Goal: Task Accomplishment & Management: Use online tool/utility

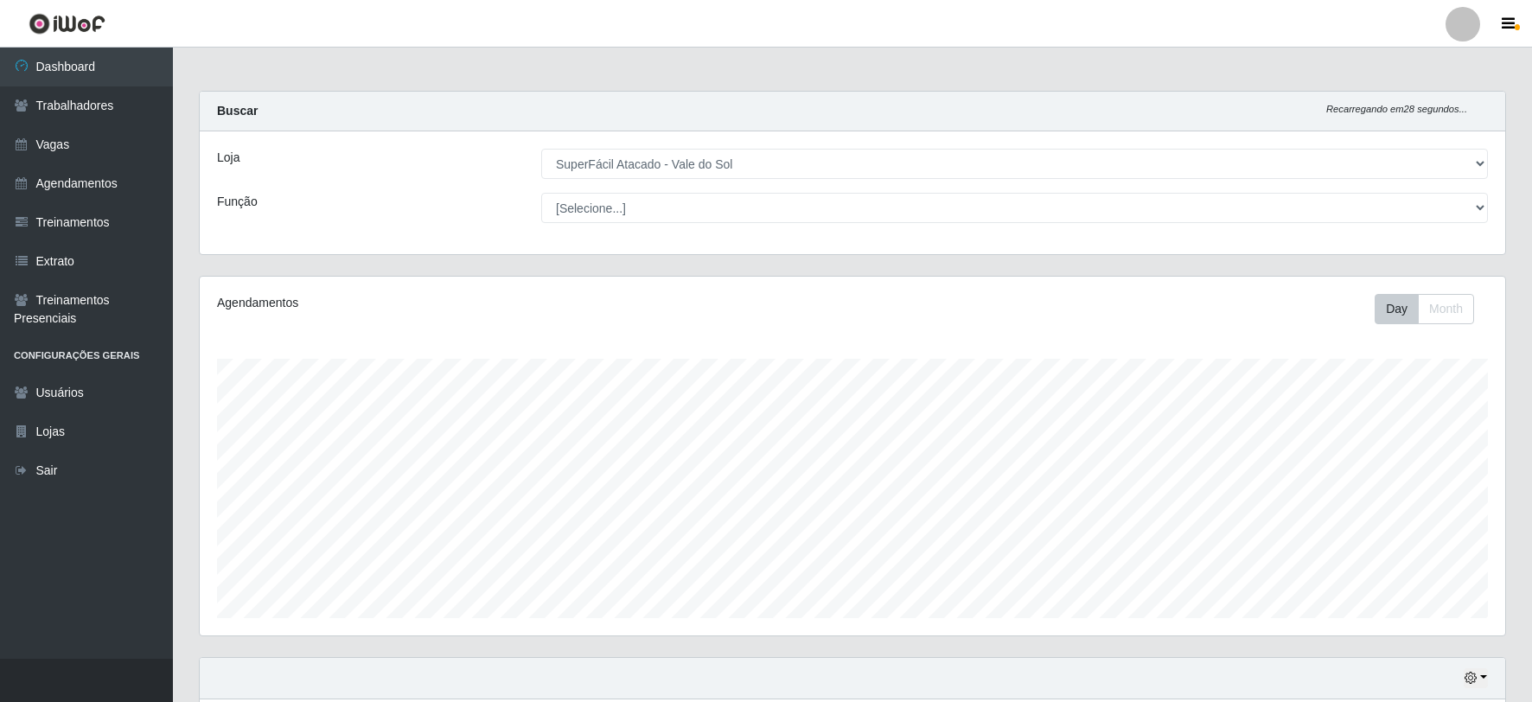
select select "502"
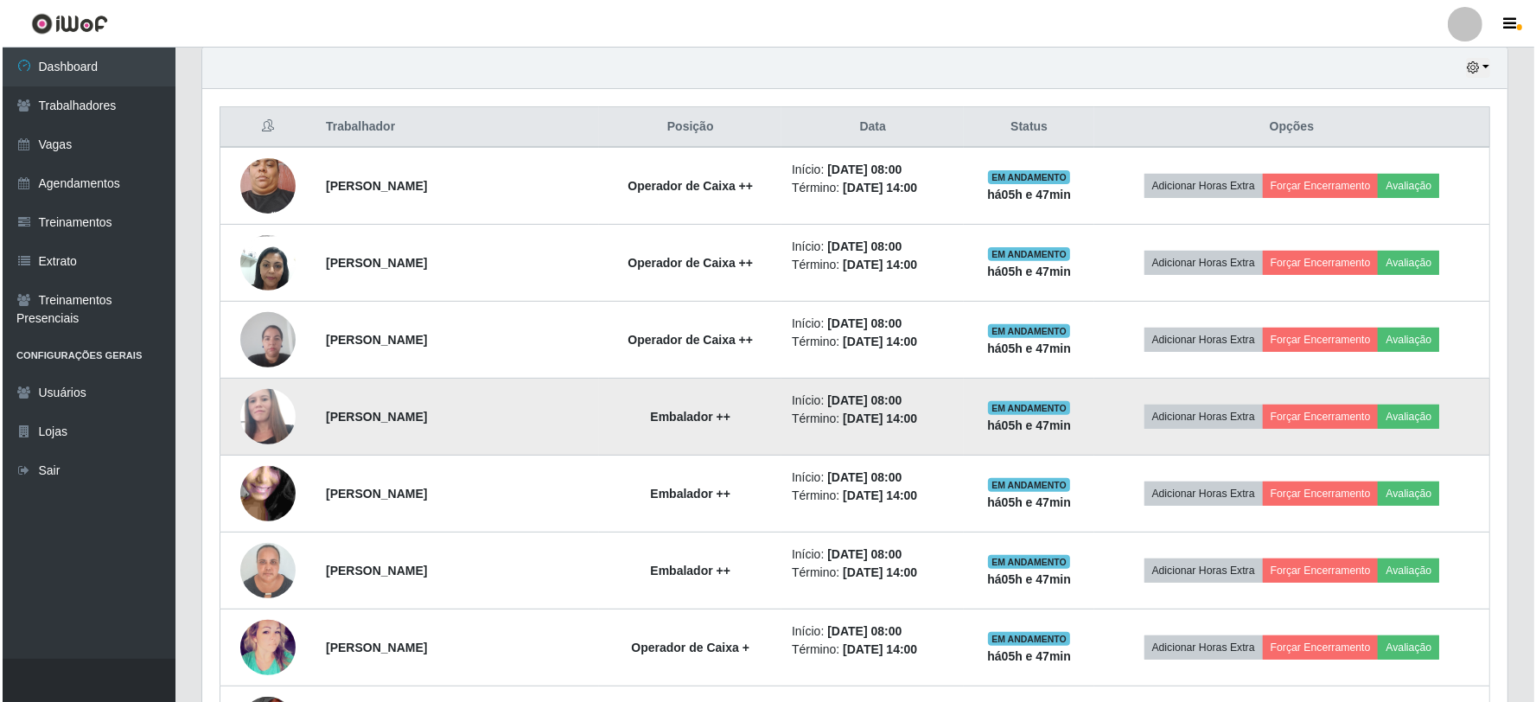
scroll to position [576, 0]
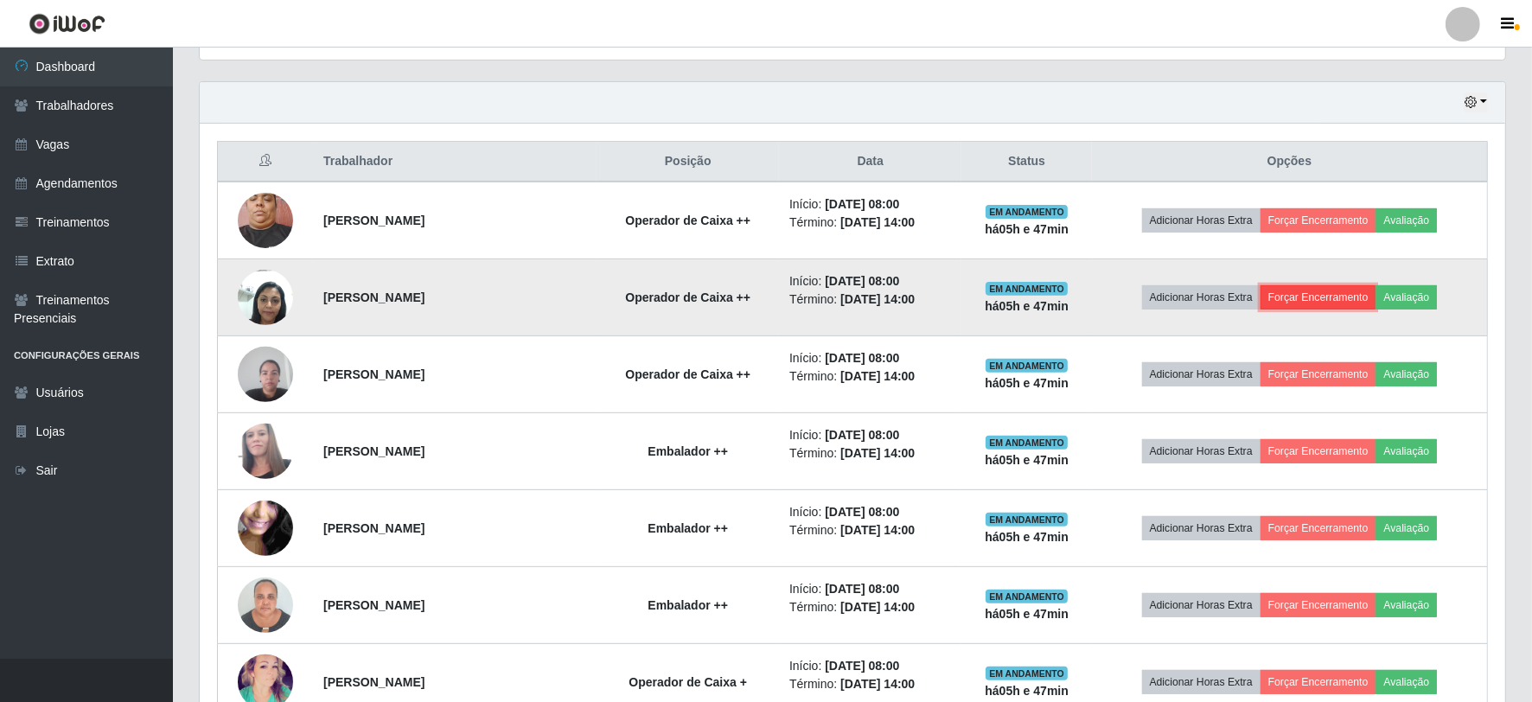
click at [1302, 303] on button "Forçar Encerramento" at bounding box center [1319, 297] width 116 height 24
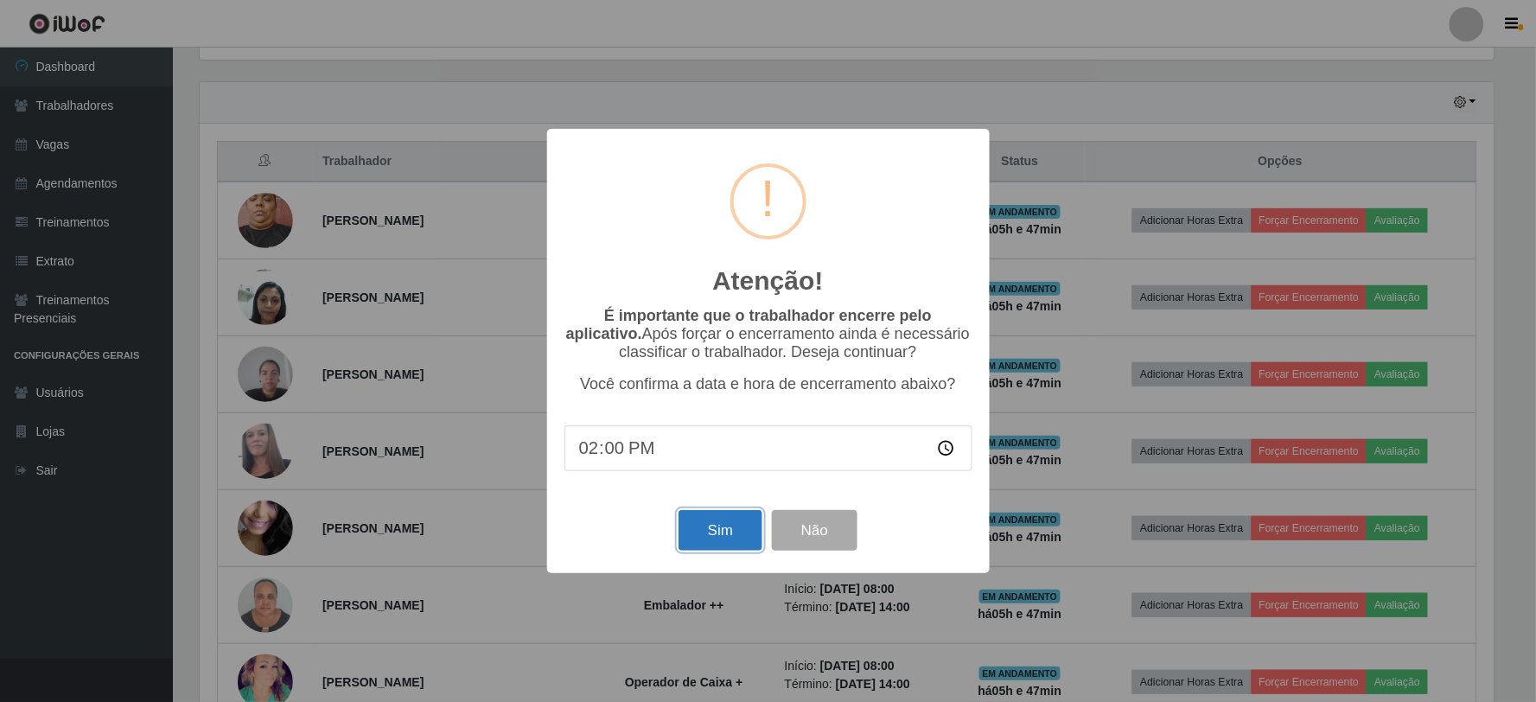
click at [738, 521] on button "Sim" at bounding box center [721, 530] width 84 height 41
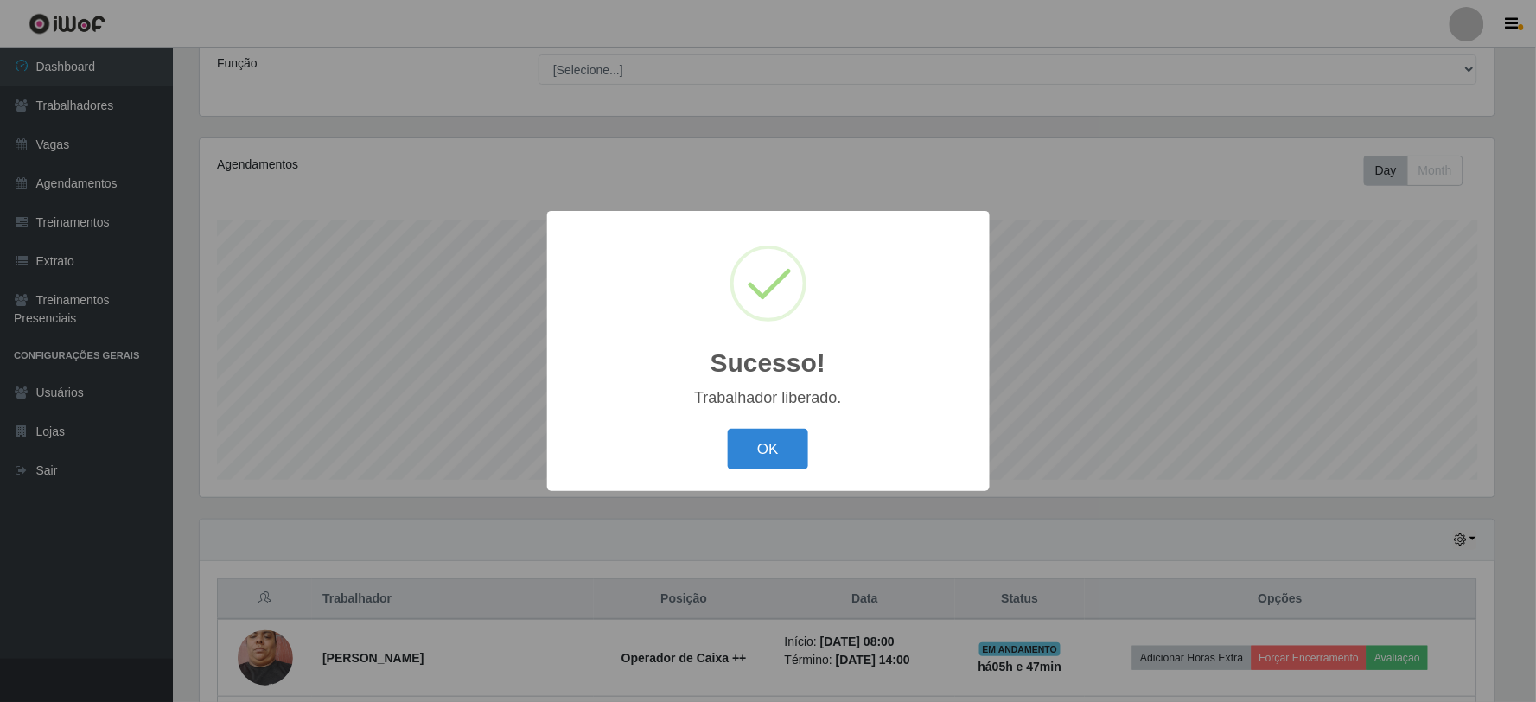
drag, startPoint x: 790, startPoint y: 407, endPoint x: 757, endPoint y: 480, distance: 80.1
click at [788, 413] on div "Sucesso! × Trabalhador liberado. OK Cancel" at bounding box center [768, 351] width 443 height 280
click at [776, 453] on button "OK" at bounding box center [768, 449] width 80 height 41
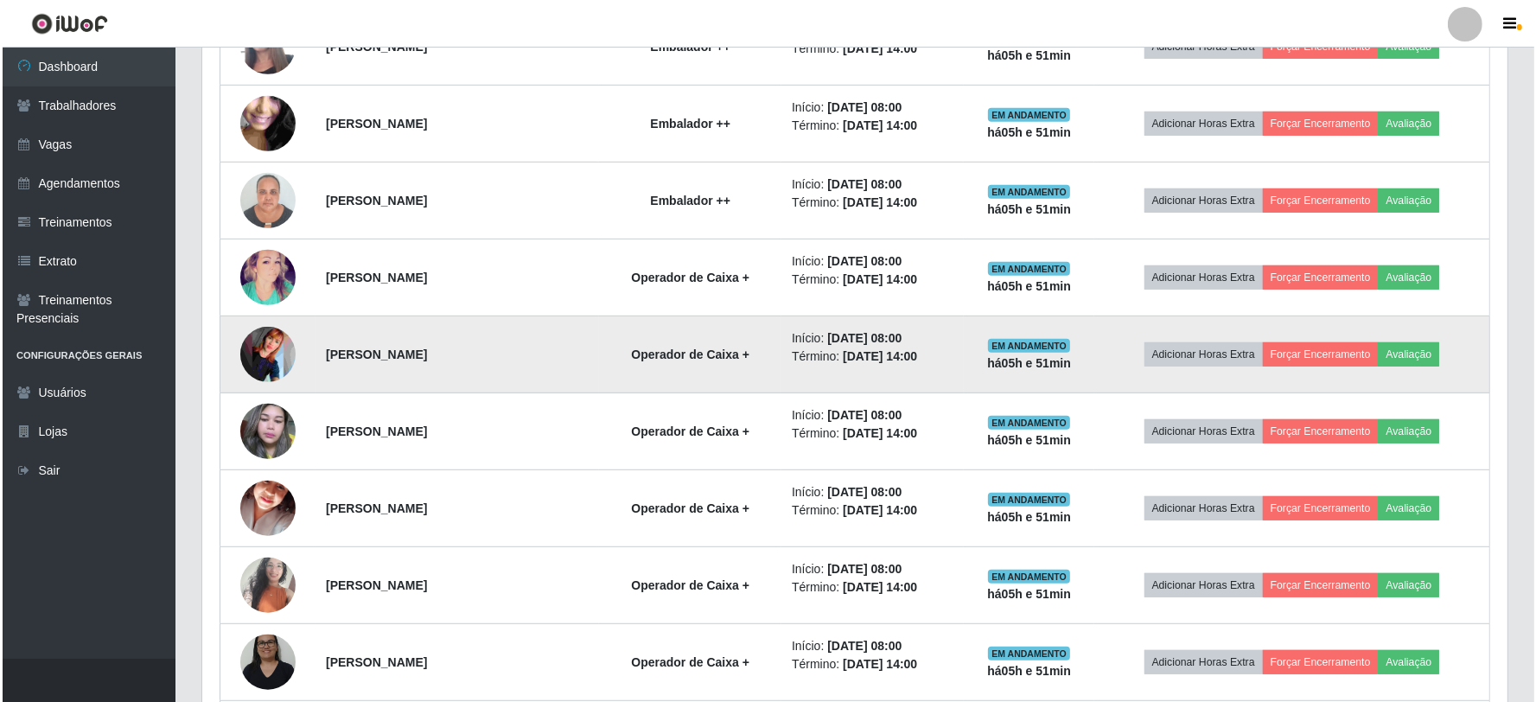
scroll to position [906, 0]
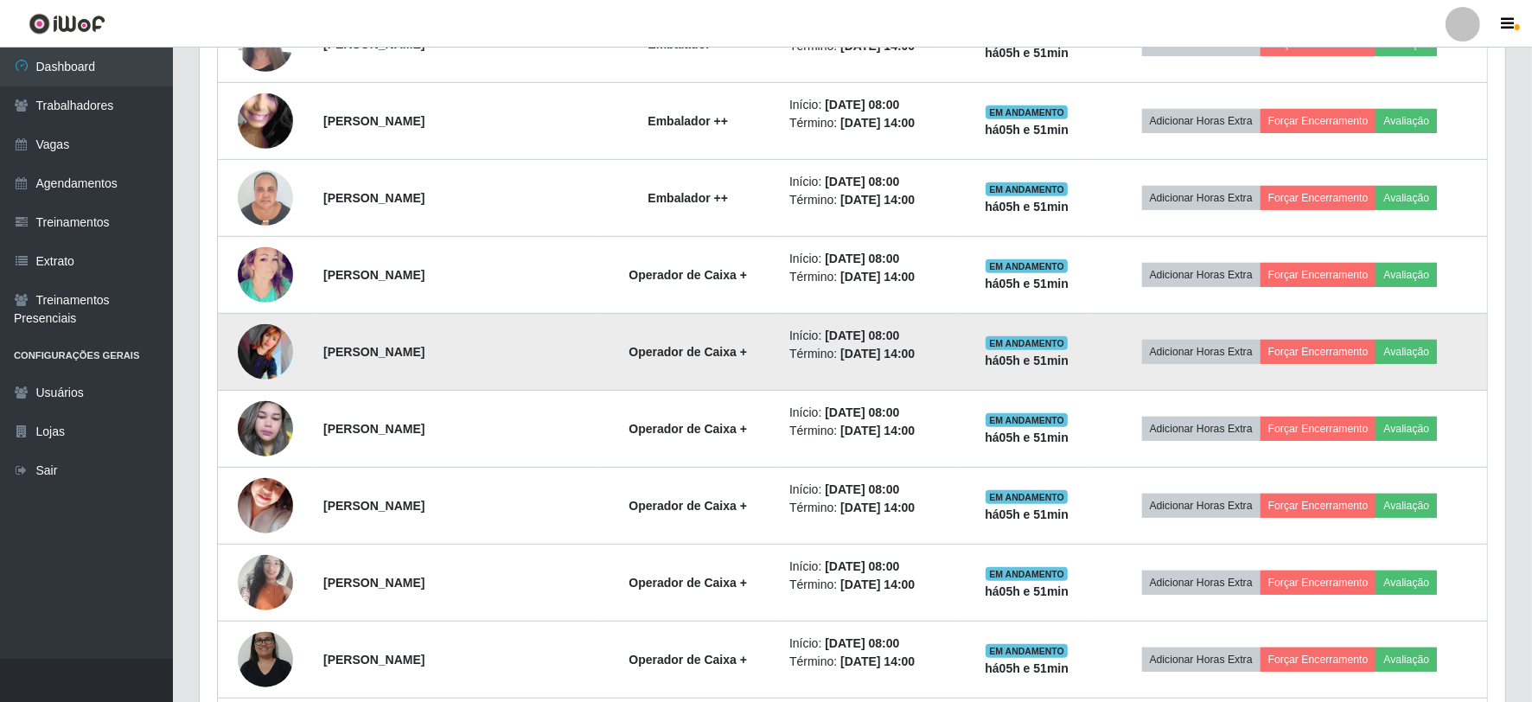
click at [247, 358] on img at bounding box center [265, 351] width 55 height 55
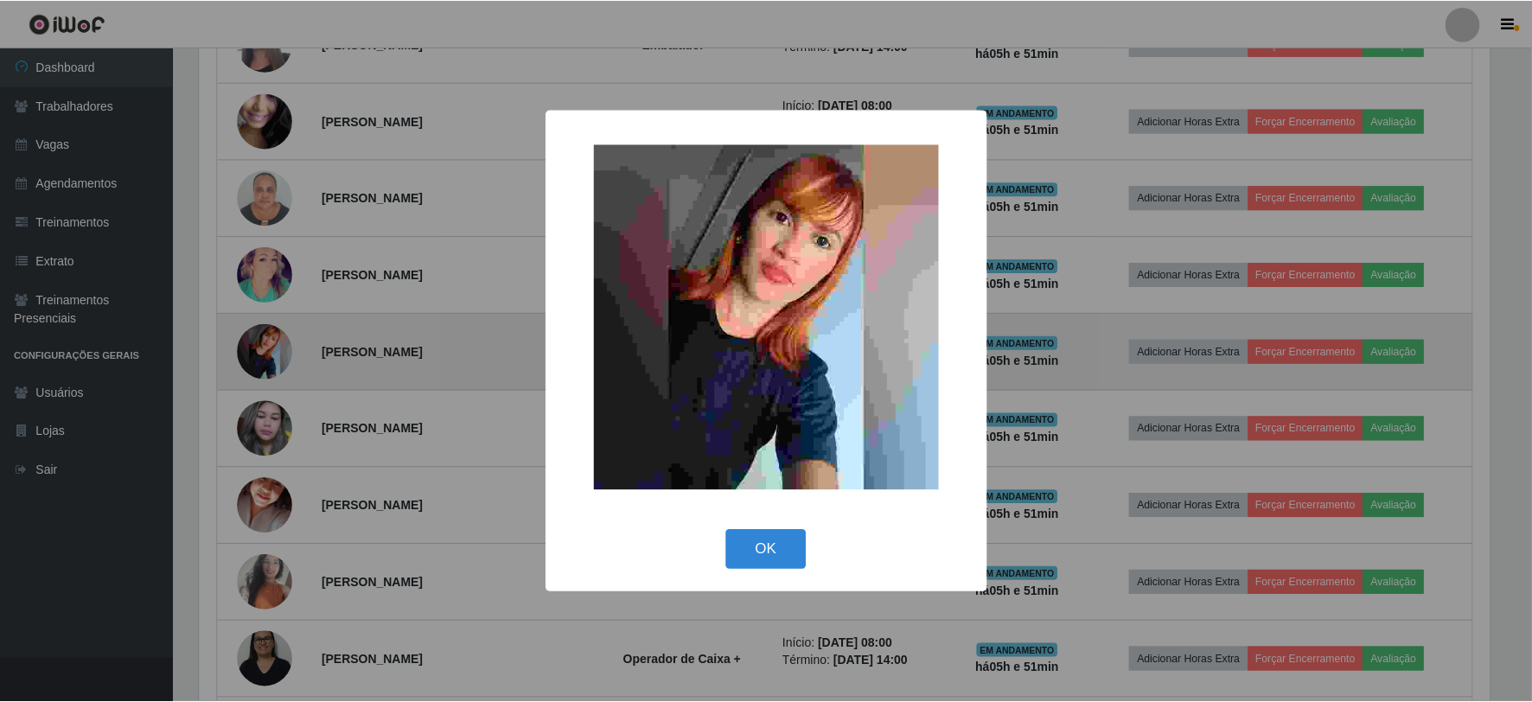
scroll to position [358, 1294]
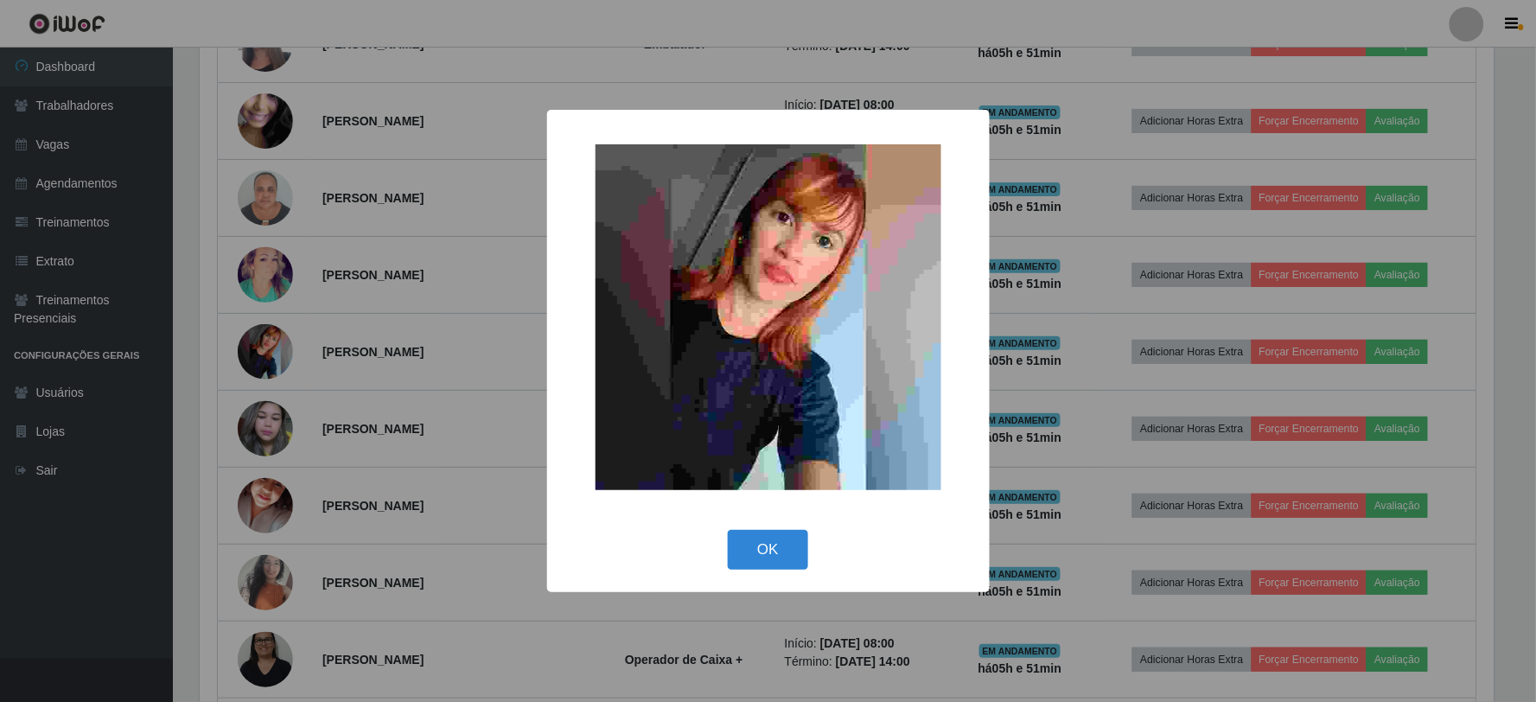
click at [261, 350] on div "× OK Cancel" at bounding box center [768, 351] width 1536 height 702
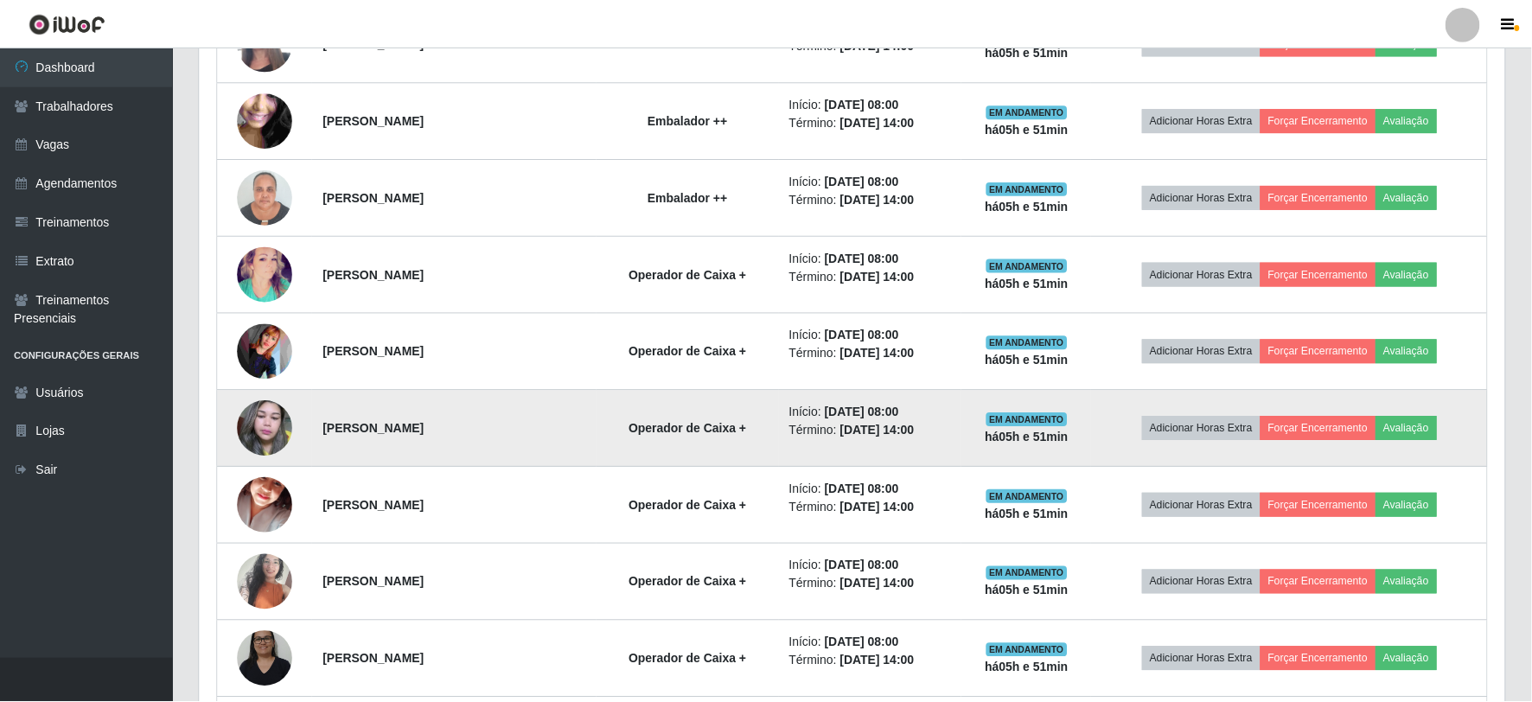
scroll to position [358, 1306]
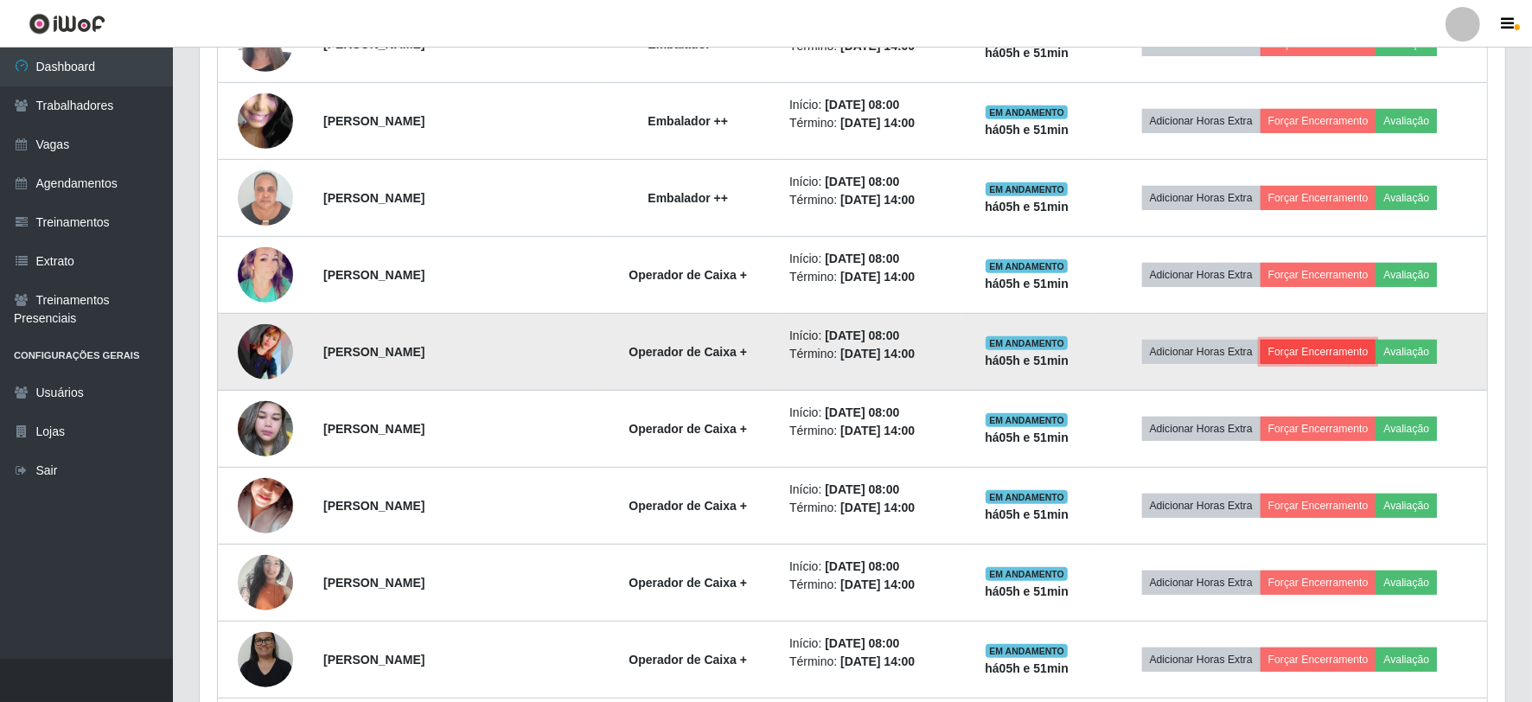
click at [1359, 364] on button "Forçar Encerramento" at bounding box center [1319, 352] width 116 height 24
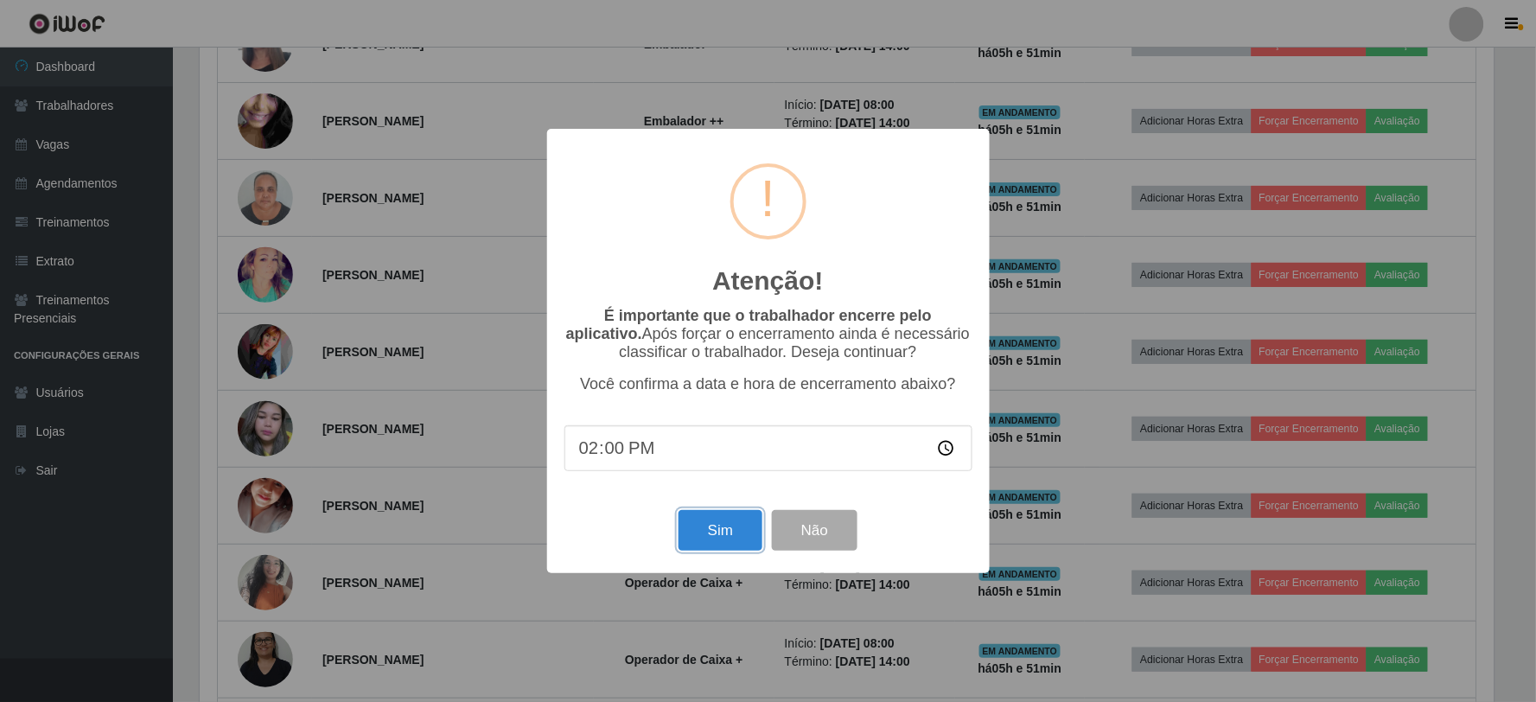
click at [715, 528] on button "Sim" at bounding box center [721, 530] width 84 height 41
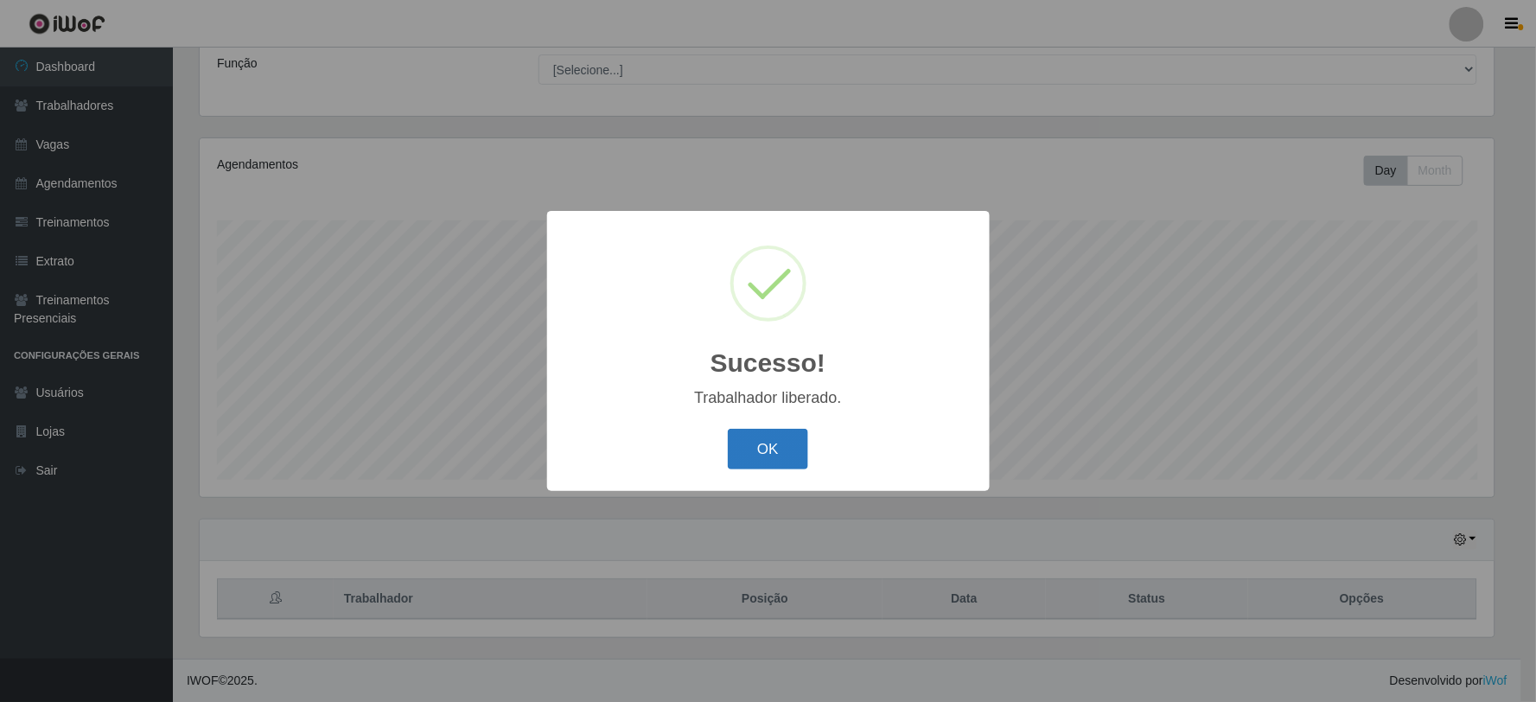
click at [771, 470] on button "OK" at bounding box center [768, 449] width 80 height 41
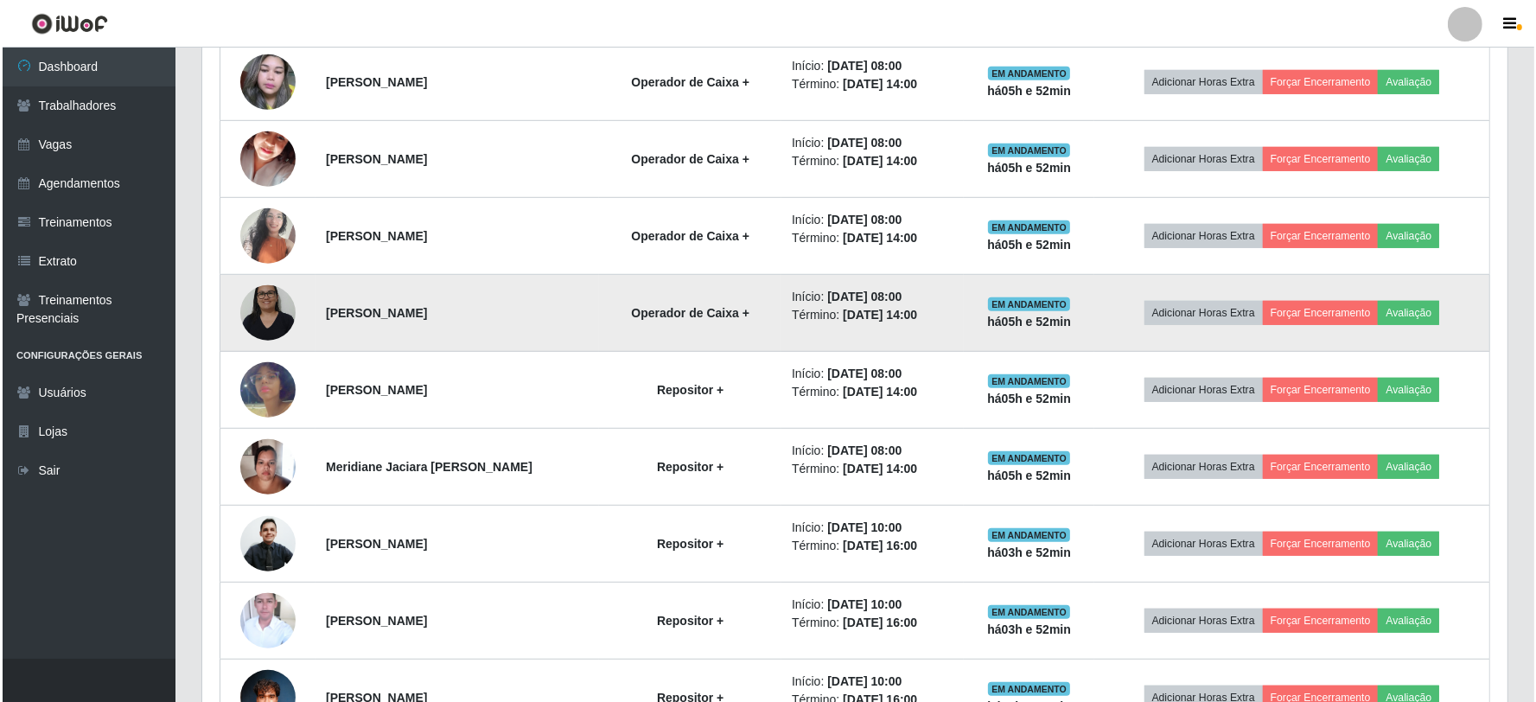
scroll to position [1195, 0]
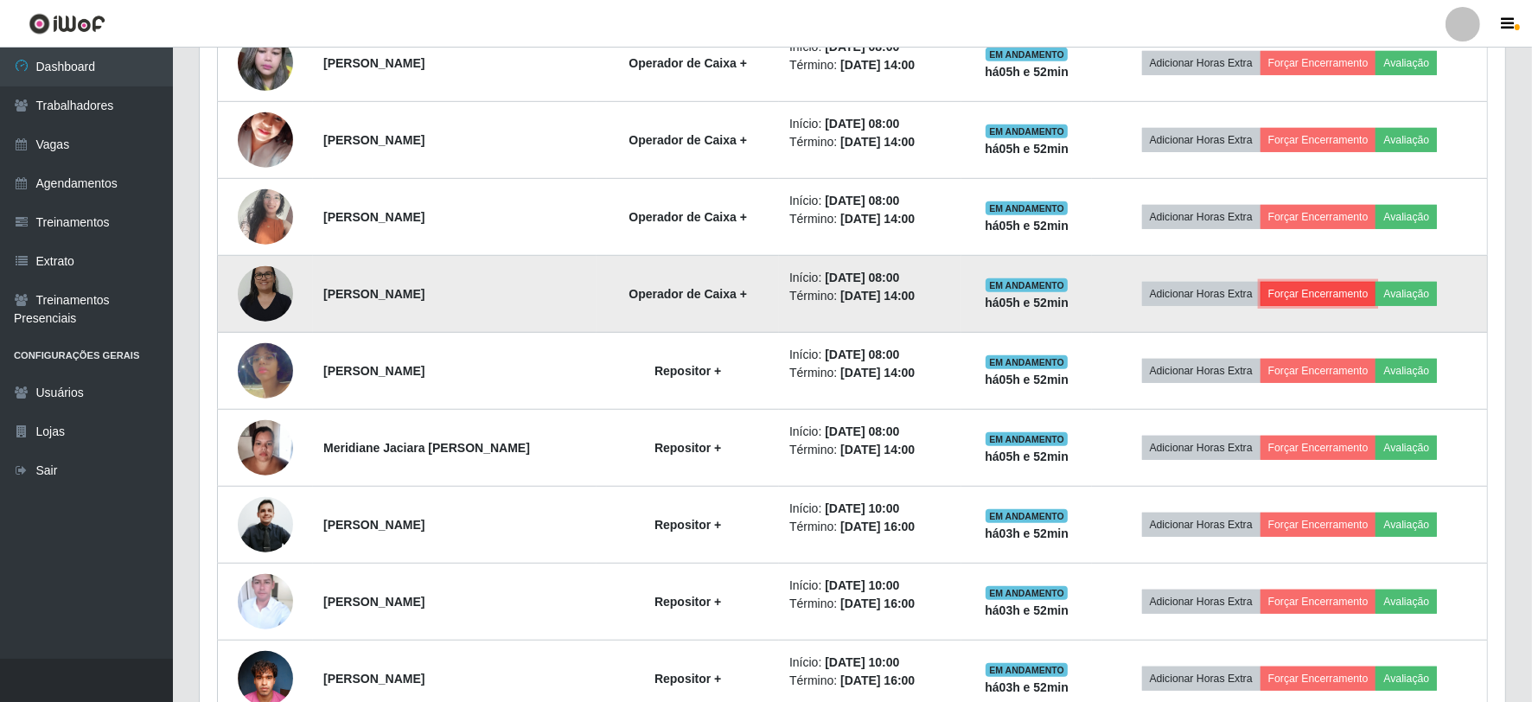
click at [1333, 294] on button "Forçar Encerramento" at bounding box center [1319, 294] width 116 height 24
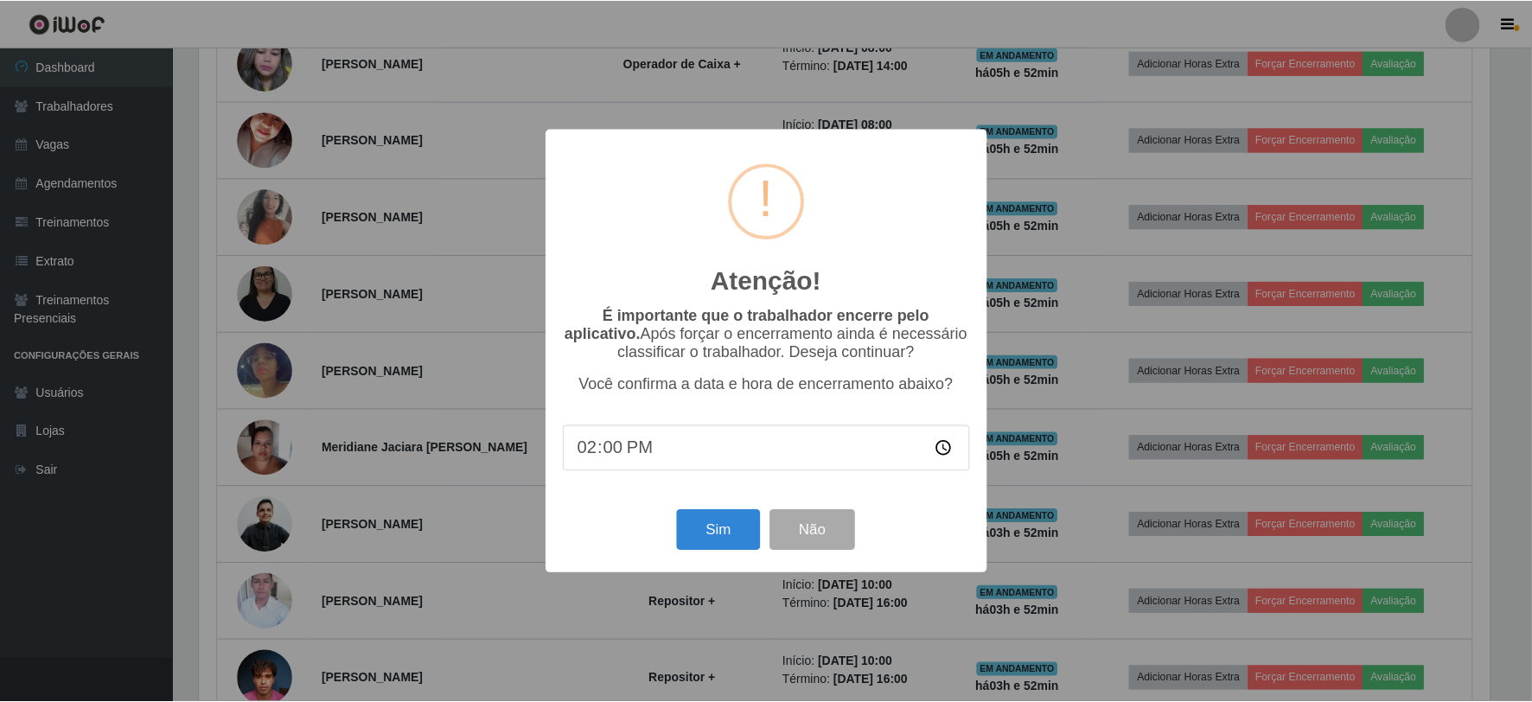
scroll to position [358, 1294]
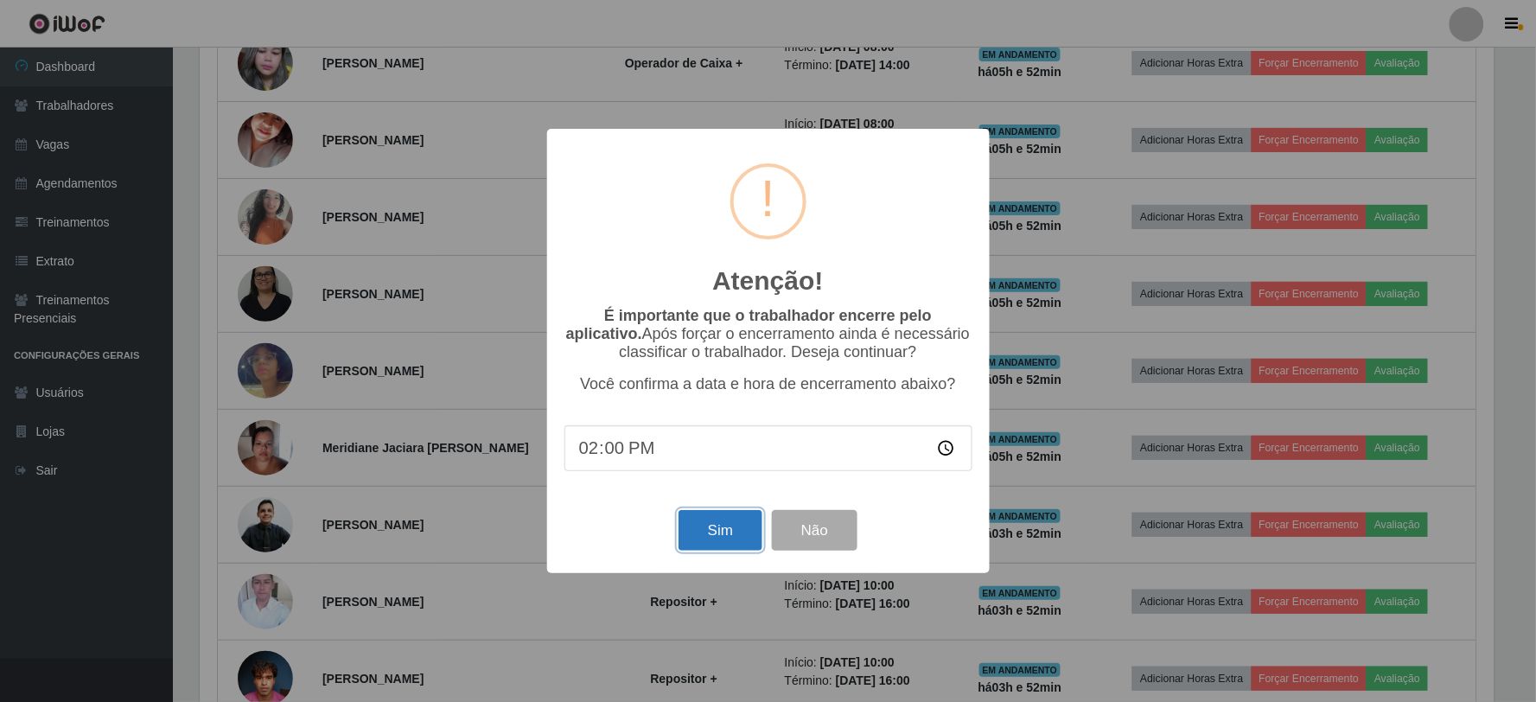
click at [742, 540] on button "Sim" at bounding box center [721, 530] width 84 height 41
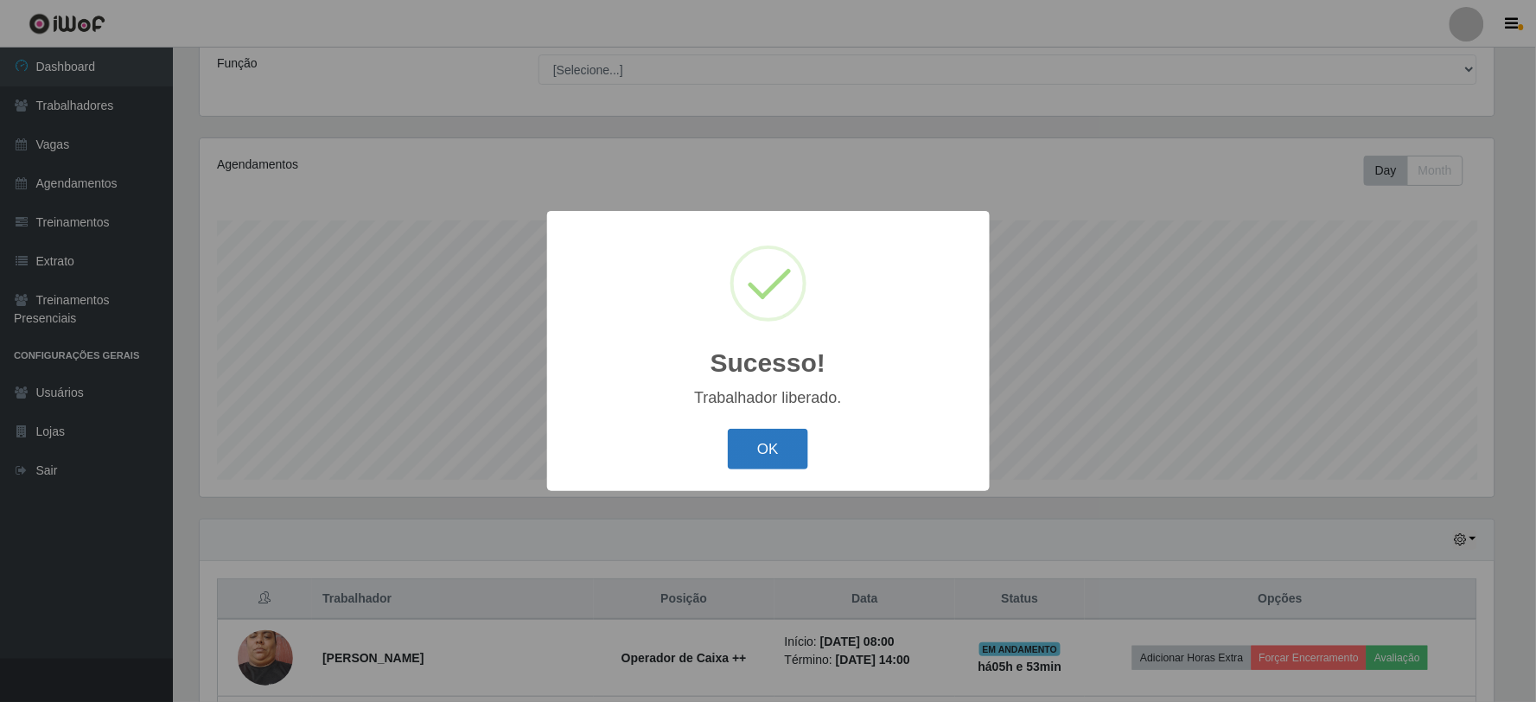
click at [785, 441] on button "OK" at bounding box center [768, 449] width 80 height 41
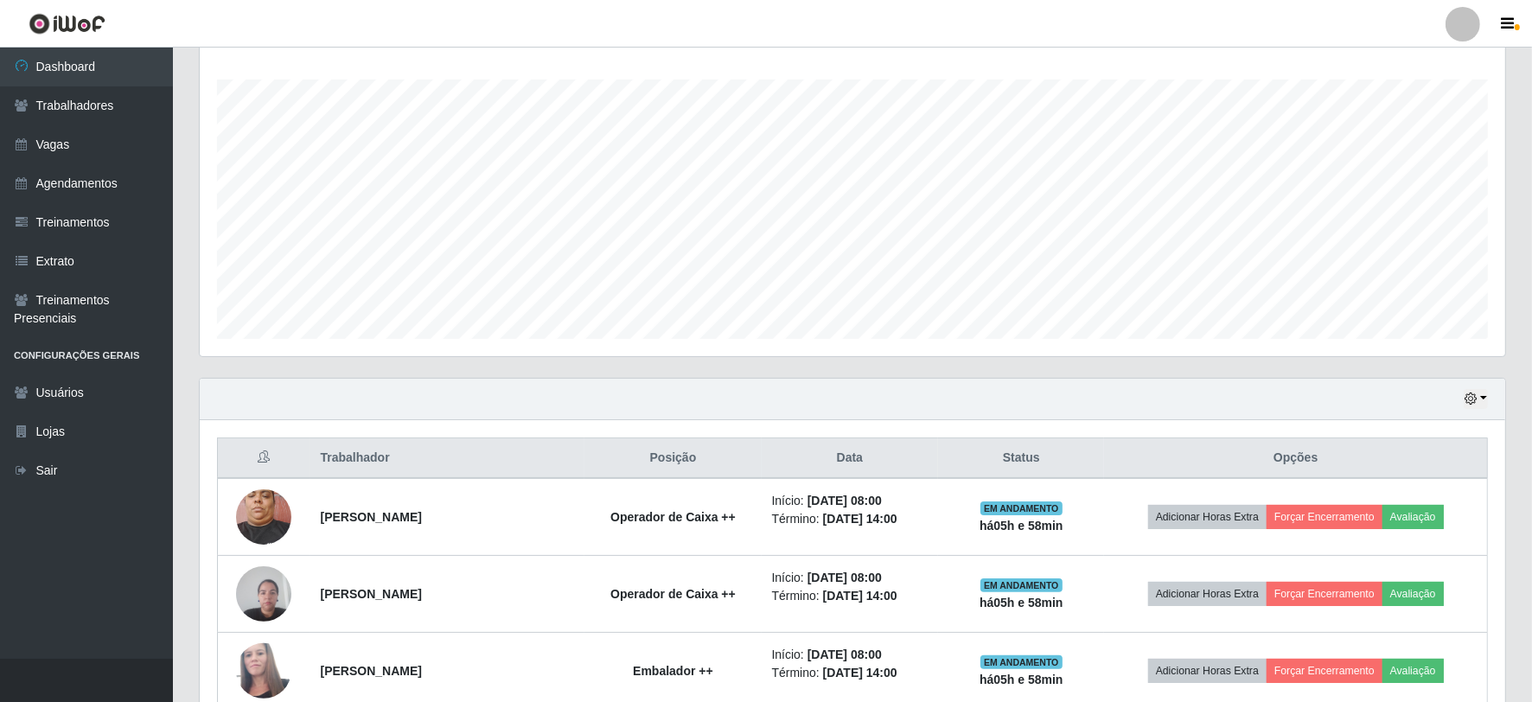
scroll to position [522, 0]
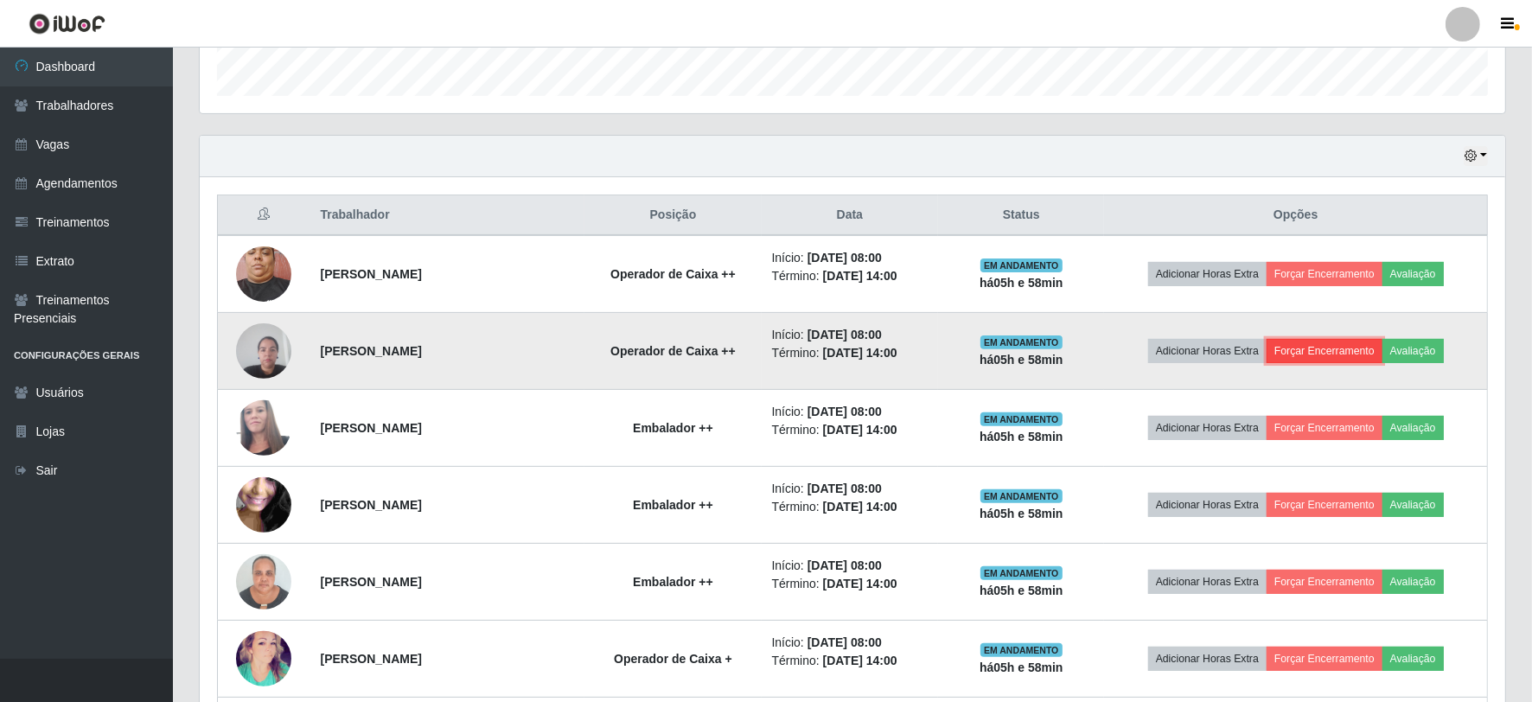
click at [1340, 355] on button "Forçar Encerramento" at bounding box center [1325, 351] width 116 height 24
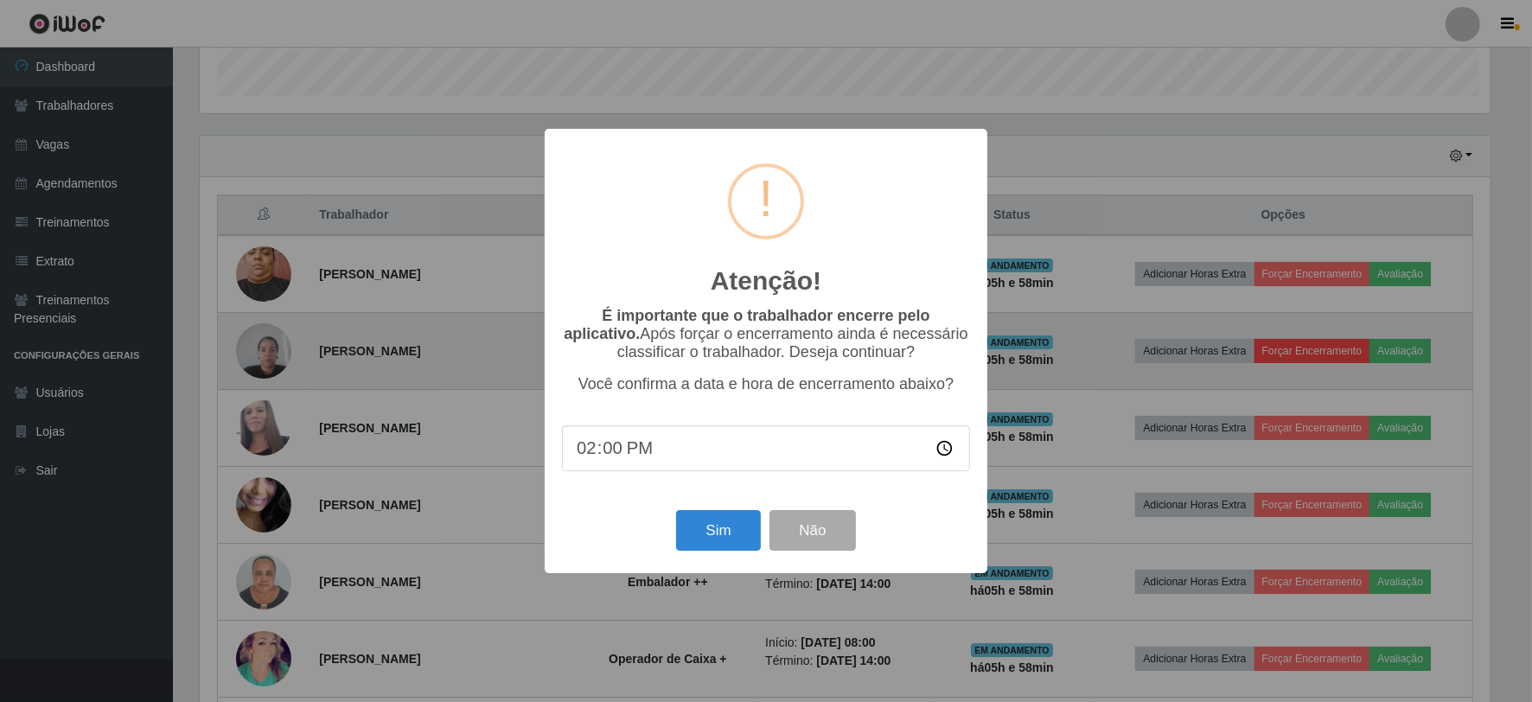
scroll to position [358, 1294]
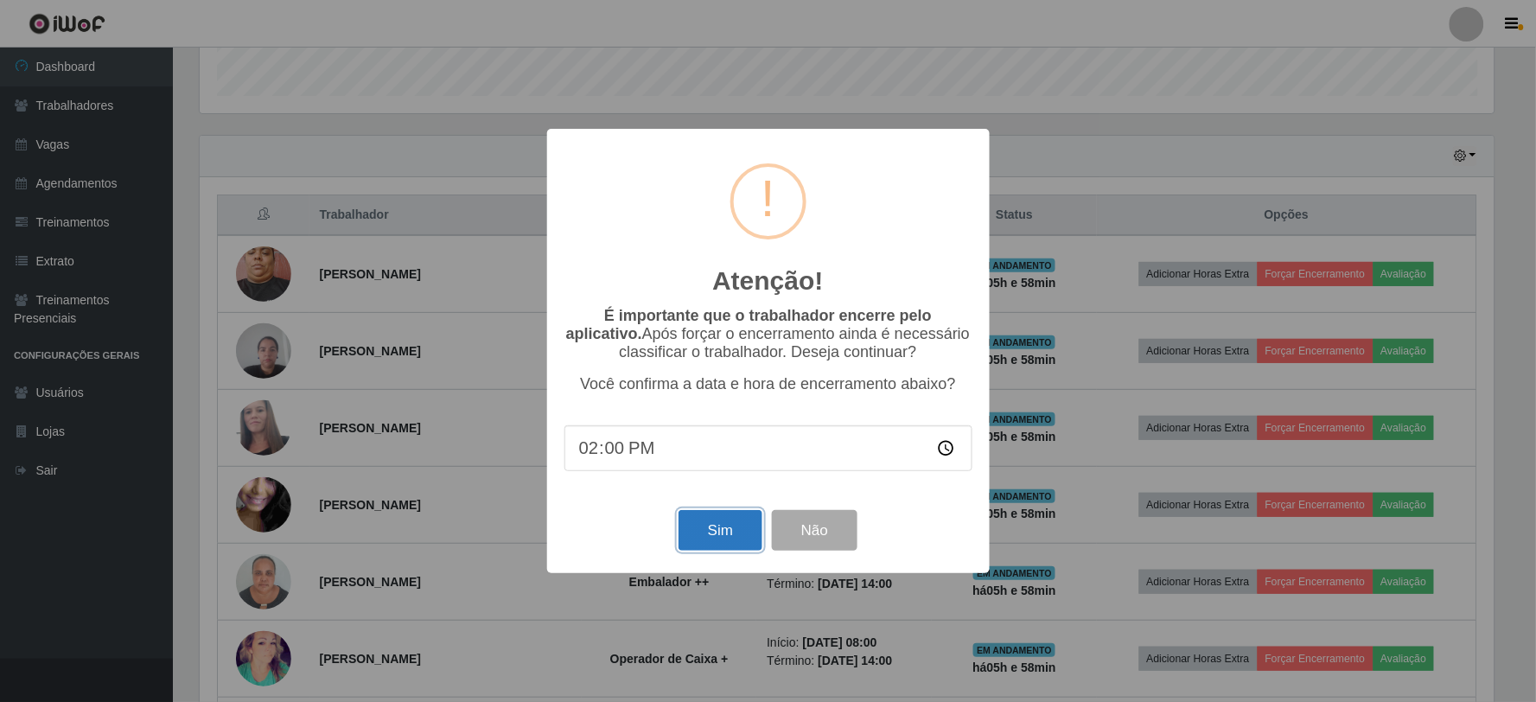
click at [712, 526] on button "Sim" at bounding box center [721, 530] width 84 height 41
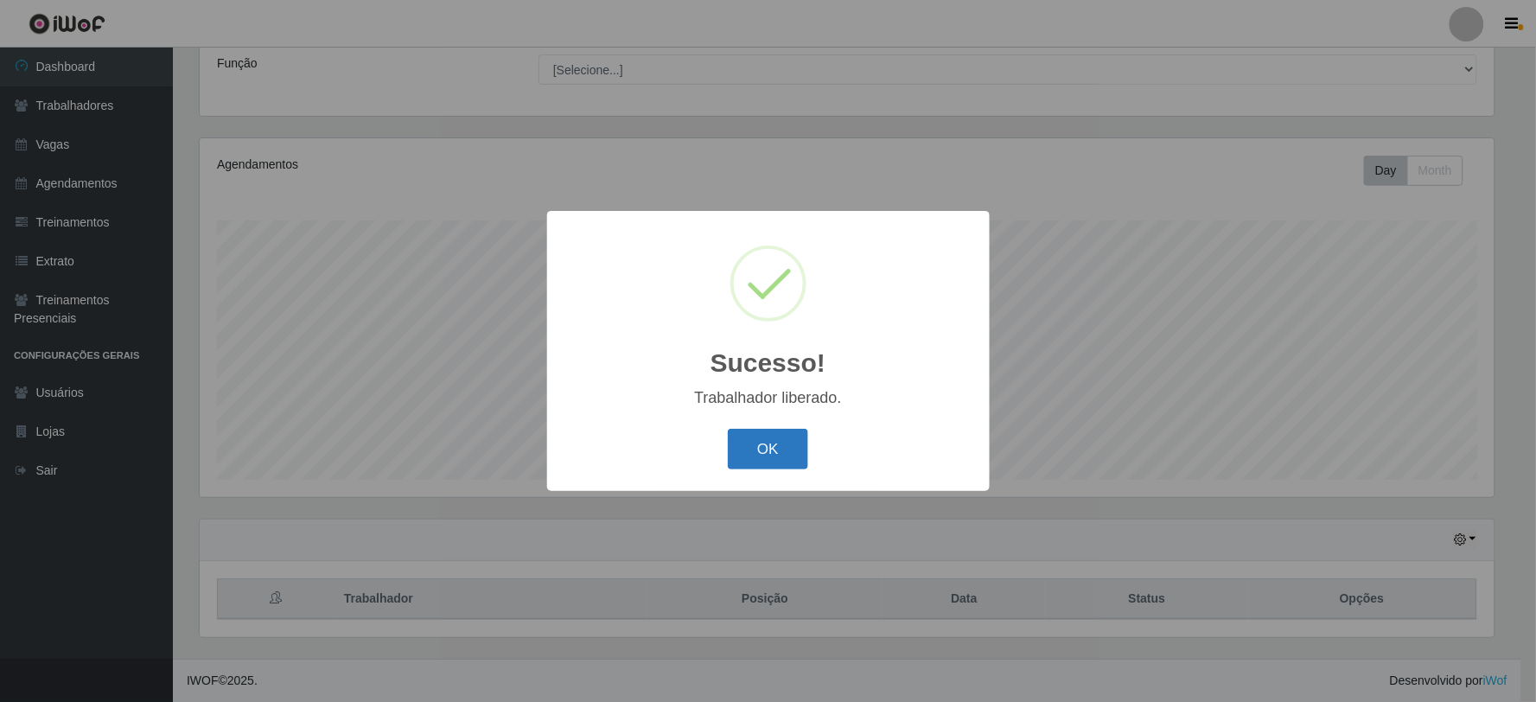
click at [770, 444] on button "OK" at bounding box center [768, 449] width 80 height 41
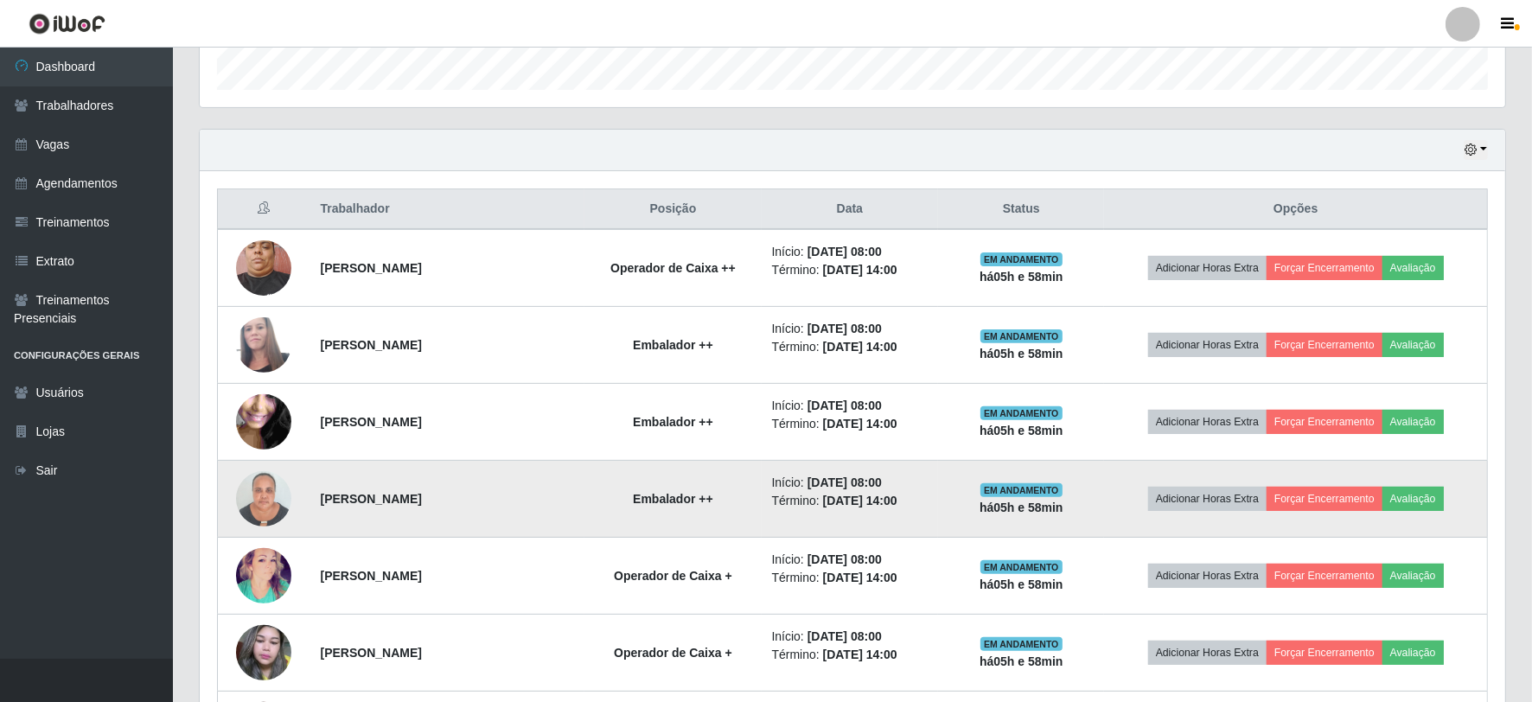
scroll to position [618, 0]
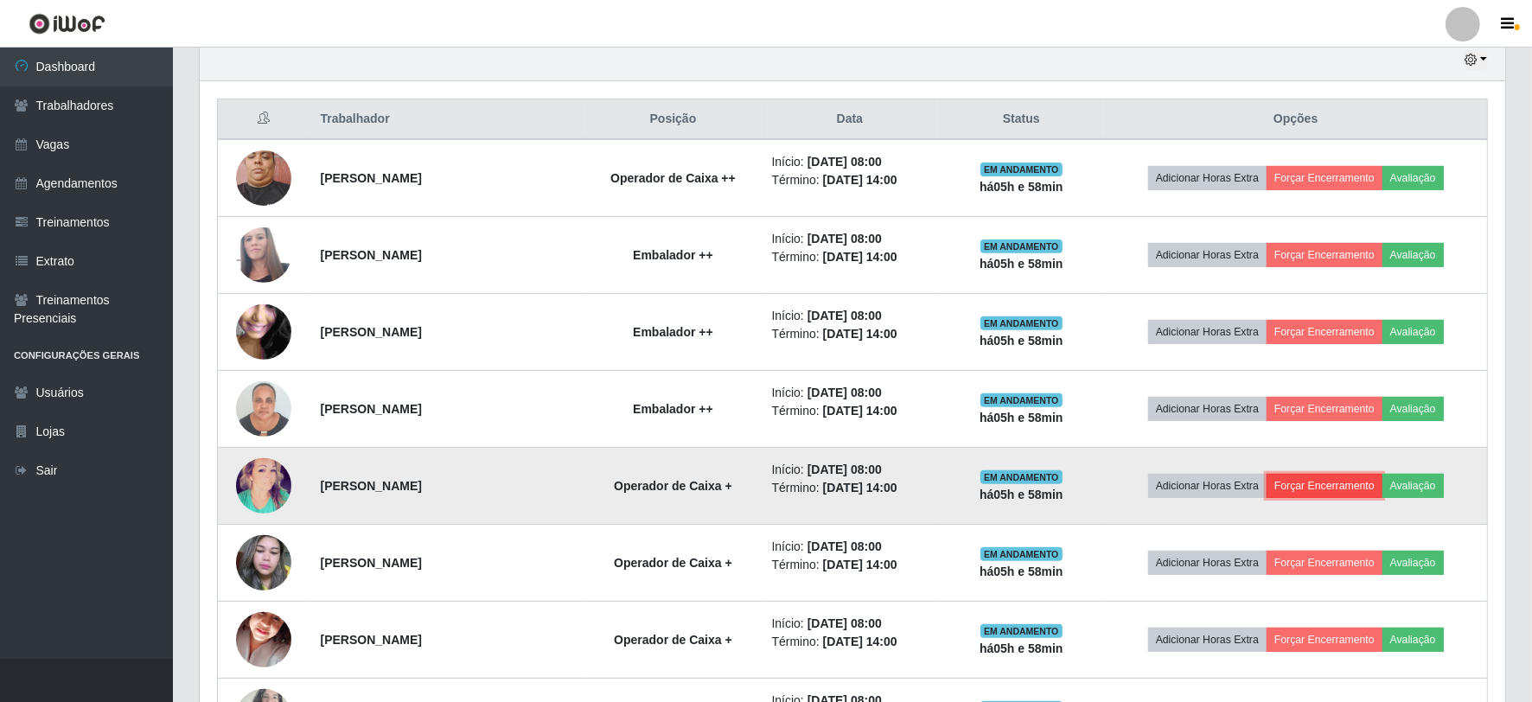
click at [1328, 482] on button "Forçar Encerramento" at bounding box center [1325, 486] width 116 height 24
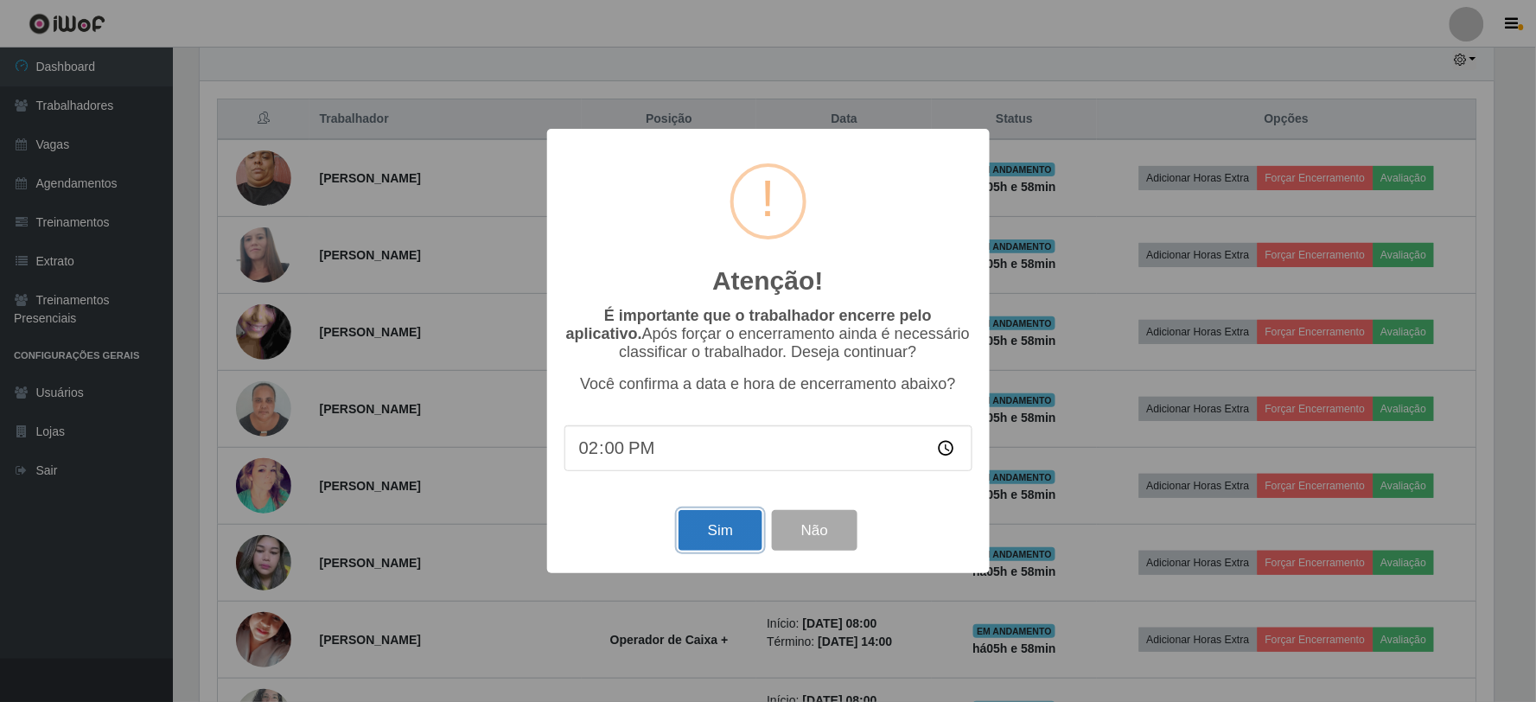
click at [719, 539] on button "Sim" at bounding box center [721, 530] width 84 height 41
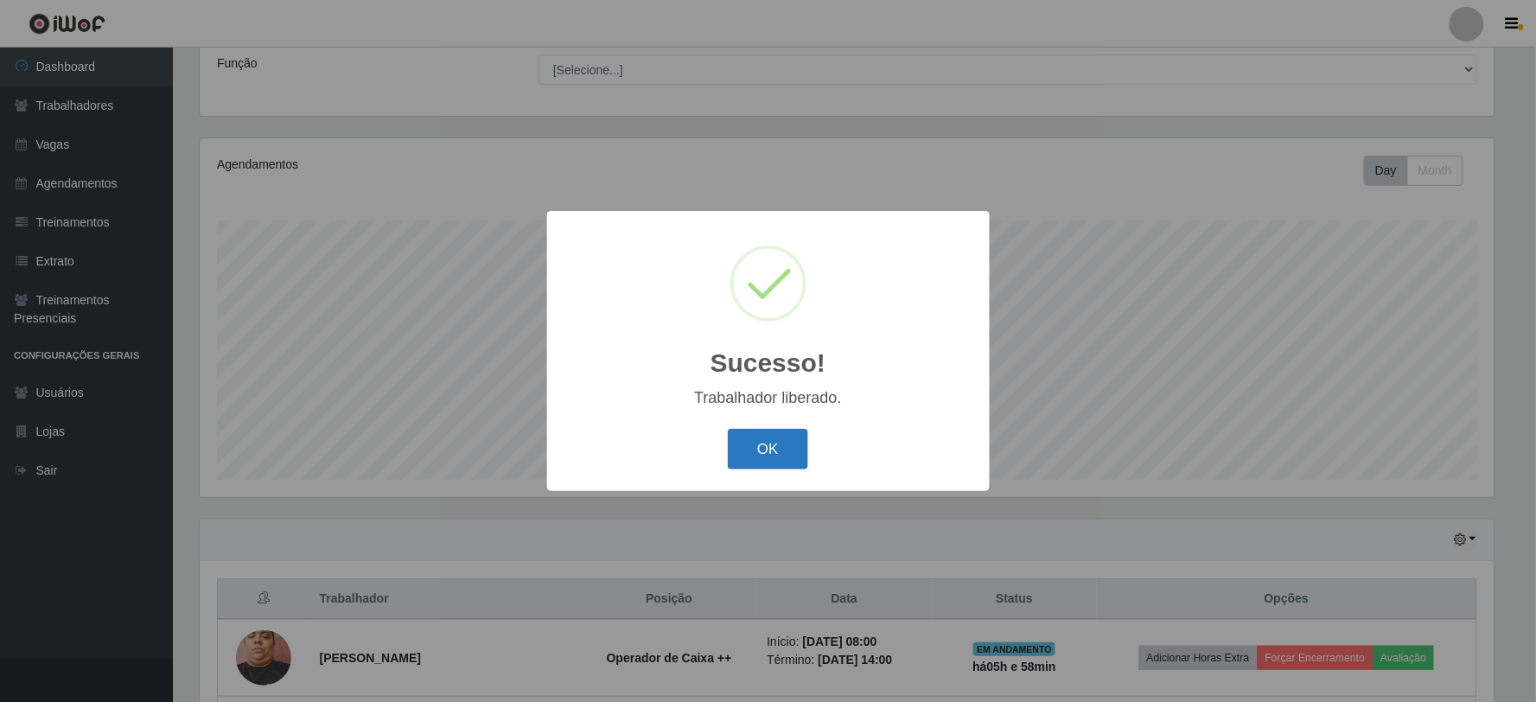
click at [766, 441] on button "OK" at bounding box center [768, 449] width 80 height 41
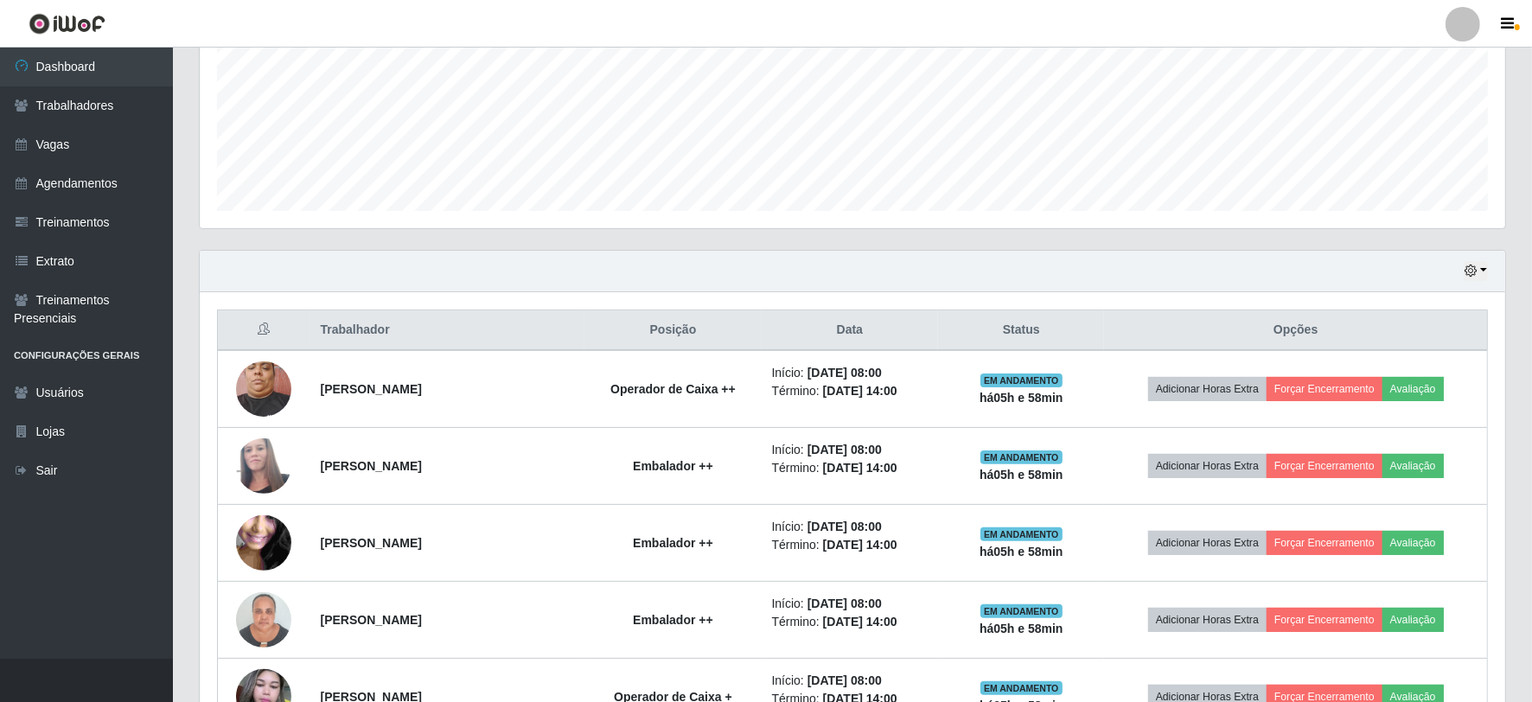
scroll to position [426, 0]
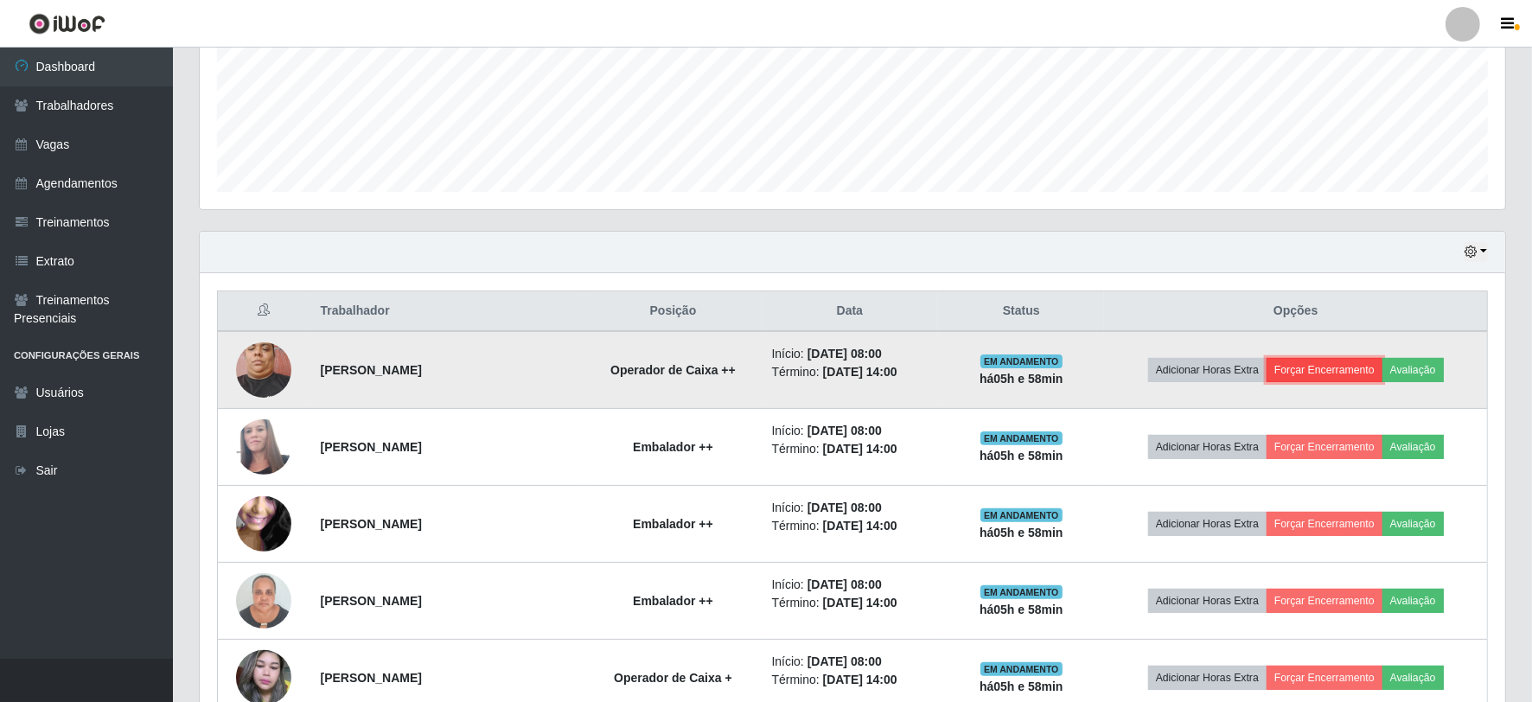
click at [1337, 367] on button "Forçar Encerramento" at bounding box center [1325, 370] width 116 height 24
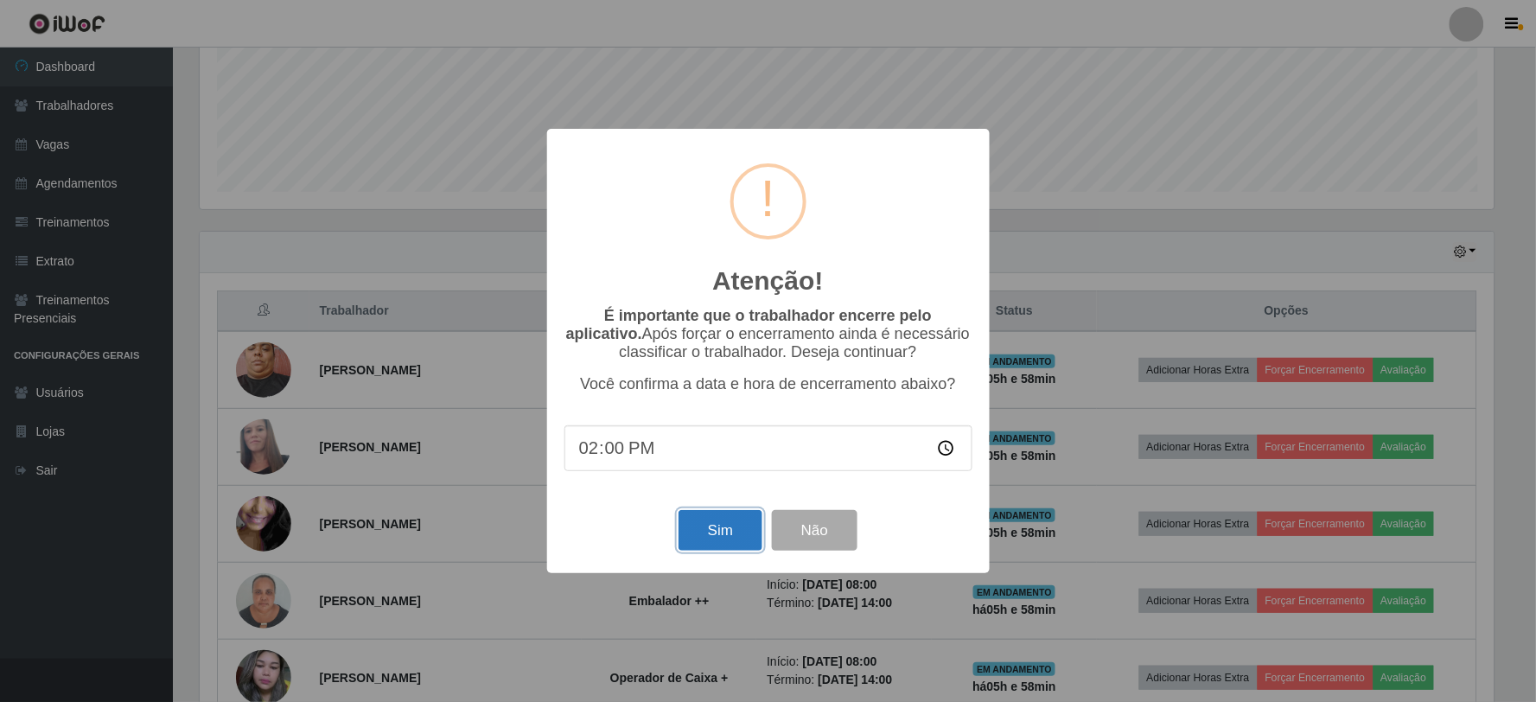
click at [736, 534] on button "Sim" at bounding box center [721, 530] width 84 height 41
click at [736, 534] on div "Atenção! × É importante que o trabalhador encerre pelo aplicativo. Após forçar …" at bounding box center [768, 351] width 1536 height 702
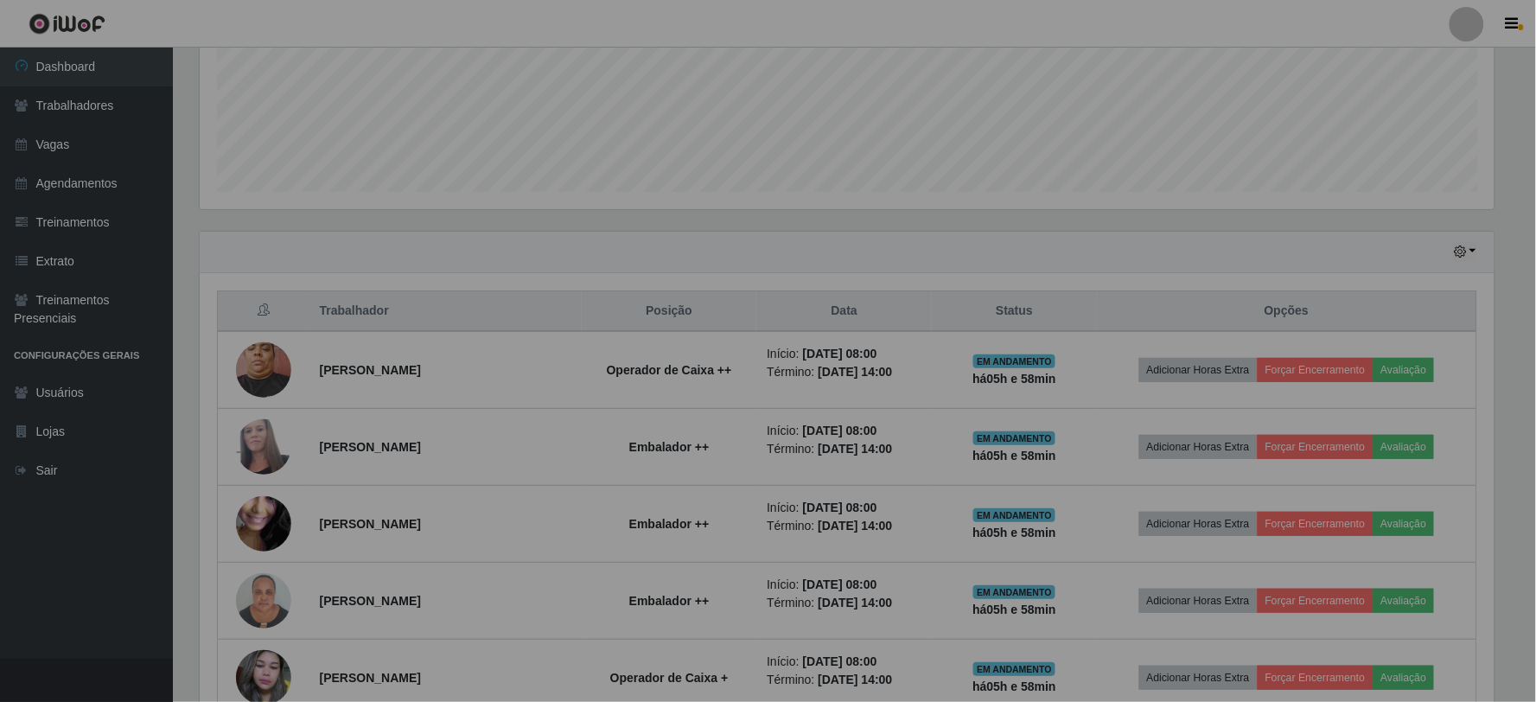
click at [736, 534] on div "Atenção! × É importante que o trabalhador encerre pelo aplicativo. Após forçar …" at bounding box center [768, 351] width 1536 height 702
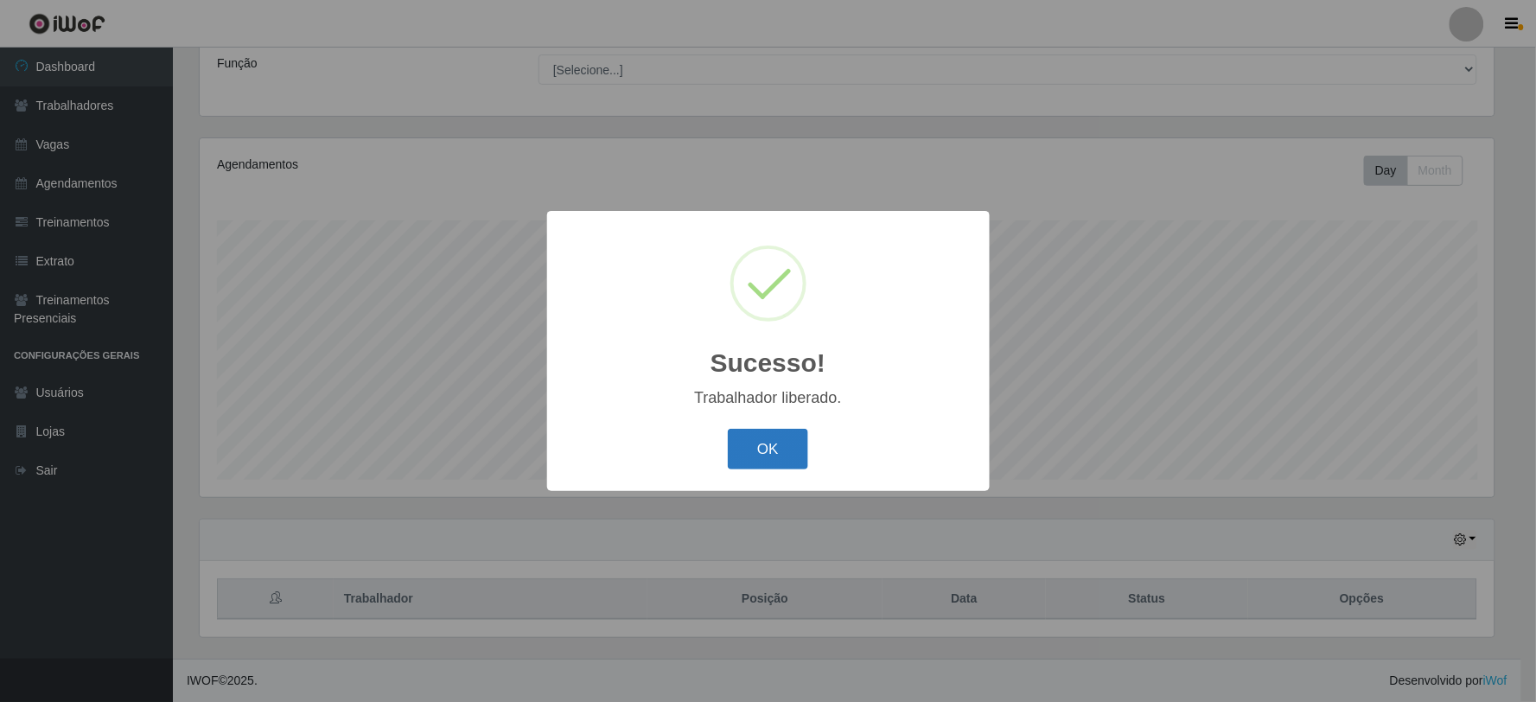
click at [774, 448] on button "OK" at bounding box center [768, 449] width 80 height 41
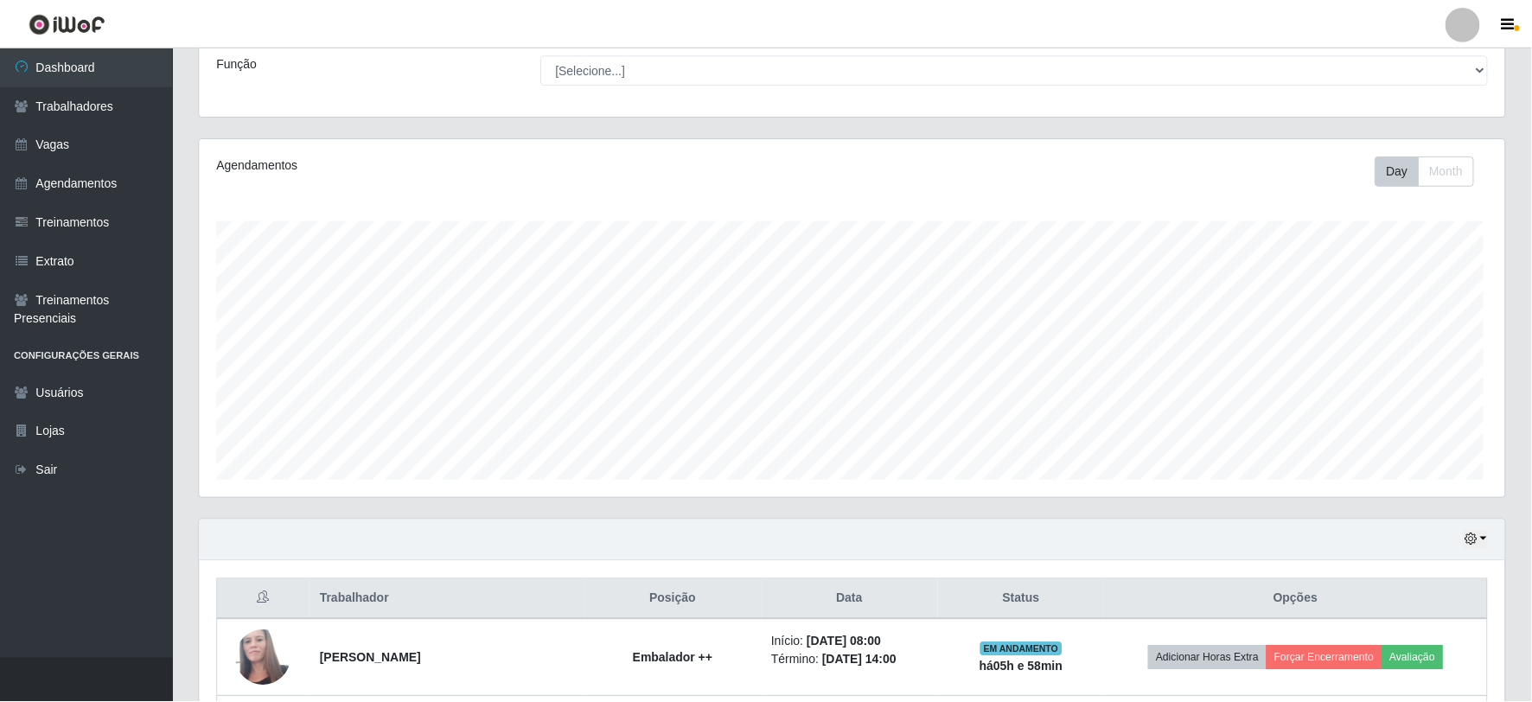
scroll to position [0, 0]
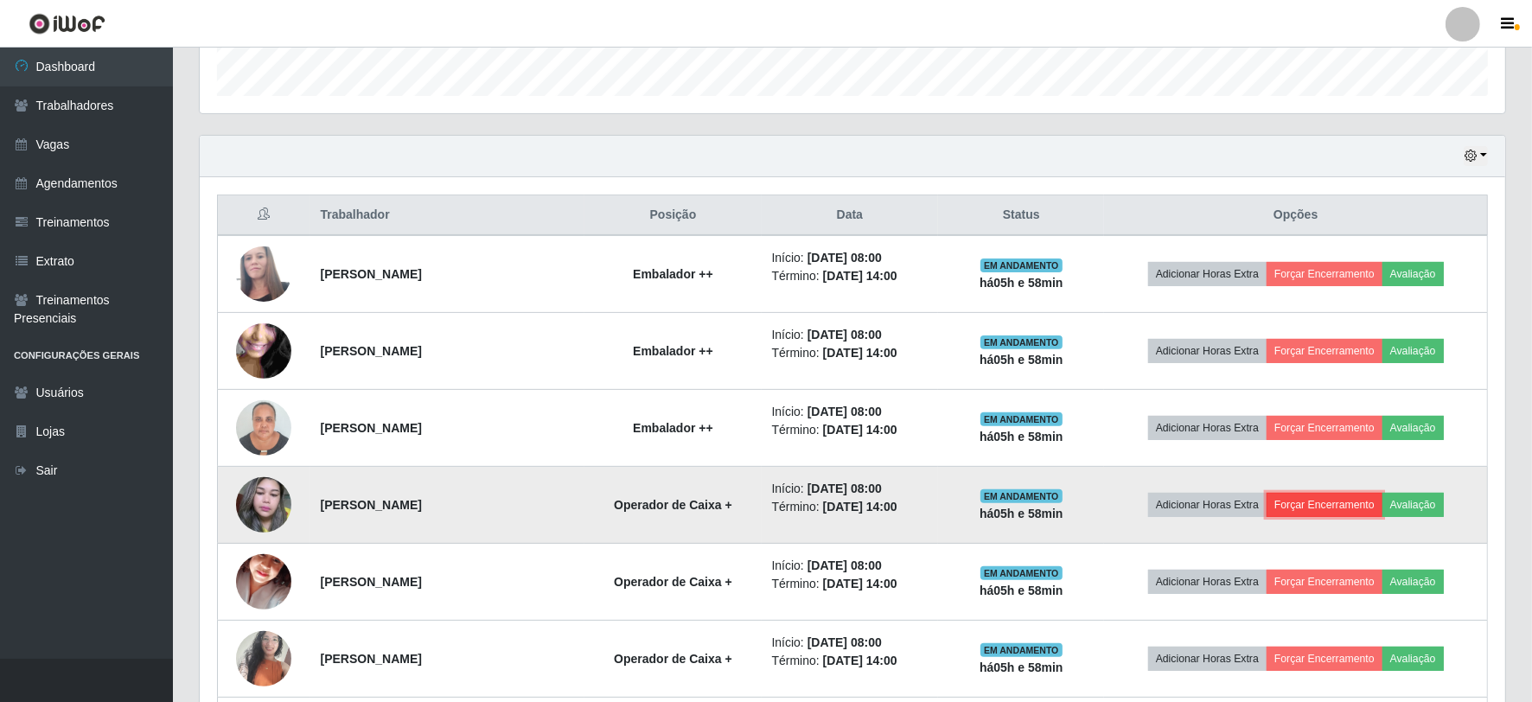
click at [1350, 502] on button "Forçar Encerramento" at bounding box center [1325, 505] width 116 height 24
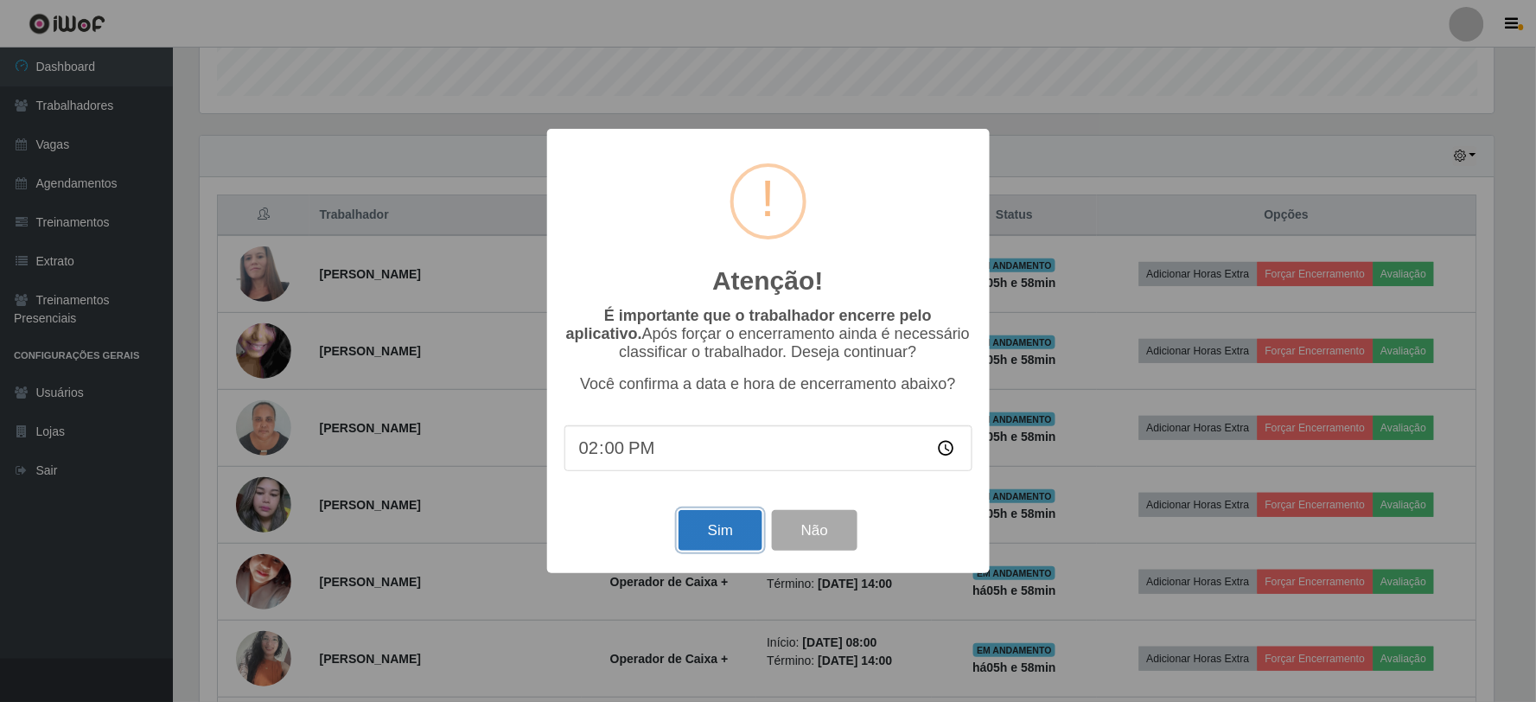
click at [703, 533] on button "Sim" at bounding box center [721, 530] width 84 height 41
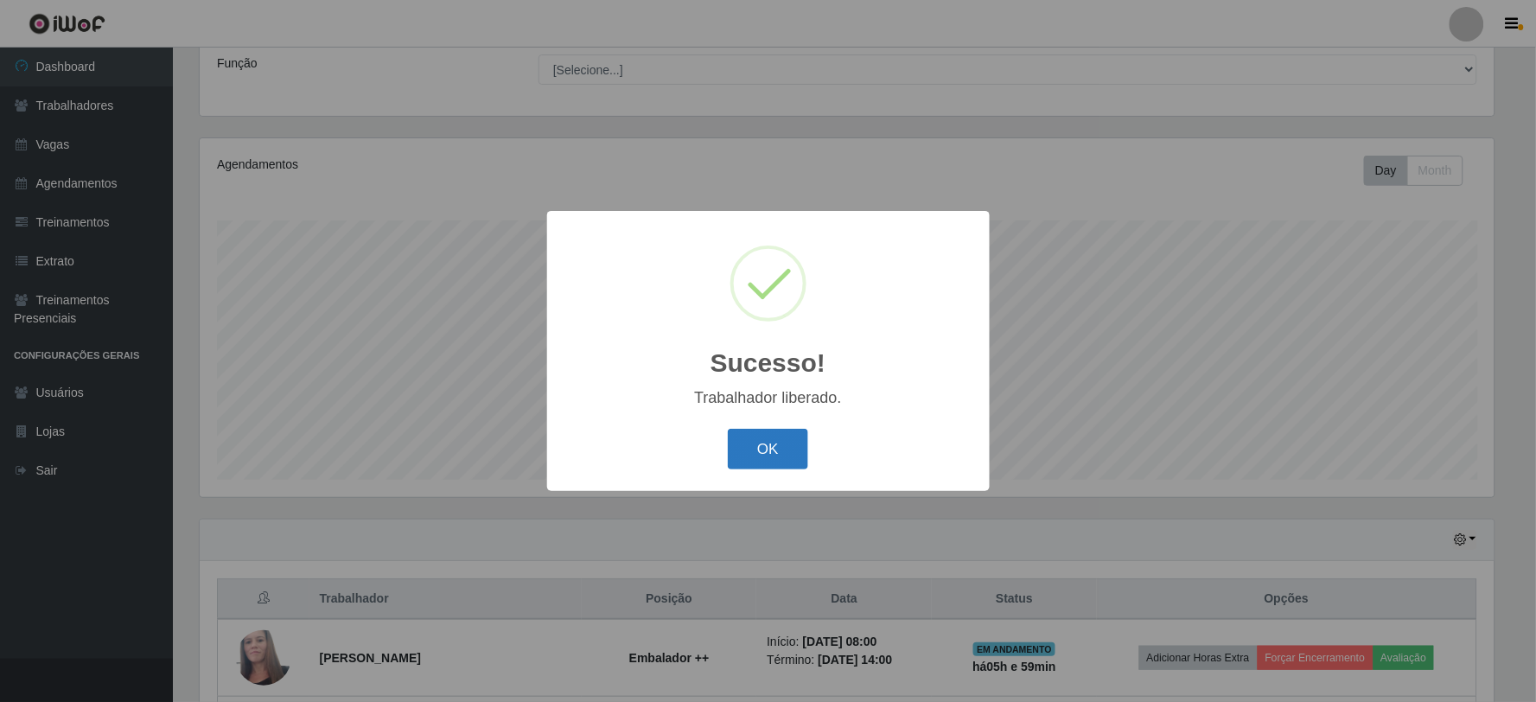
click at [792, 450] on button "OK" at bounding box center [768, 449] width 80 height 41
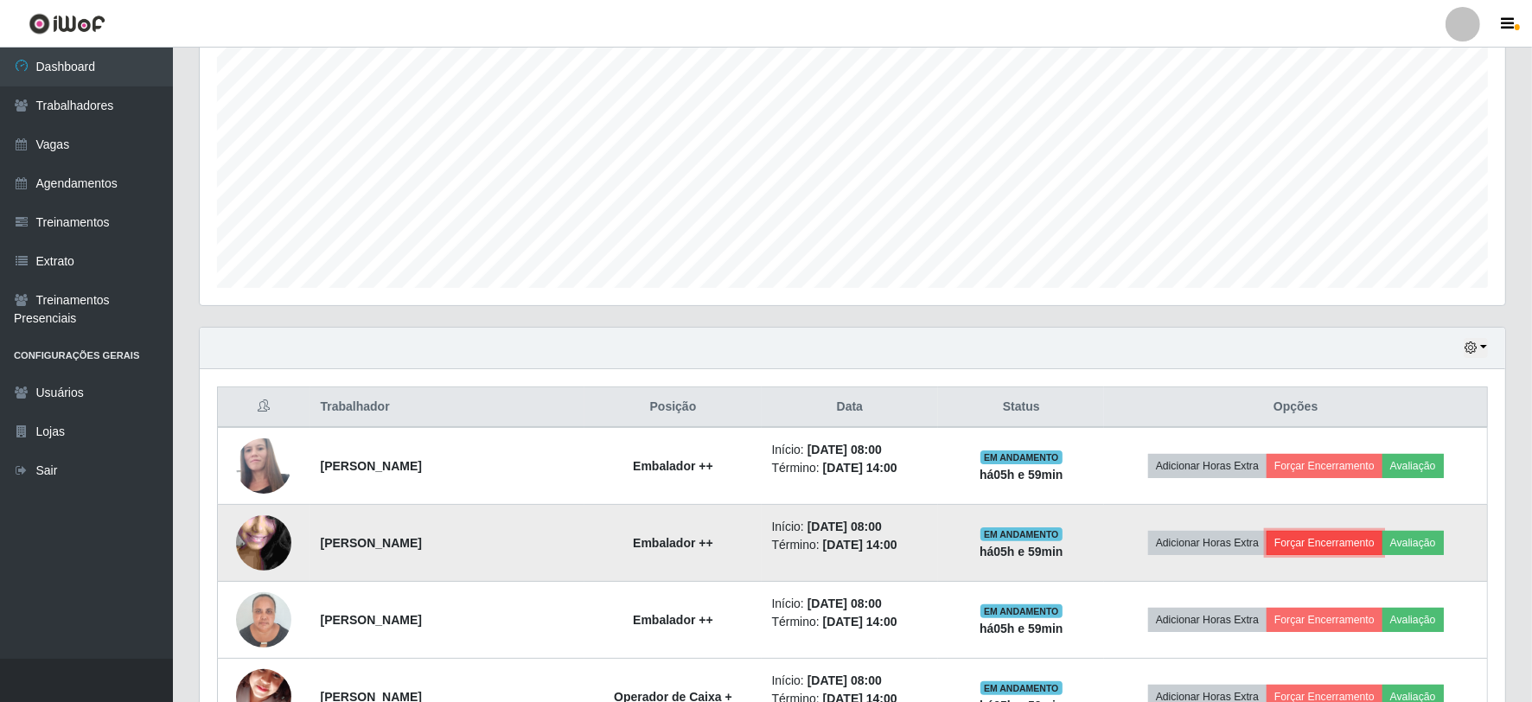
click at [1337, 545] on button "Forçar Encerramento" at bounding box center [1325, 543] width 116 height 24
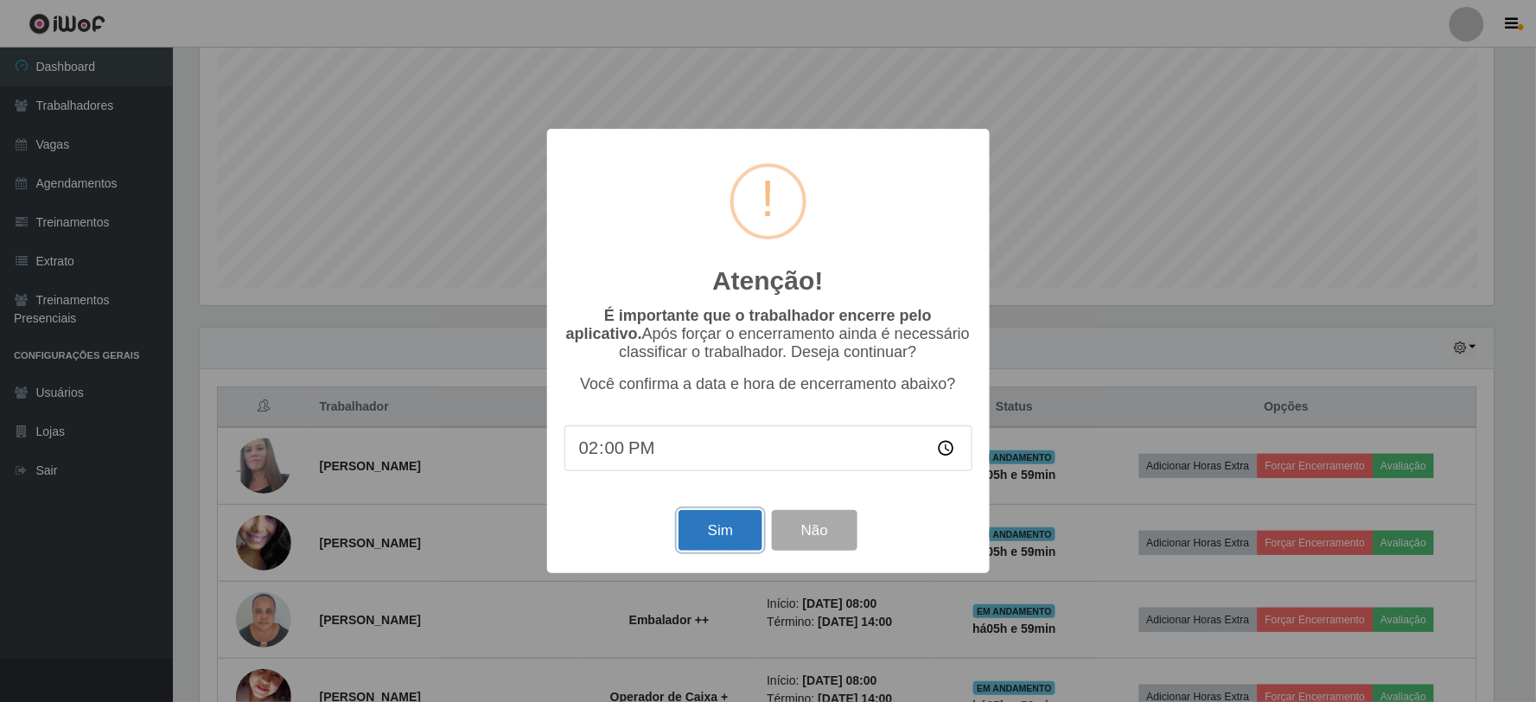
click at [692, 531] on button "Sim" at bounding box center [721, 530] width 84 height 41
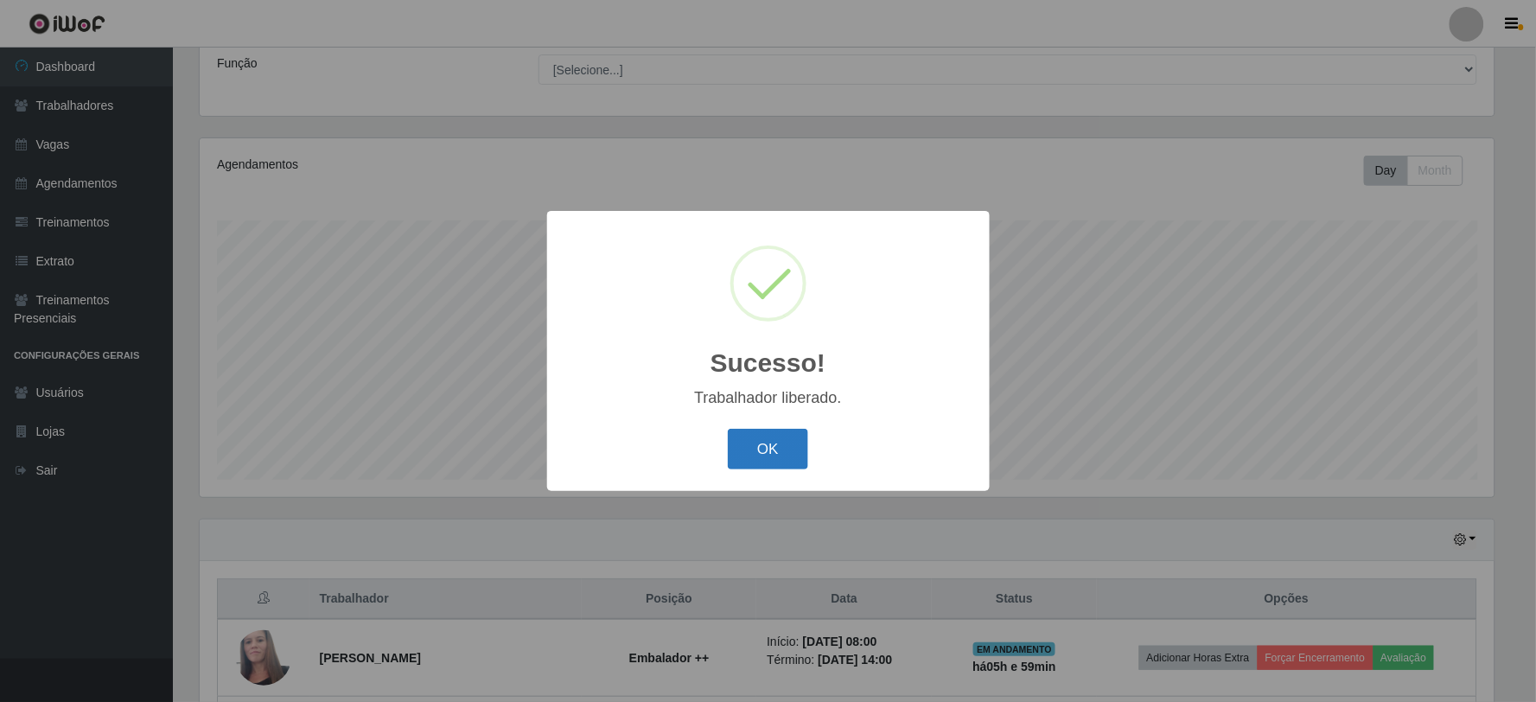
click at [767, 447] on button "OK" at bounding box center [768, 449] width 80 height 41
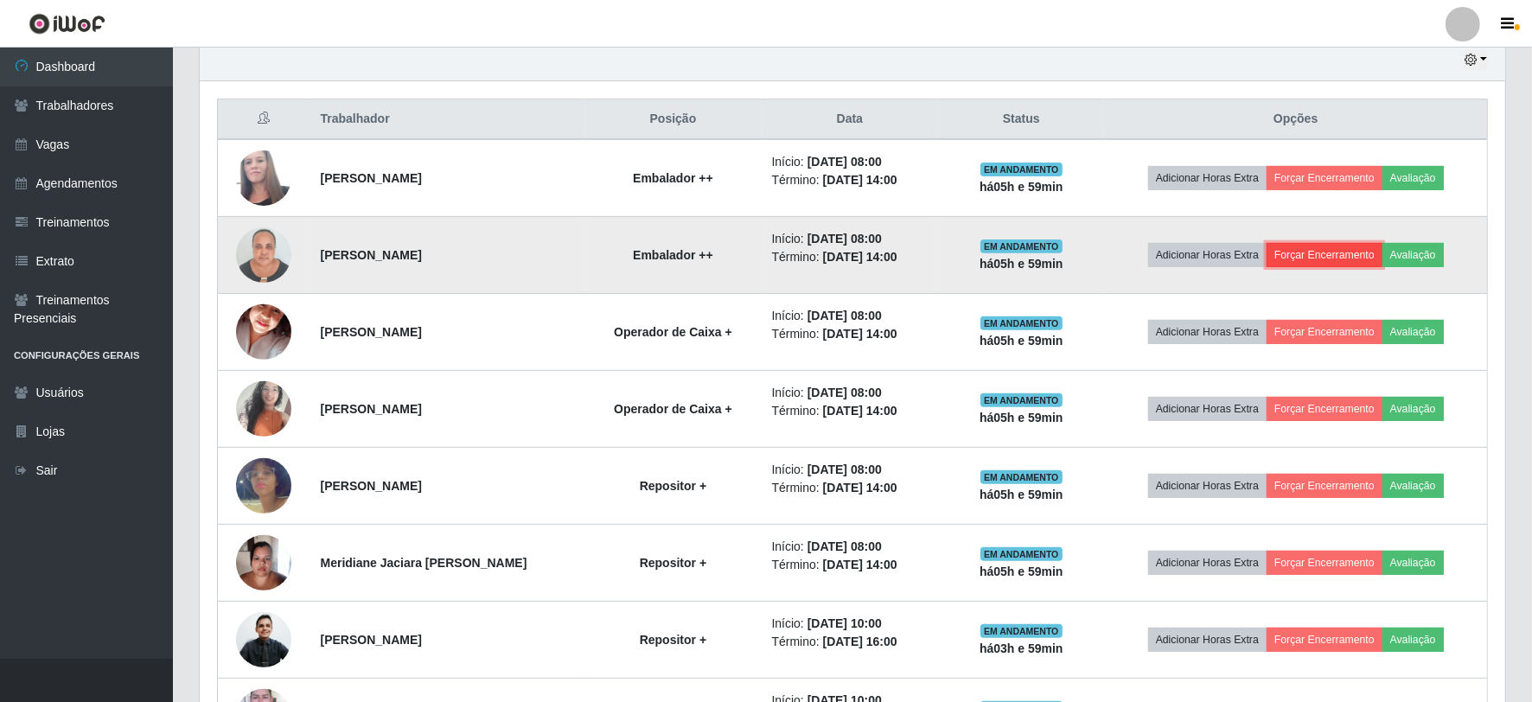
click at [1351, 252] on button "Forçar Encerramento" at bounding box center [1325, 255] width 116 height 24
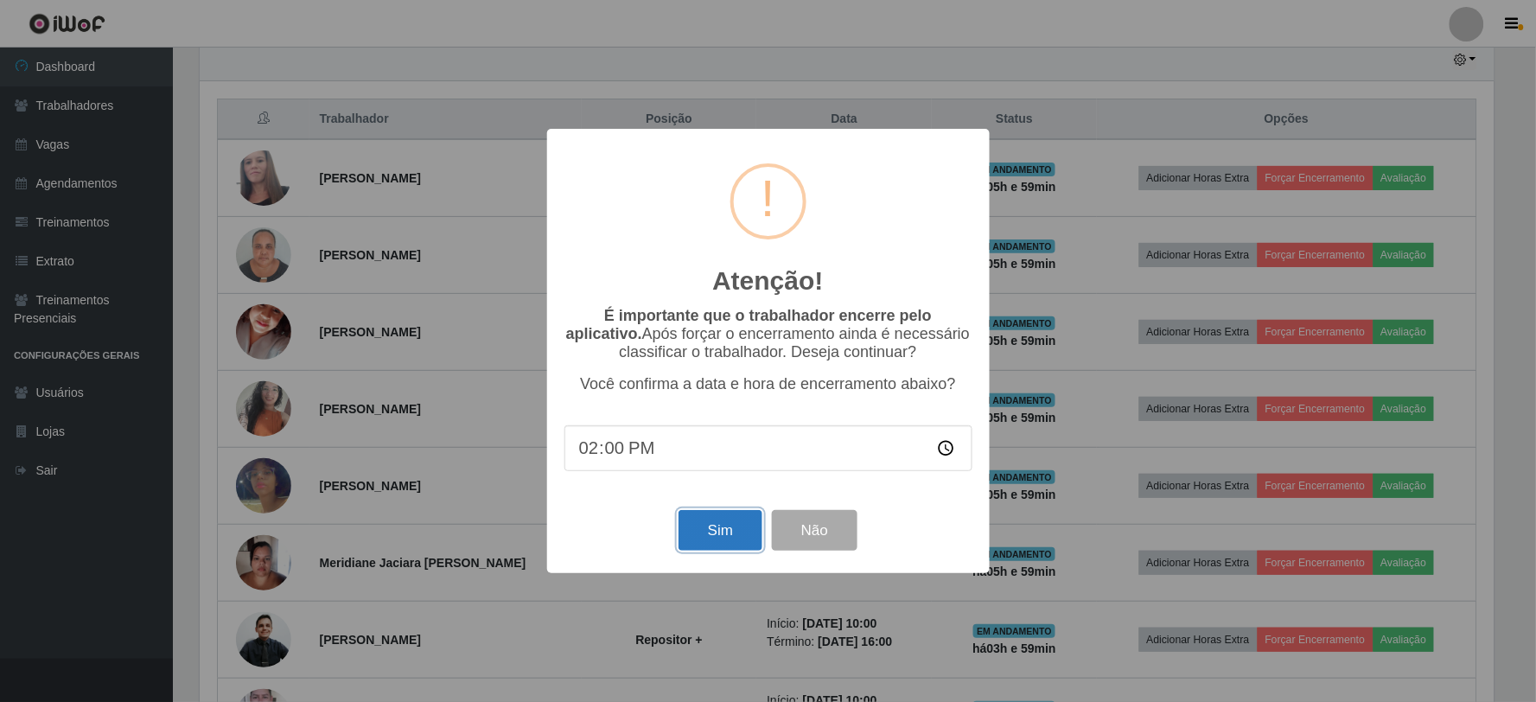
click at [726, 519] on button "Sim" at bounding box center [721, 530] width 84 height 41
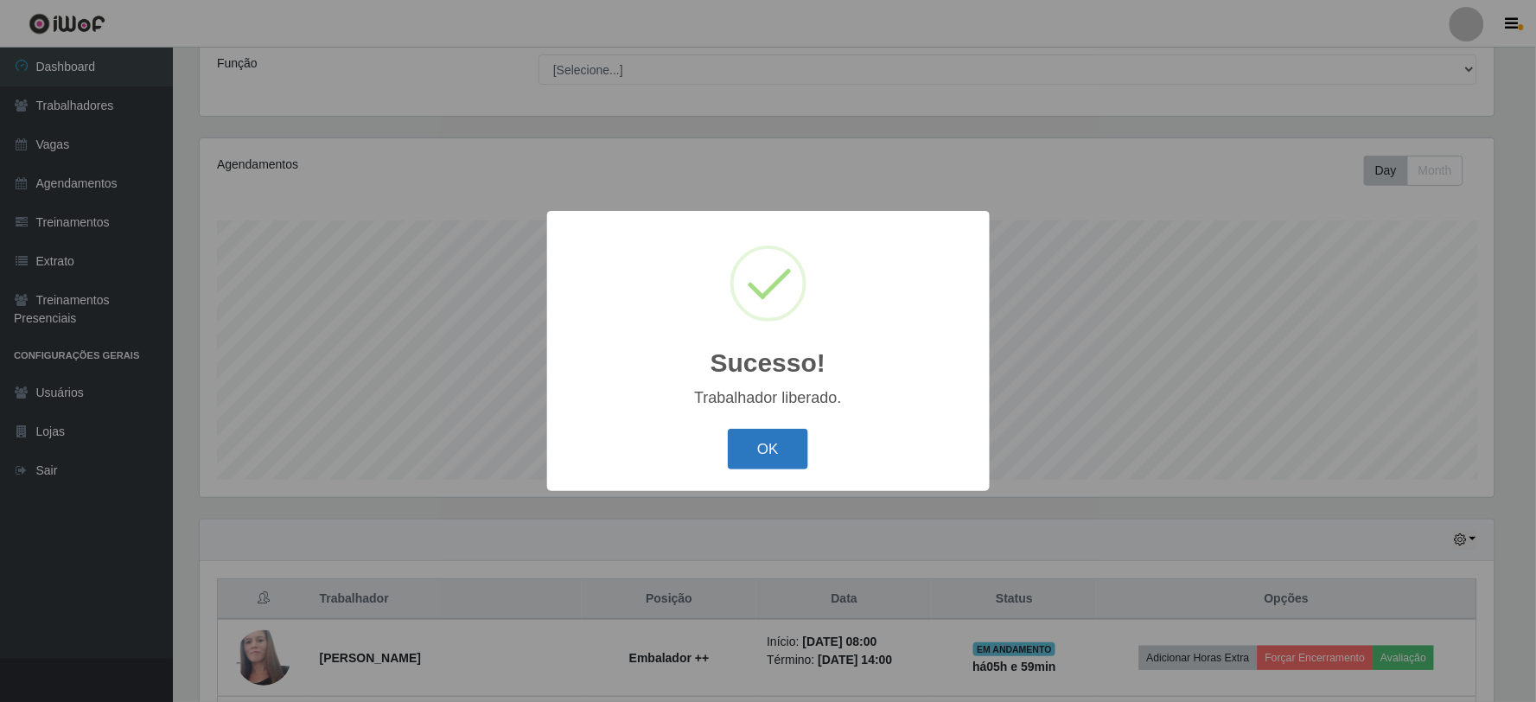
drag, startPoint x: 744, startPoint y: 470, endPoint x: 770, endPoint y: 439, distance: 41.1
click at [752, 460] on div "OK Cancel" at bounding box center [769, 449] width 408 height 49
click at [770, 439] on button "OK" at bounding box center [768, 449] width 80 height 41
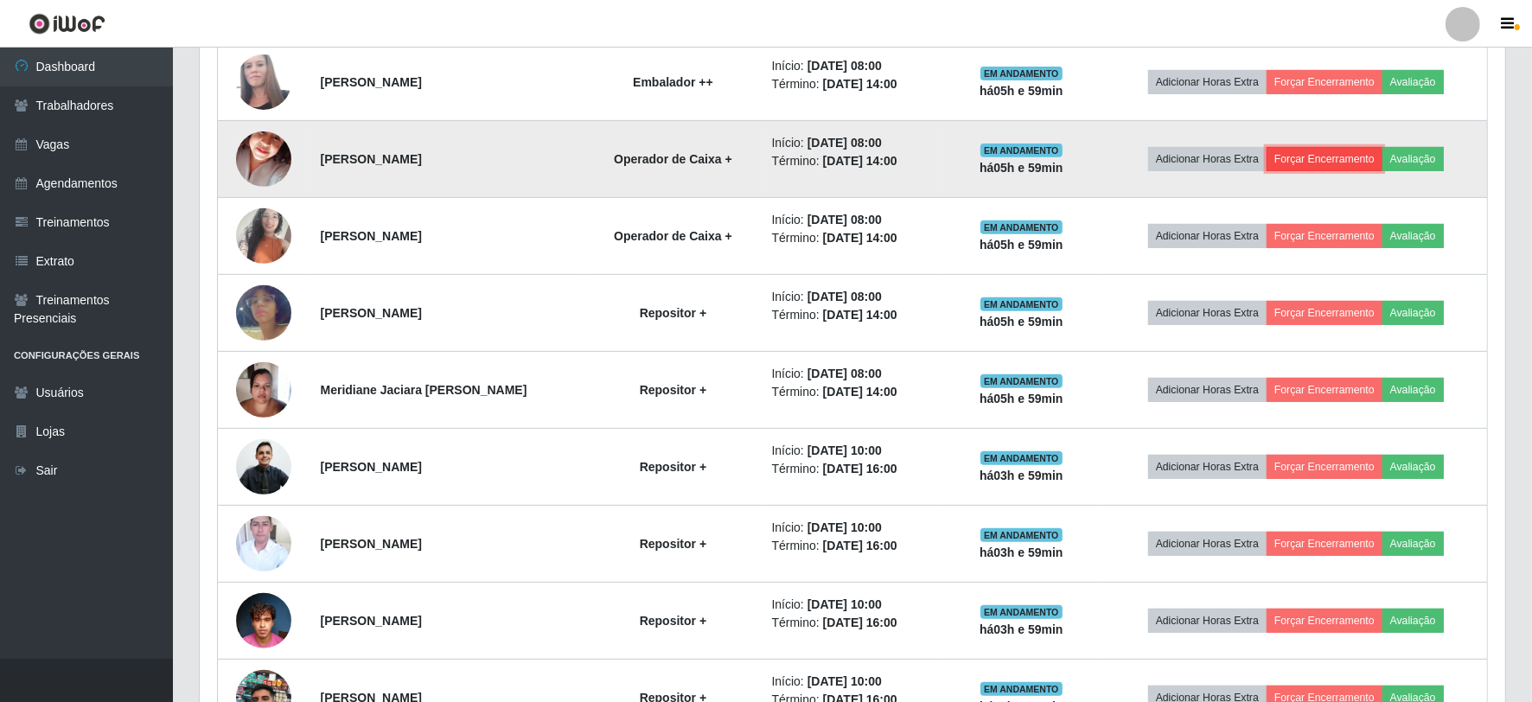
click at [1338, 157] on button "Forçar Encerramento" at bounding box center [1325, 159] width 116 height 24
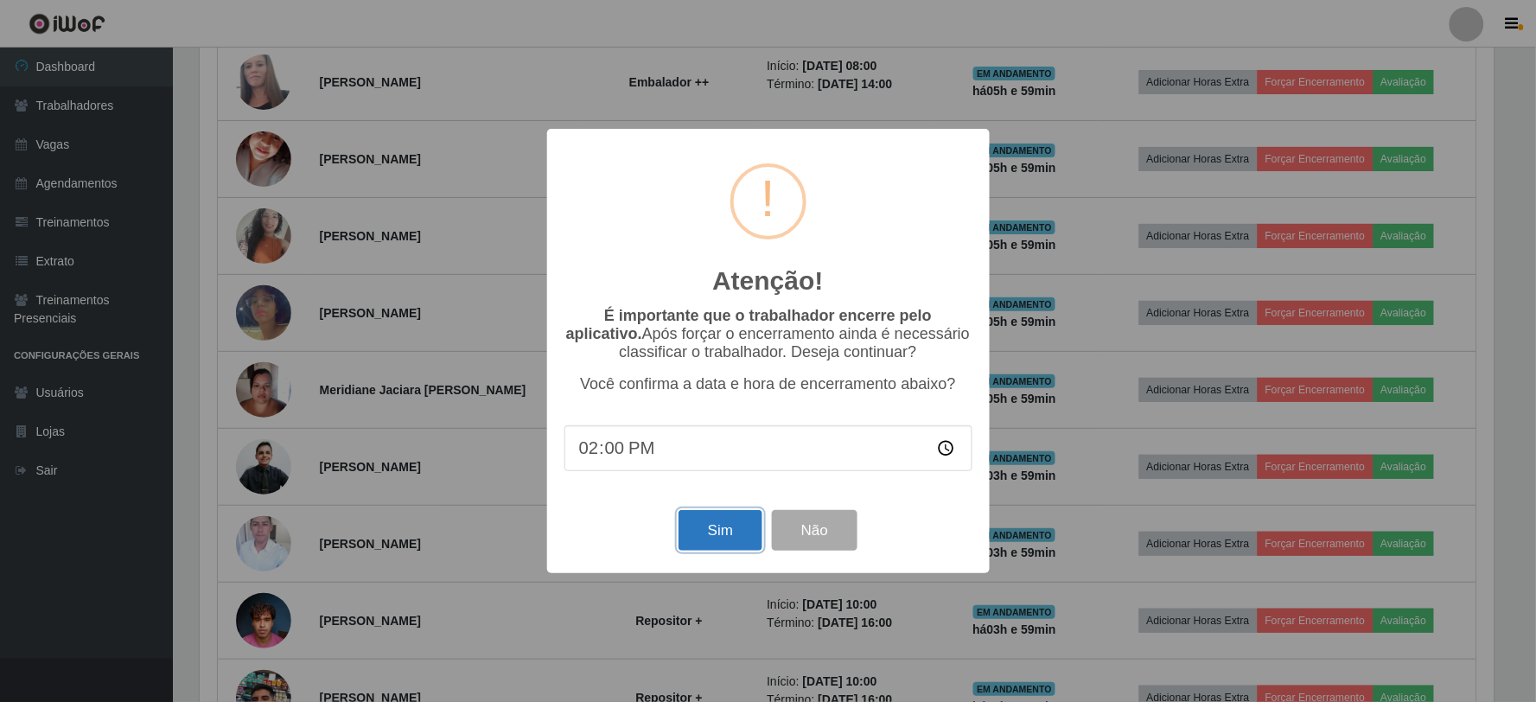
click at [719, 539] on button "Sim" at bounding box center [721, 530] width 84 height 41
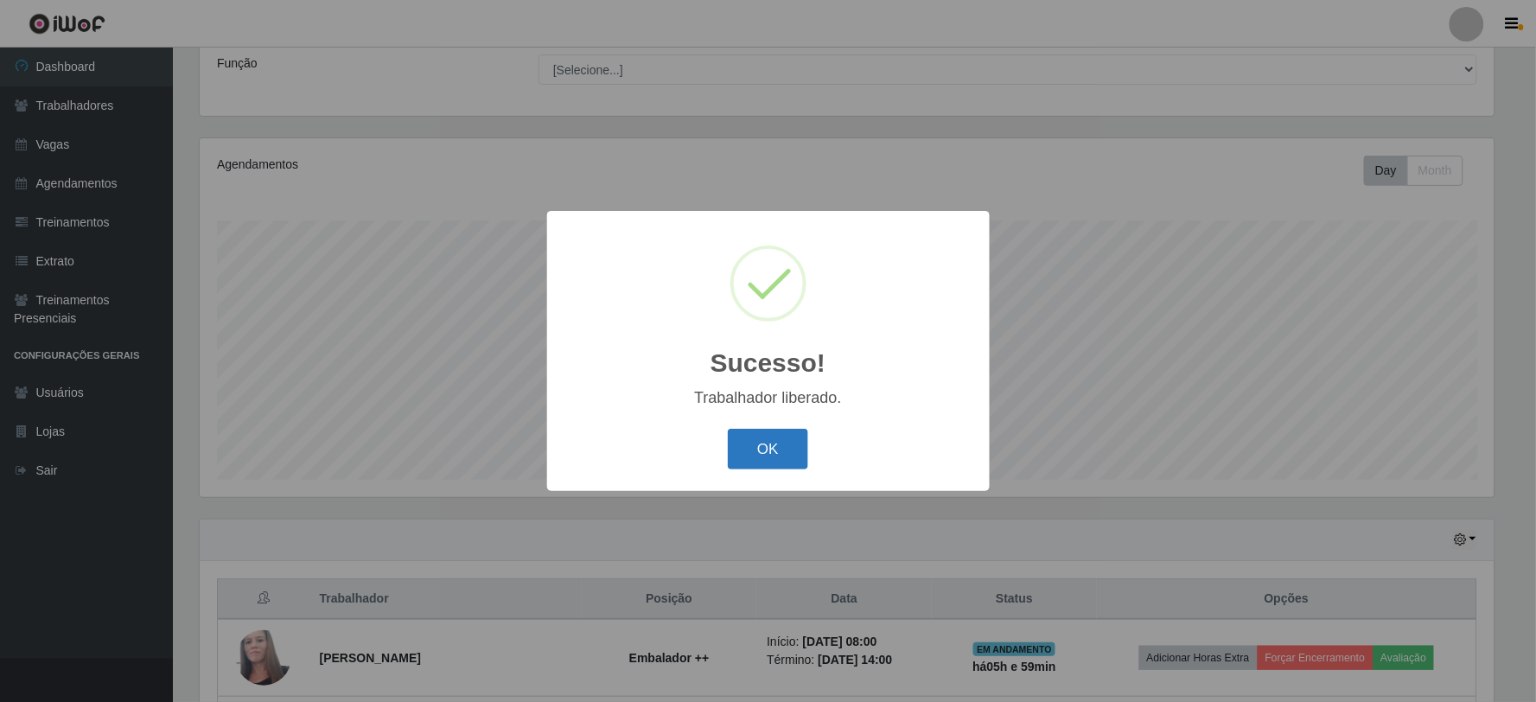
click at [783, 436] on button "OK" at bounding box center [768, 449] width 80 height 41
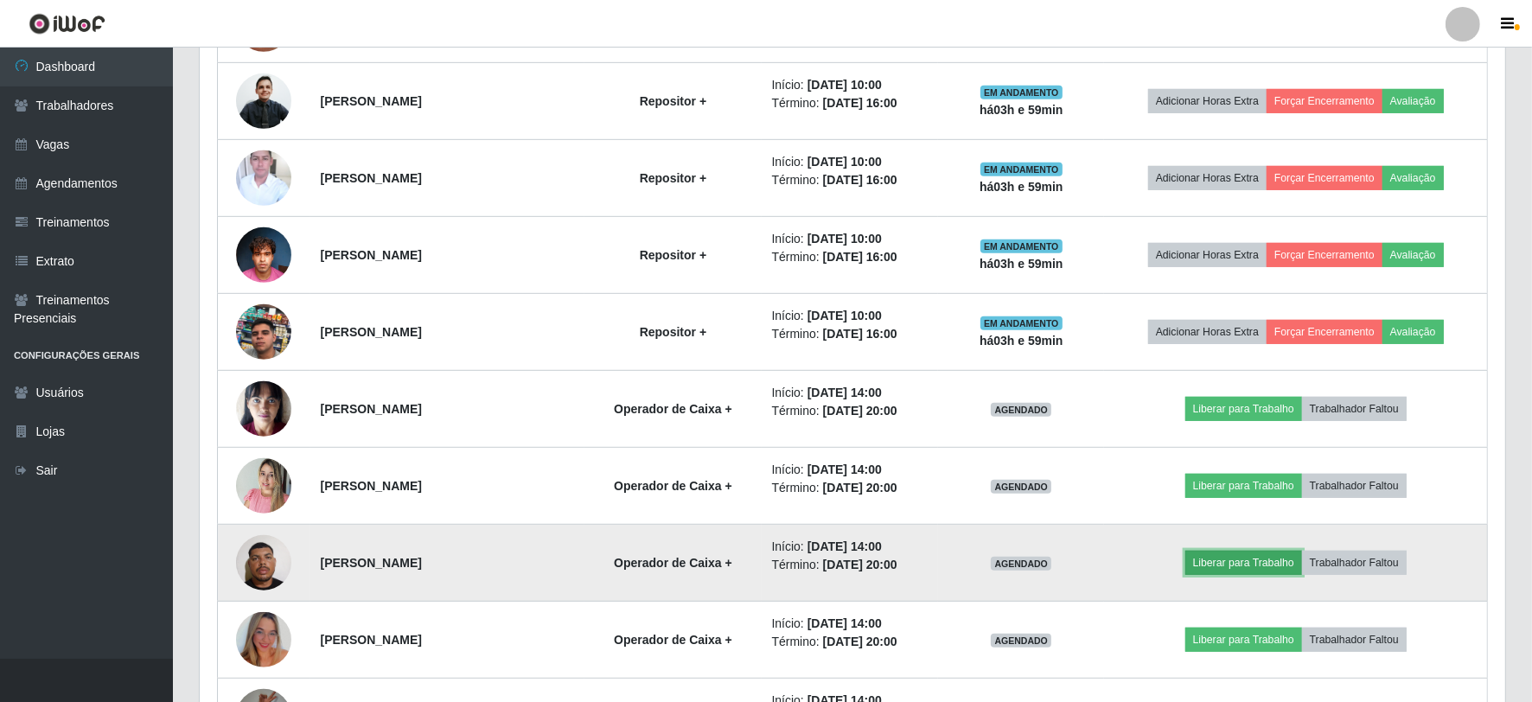
click at [1245, 557] on button "Liberar para Trabalho" at bounding box center [1243, 563] width 117 height 24
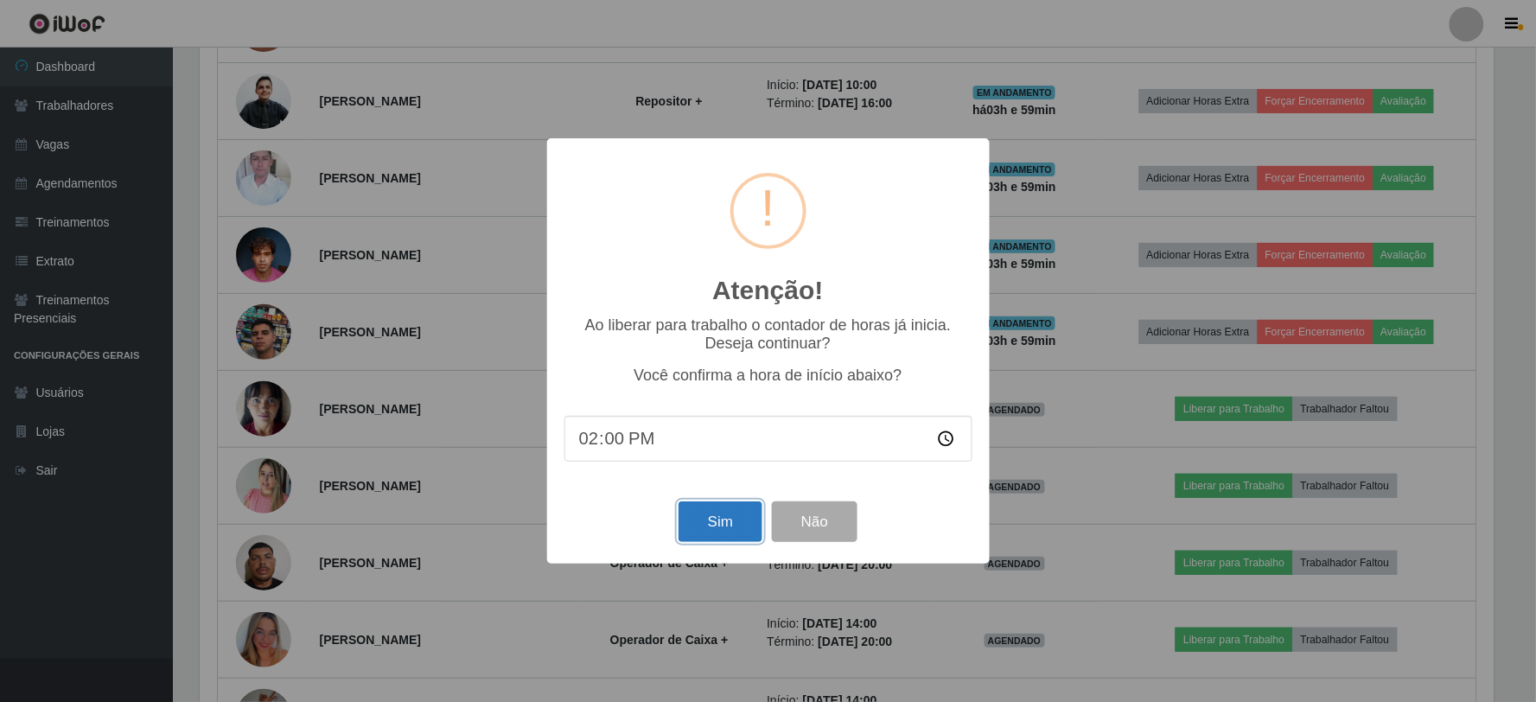
click at [710, 514] on button "Sim" at bounding box center [721, 521] width 84 height 41
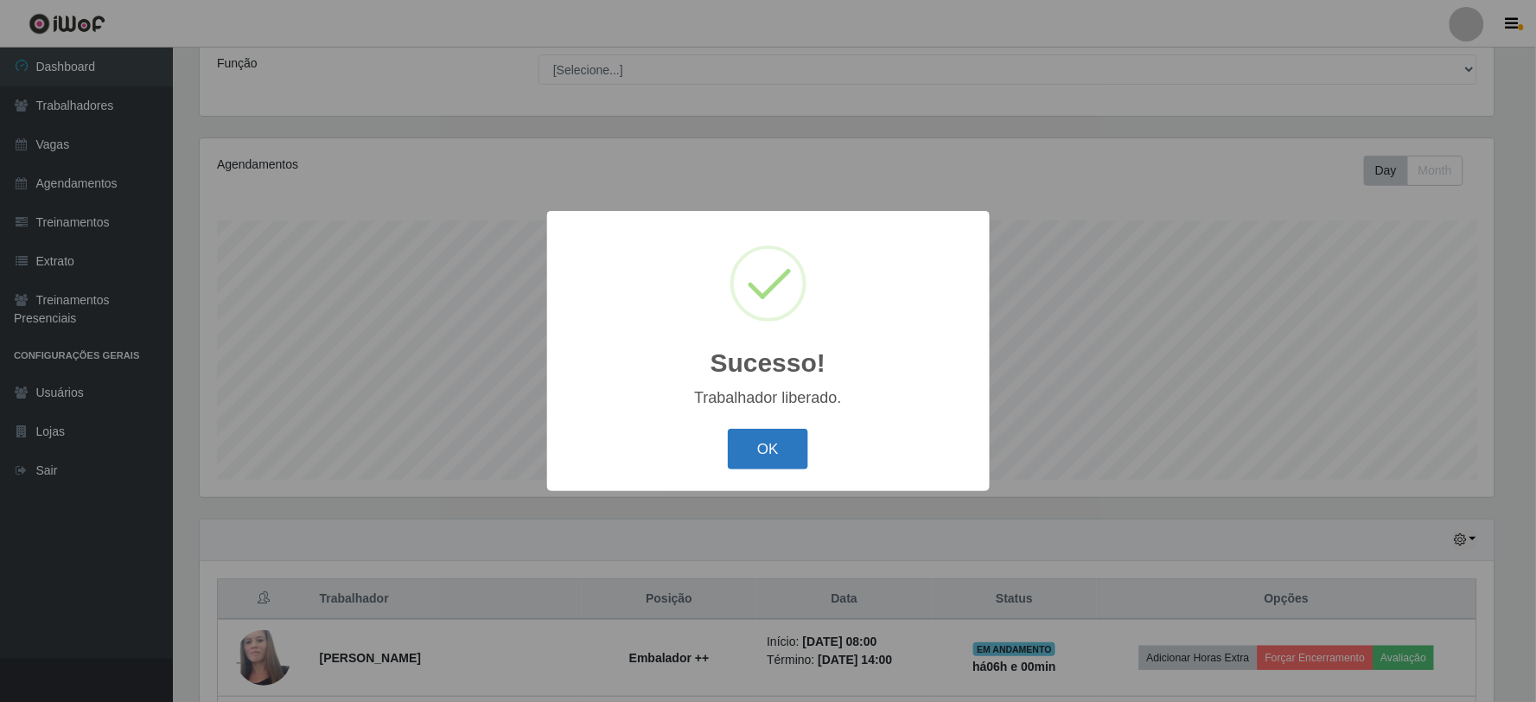
click at [779, 447] on button "OK" at bounding box center [768, 449] width 80 height 41
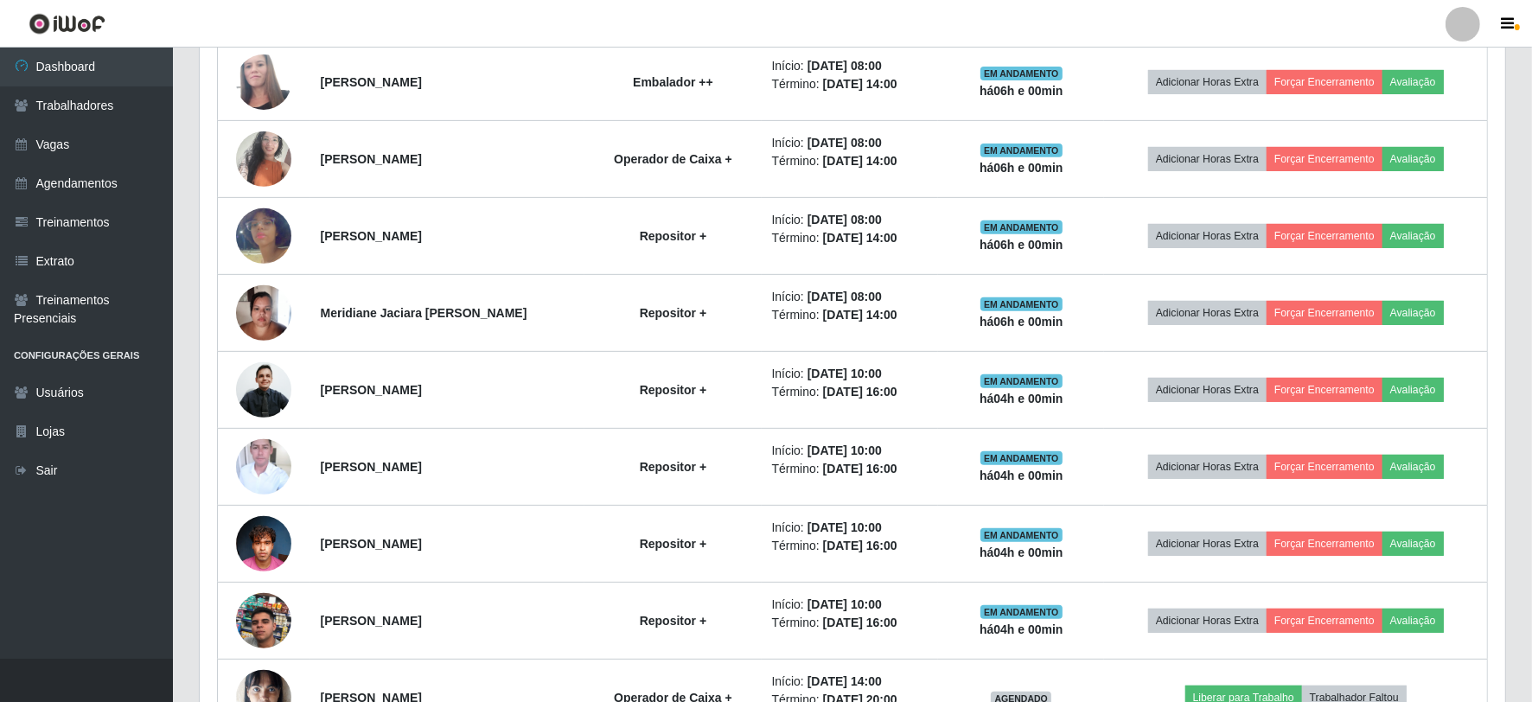
scroll to position [618, 0]
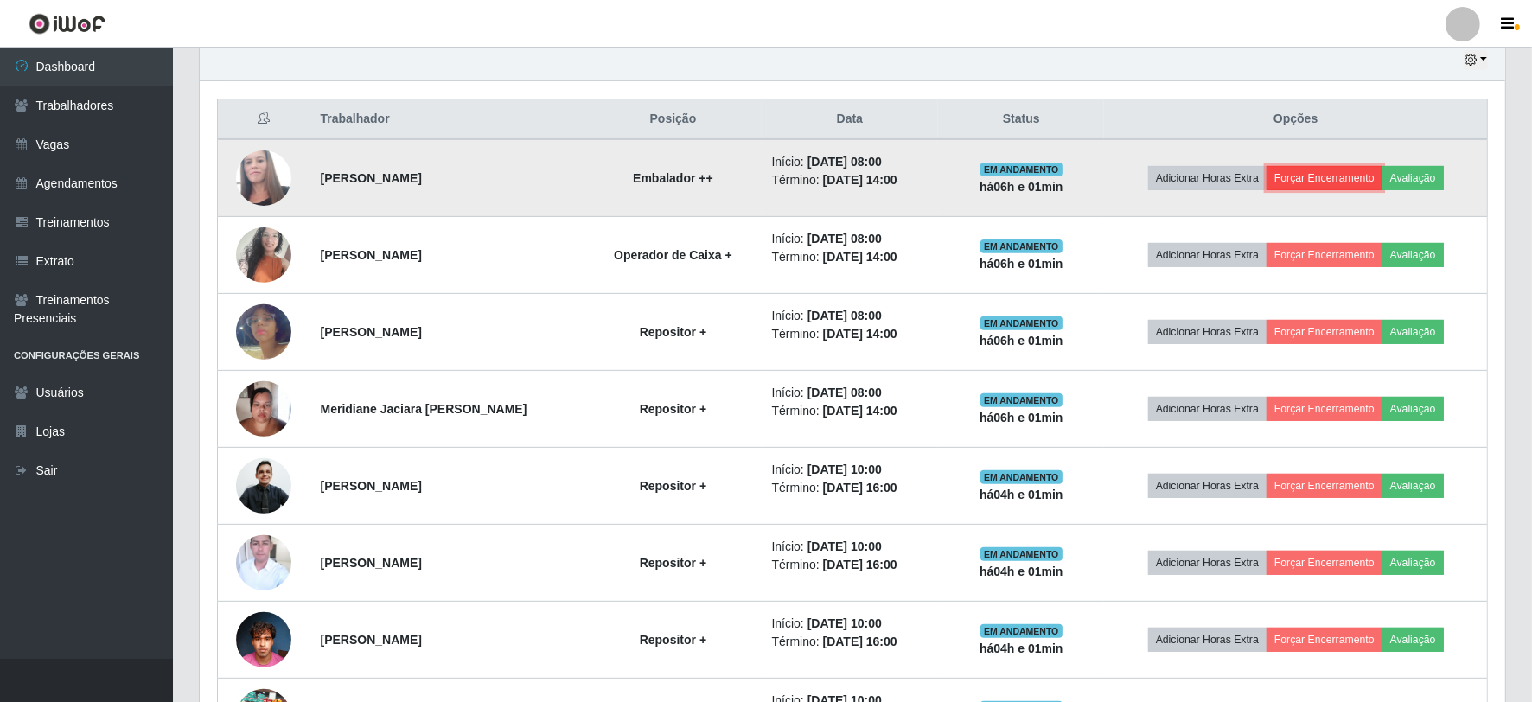
click at [1338, 176] on button "Forçar Encerramento" at bounding box center [1325, 178] width 116 height 24
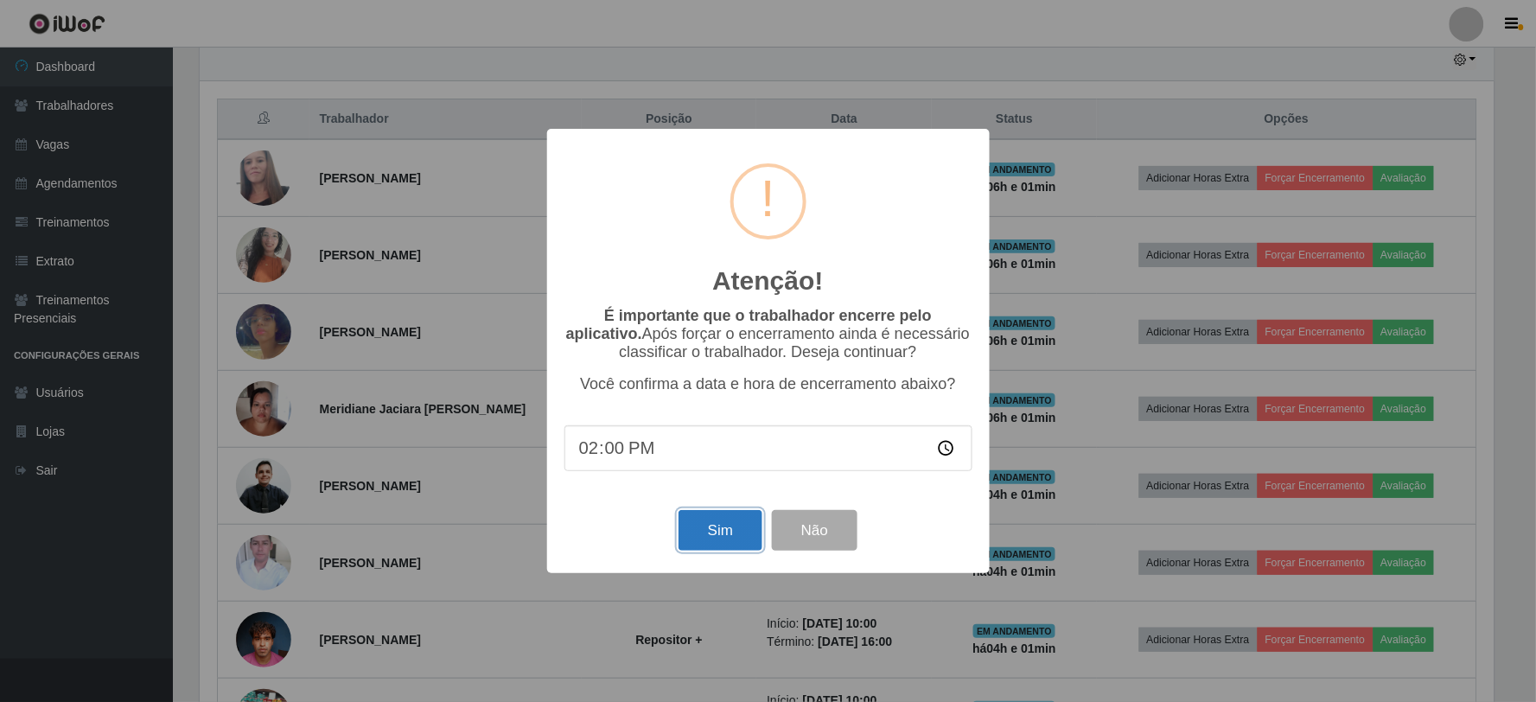
click at [716, 521] on button "Sim" at bounding box center [721, 530] width 84 height 41
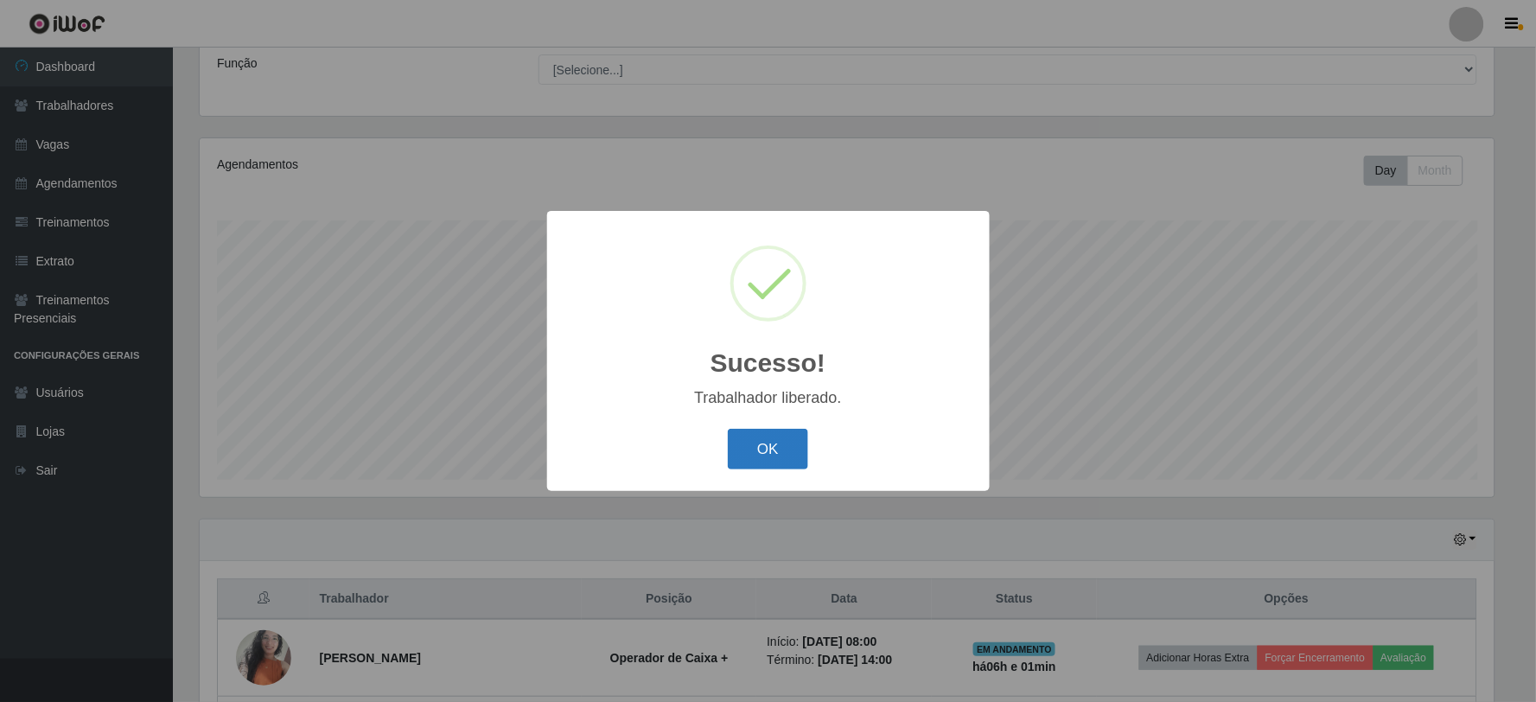
click at [783, 458] on button "OK" at bounding box center [768, 449] width 80 height 41
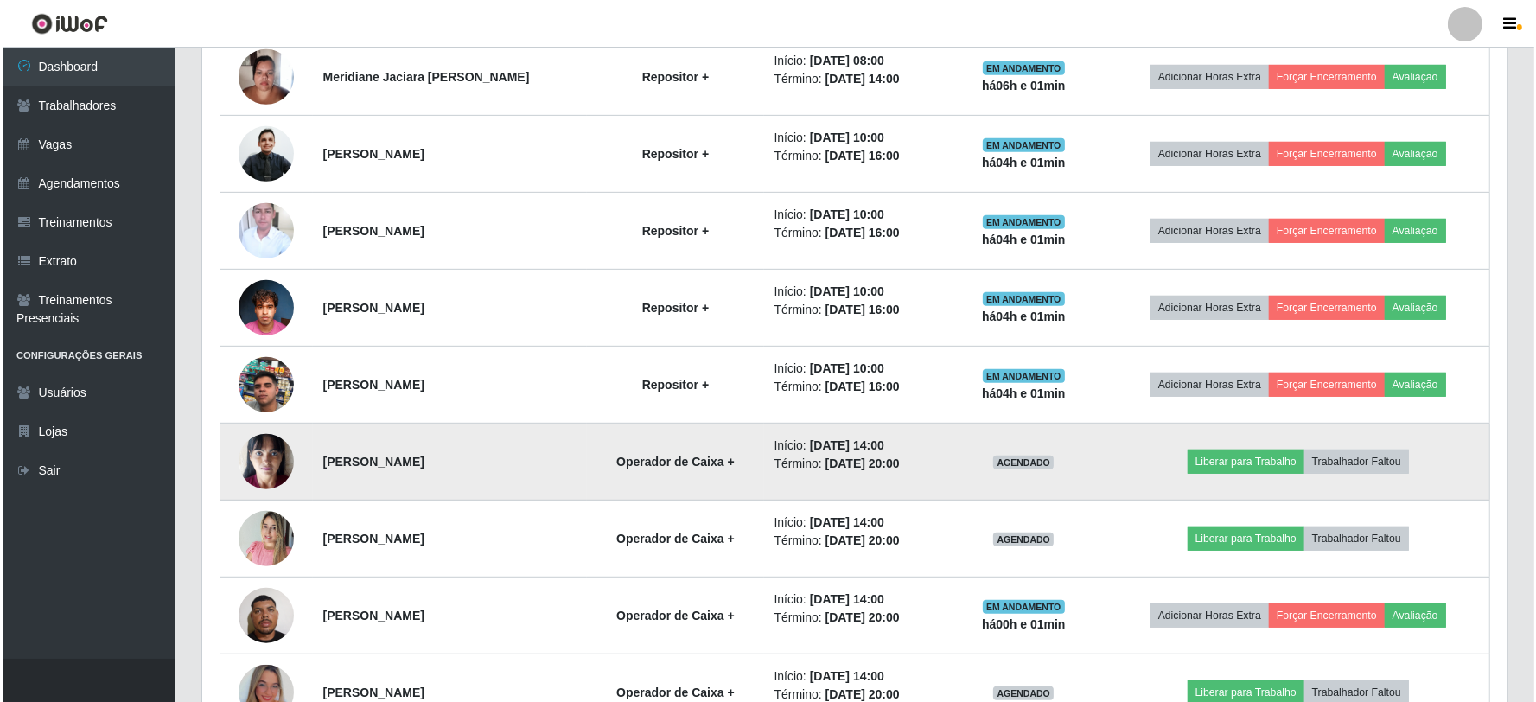
scroll to position [906, 0]
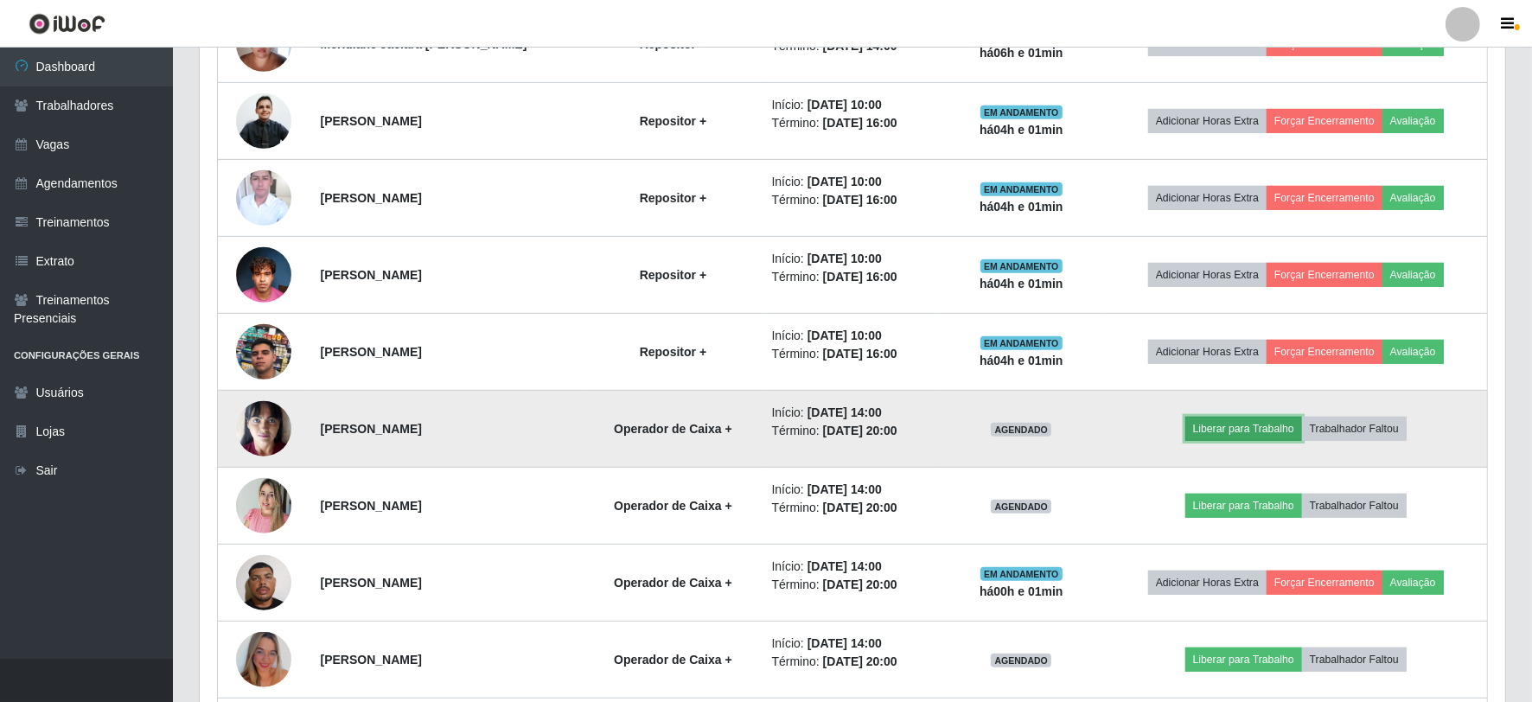
click at [1250, 426] on button "Liberar para Trabalho" at bounding box center [1243, 429] width 117 height 24
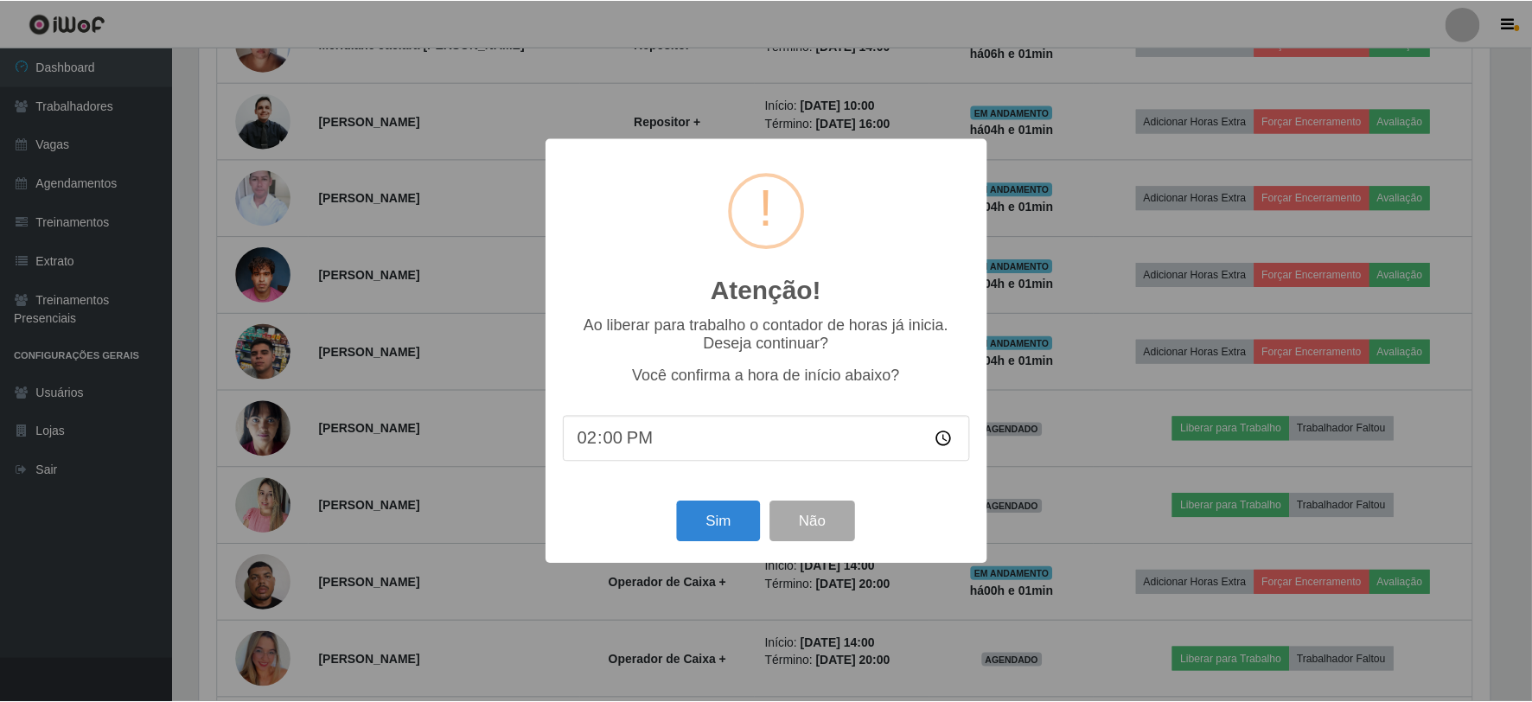
scroll to position [358, 1294]
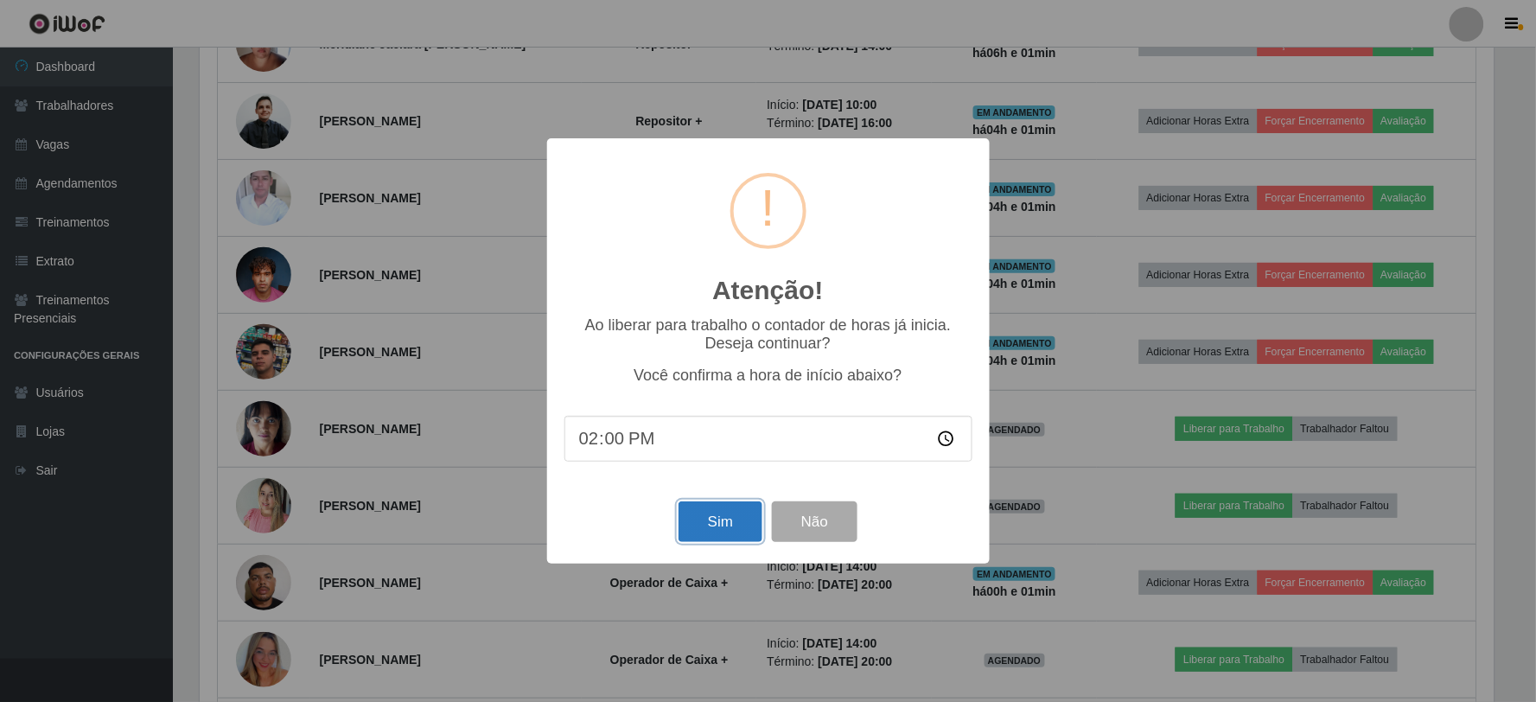
click at [716, 514] on button "Sim" at bounding box center [721, 521] width 84 height 41
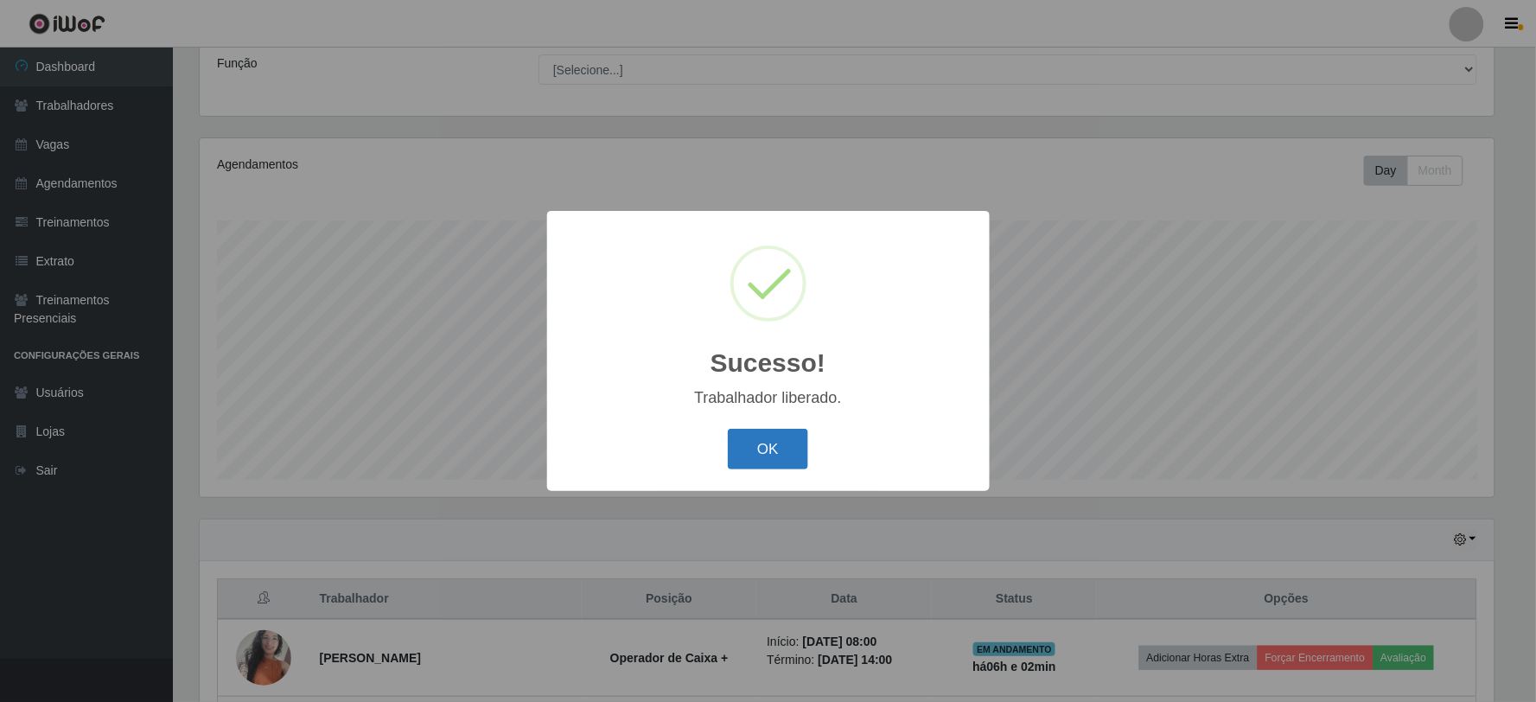
click at [776, 462] on button "OK" at bounding box center [768, 449] width 80 height 41
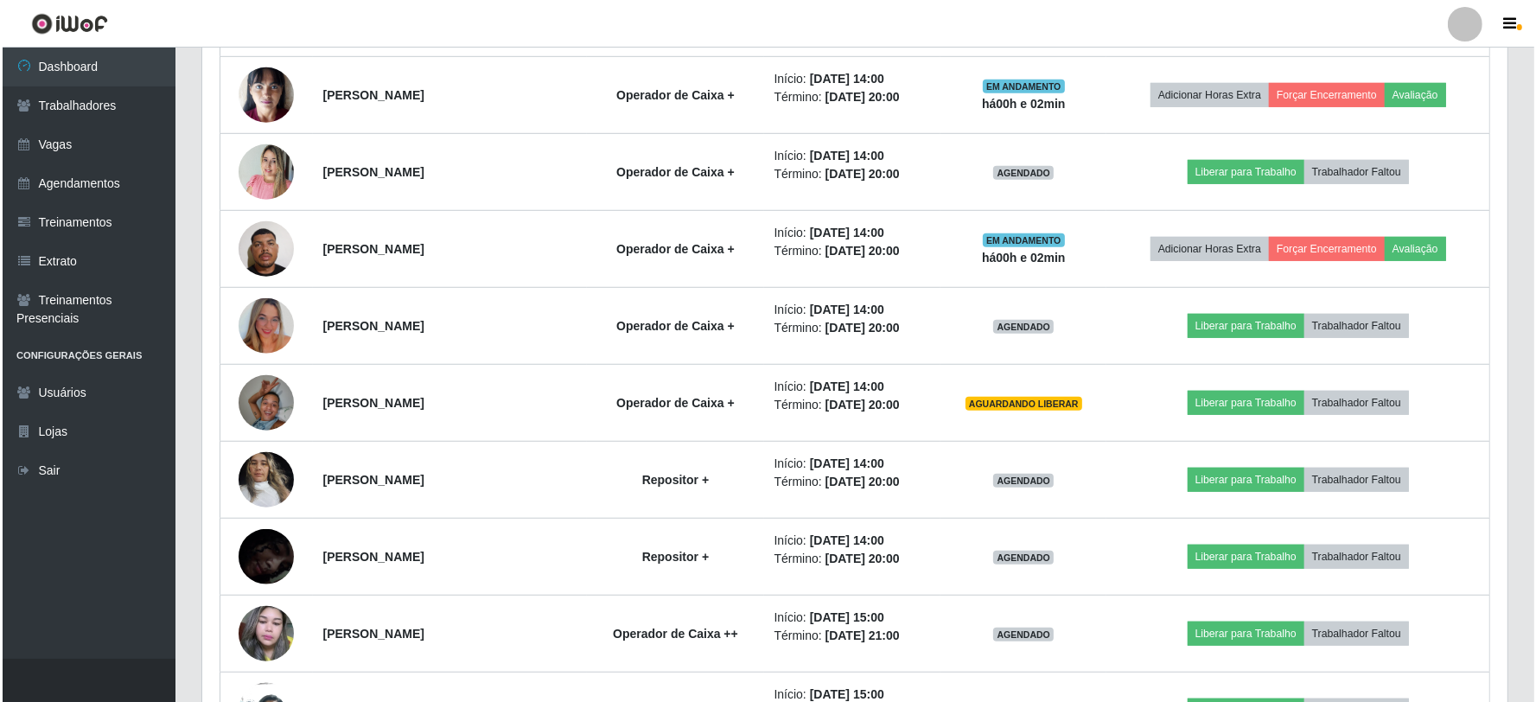
scroll to position [1291, 0]
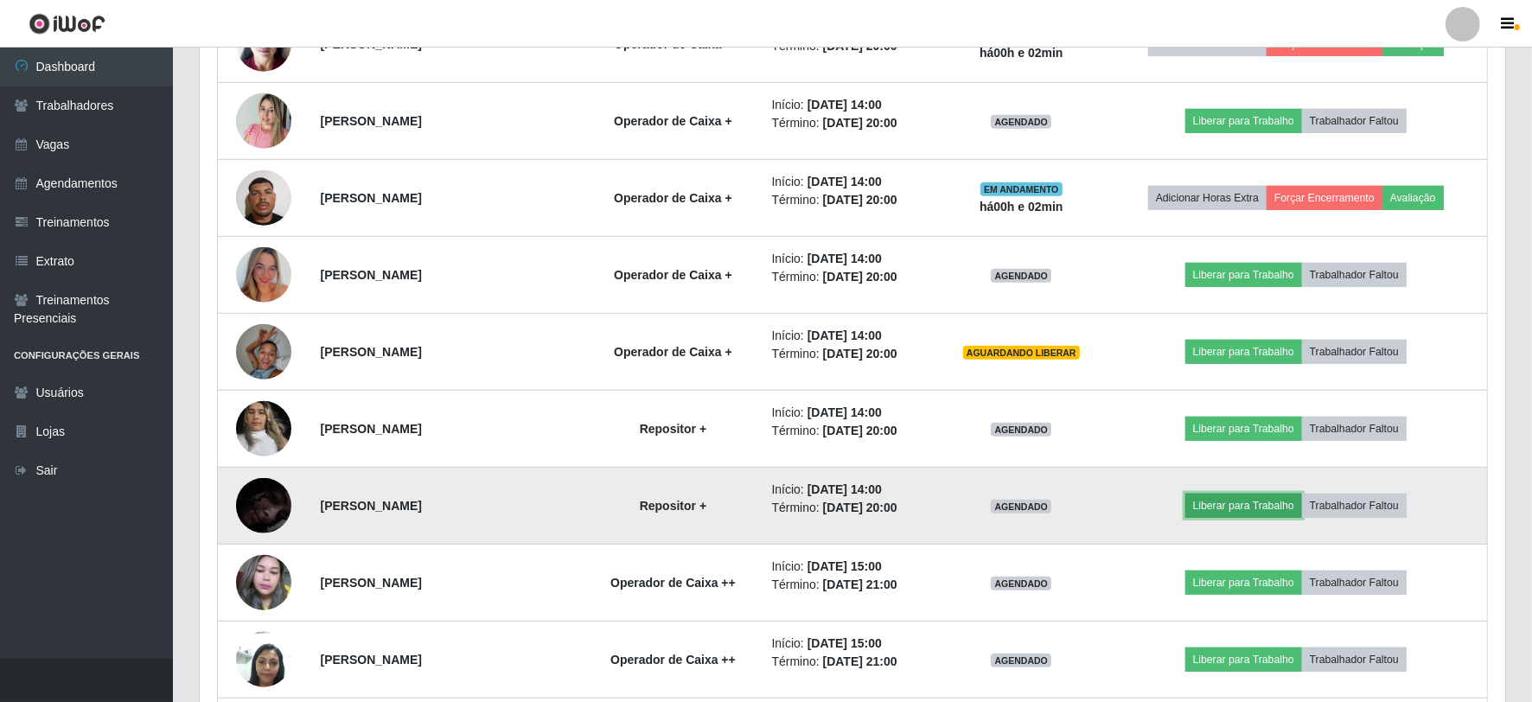
click at [1271, 503] on button "Liberar para Trabalho" at bounding box center [1243, 506] width 117 height 24
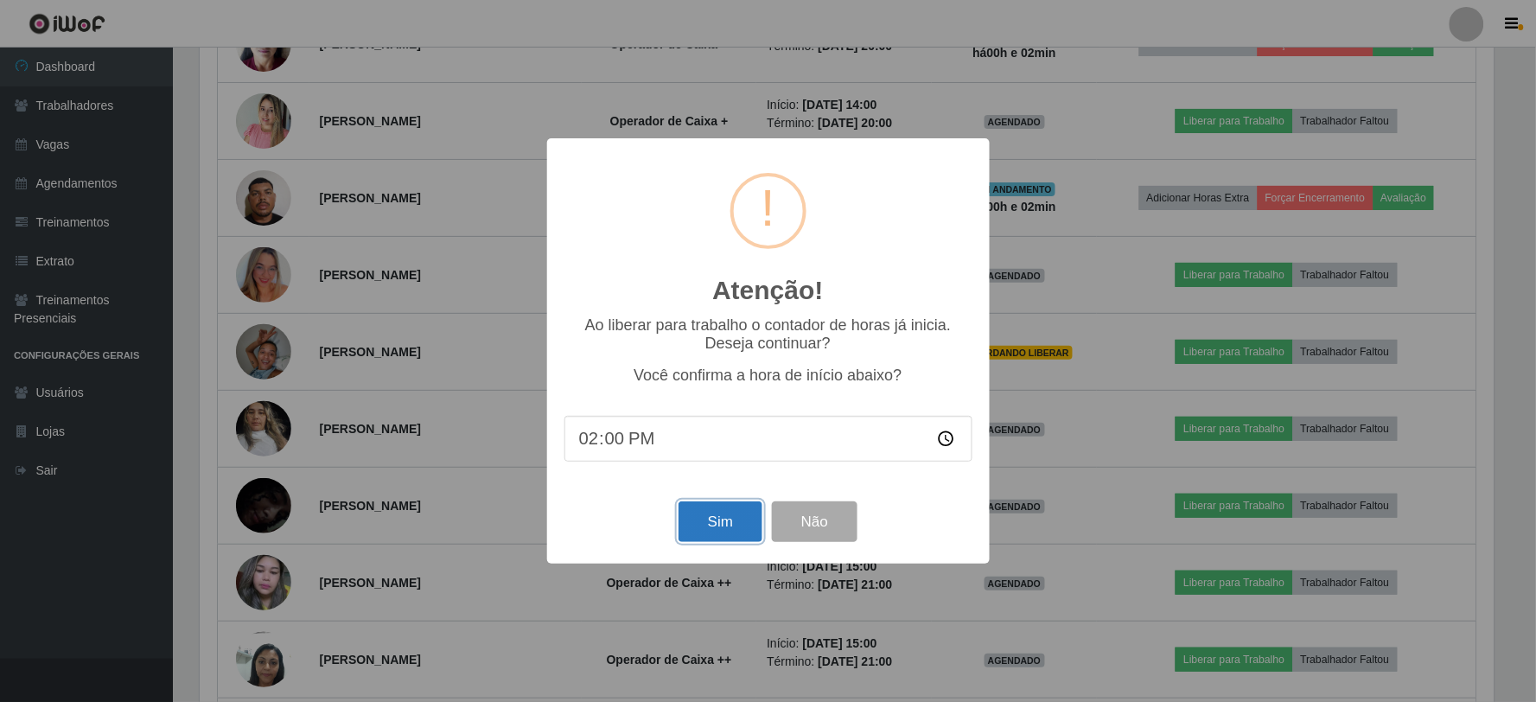
click at [745, 515] on button "Sim" at bounding box center [721, 521] width 84 height 41
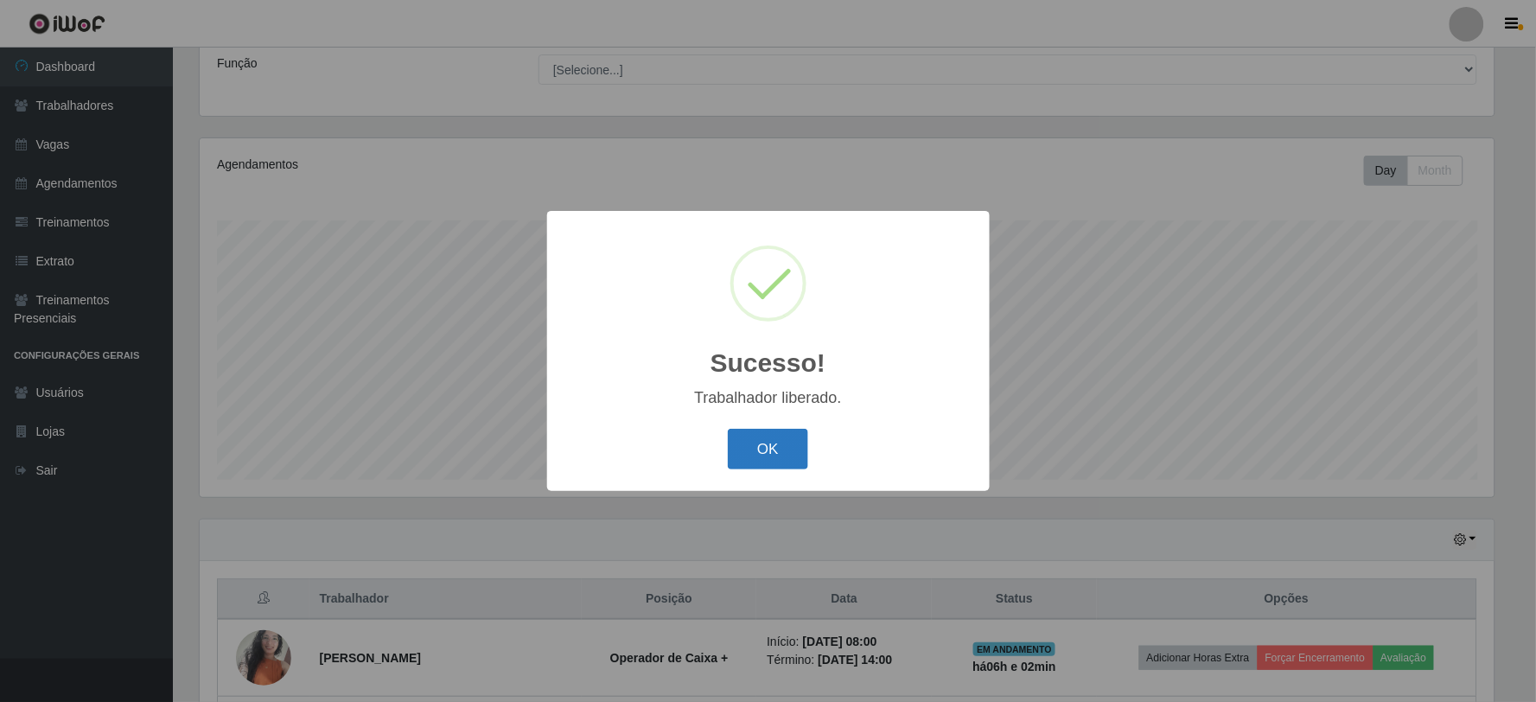
click at [763, 450] on button "OK" at bounding box center [768, 449] width 80 height 41
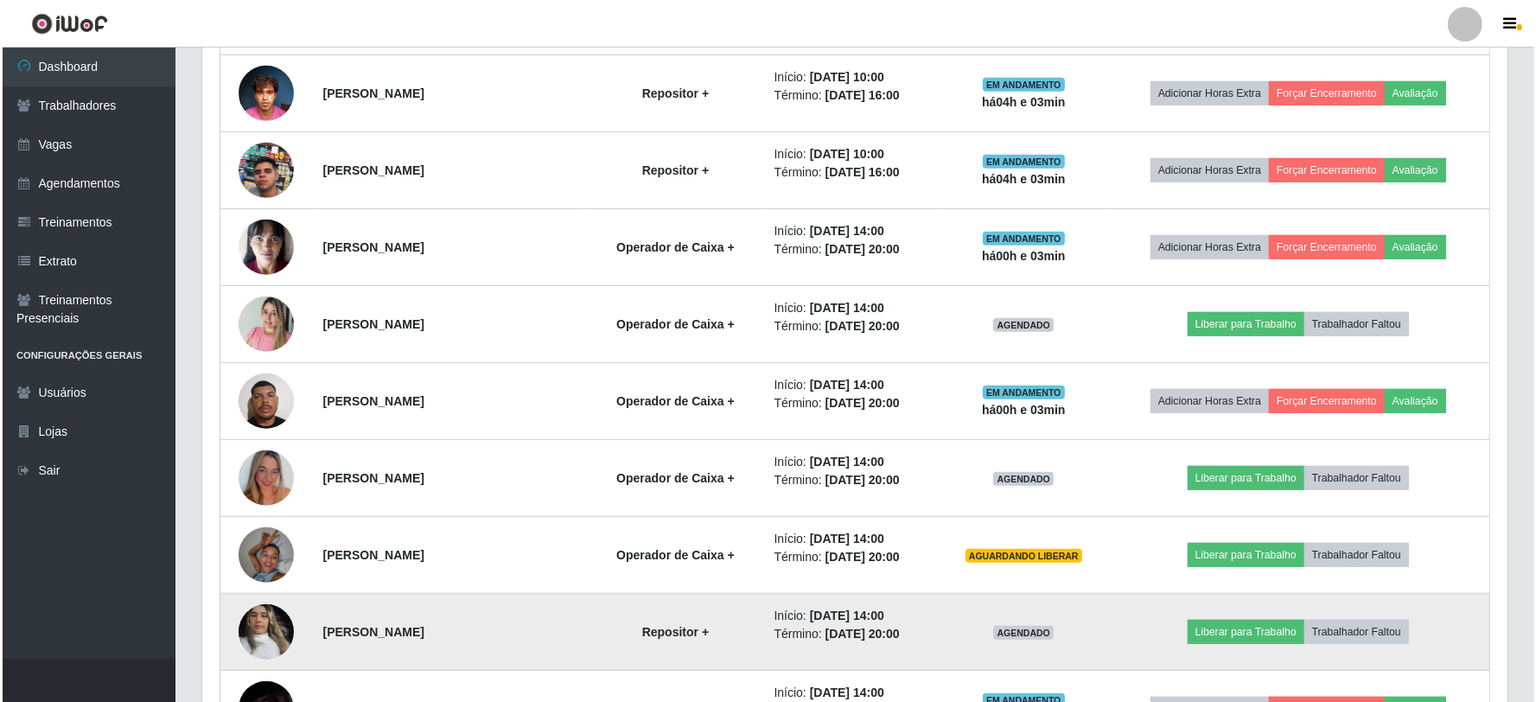
scroll to position [1121, 0]
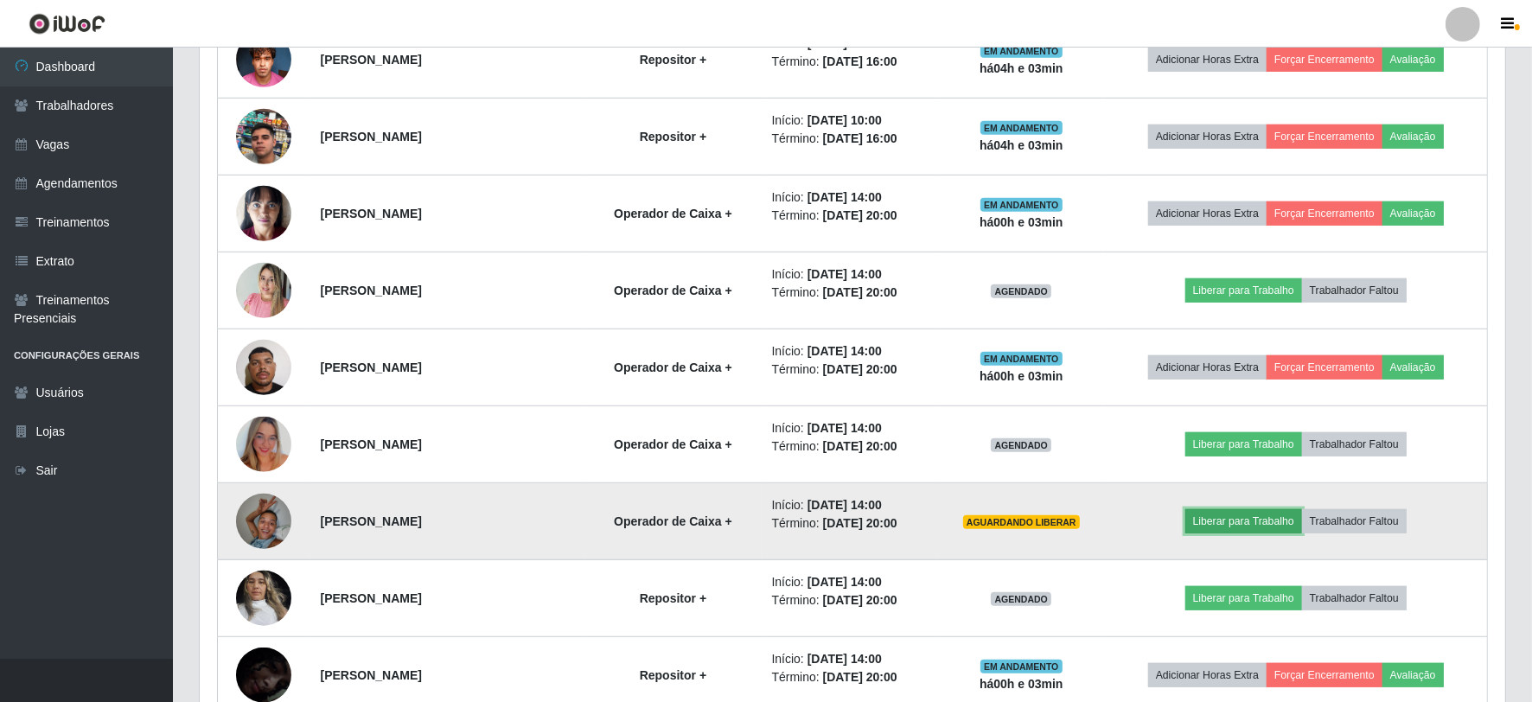
click at [1252, 517] on button "Liberar para Trabalho" at bounding box center [1243, 521] width 117 height 24
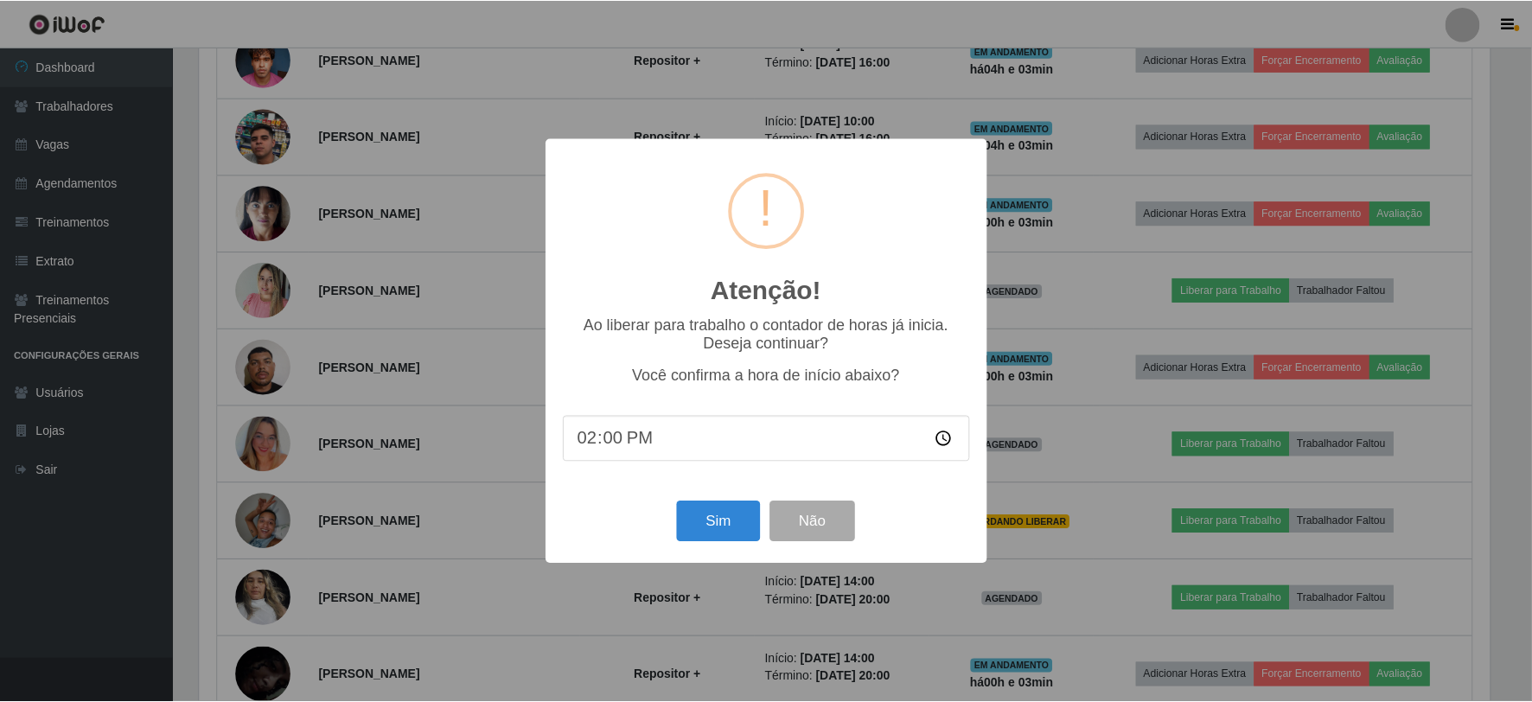
scroll to position [358, 1294]
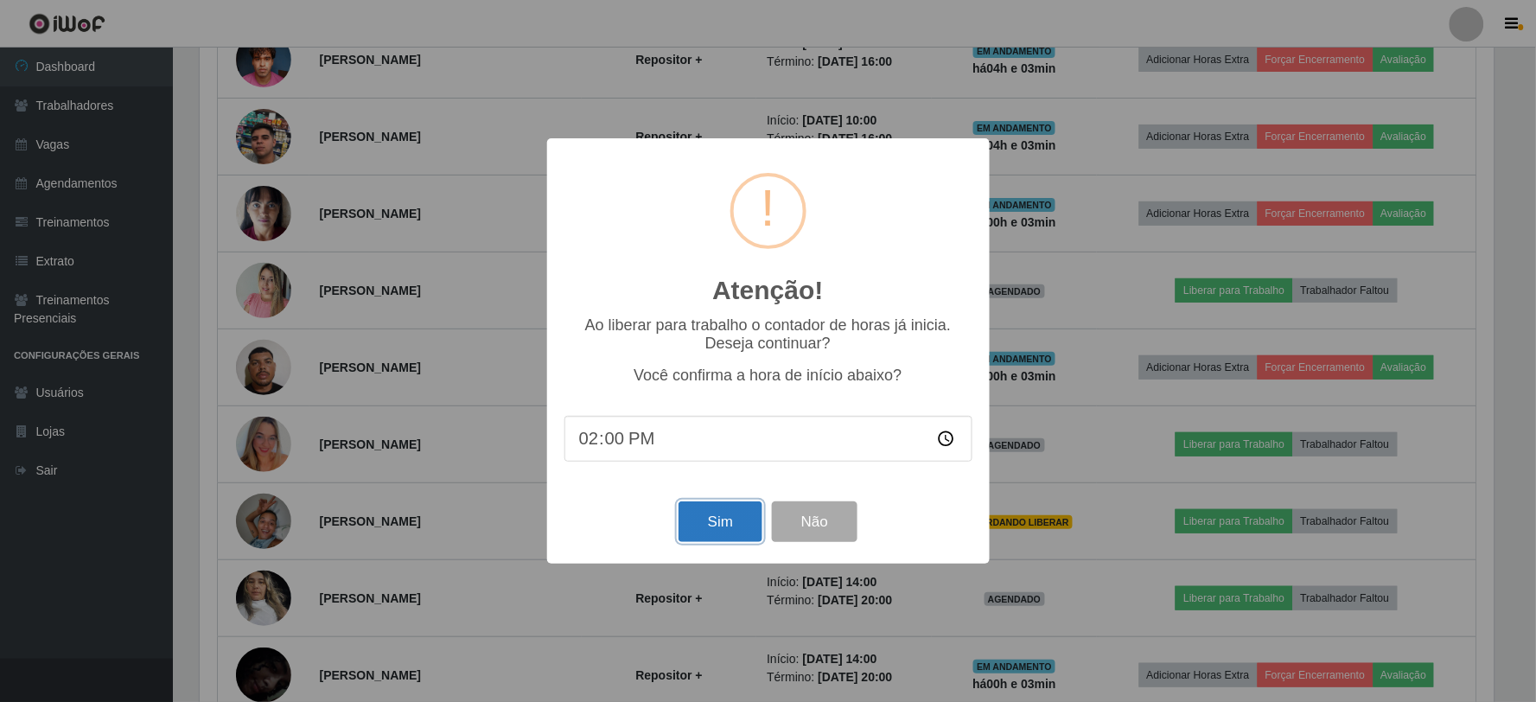
click at [715, 527] on button "Sim" at bounding box center [721, 521] width 84 height 41
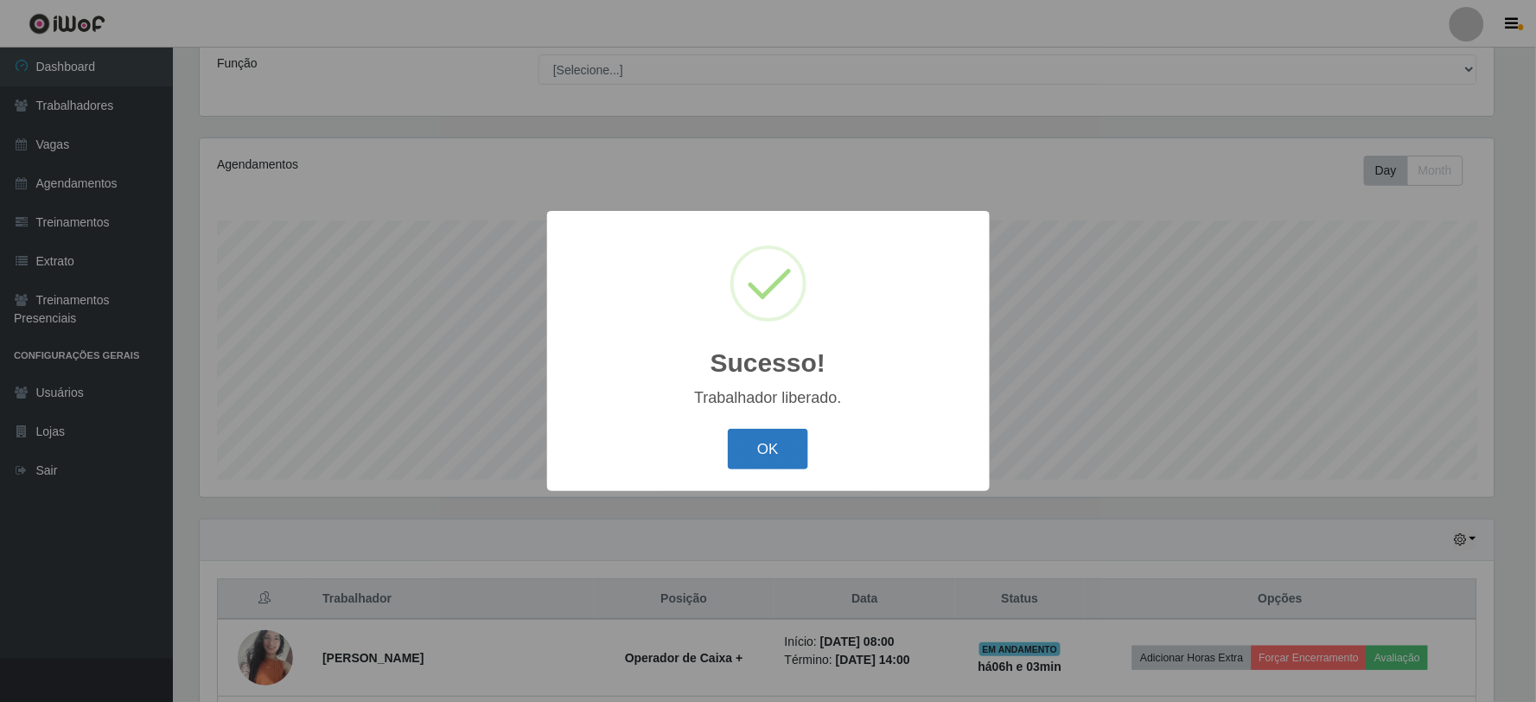
click at [789, 443] on button "OK" at bounding box center [768, 449] width 80 height 41
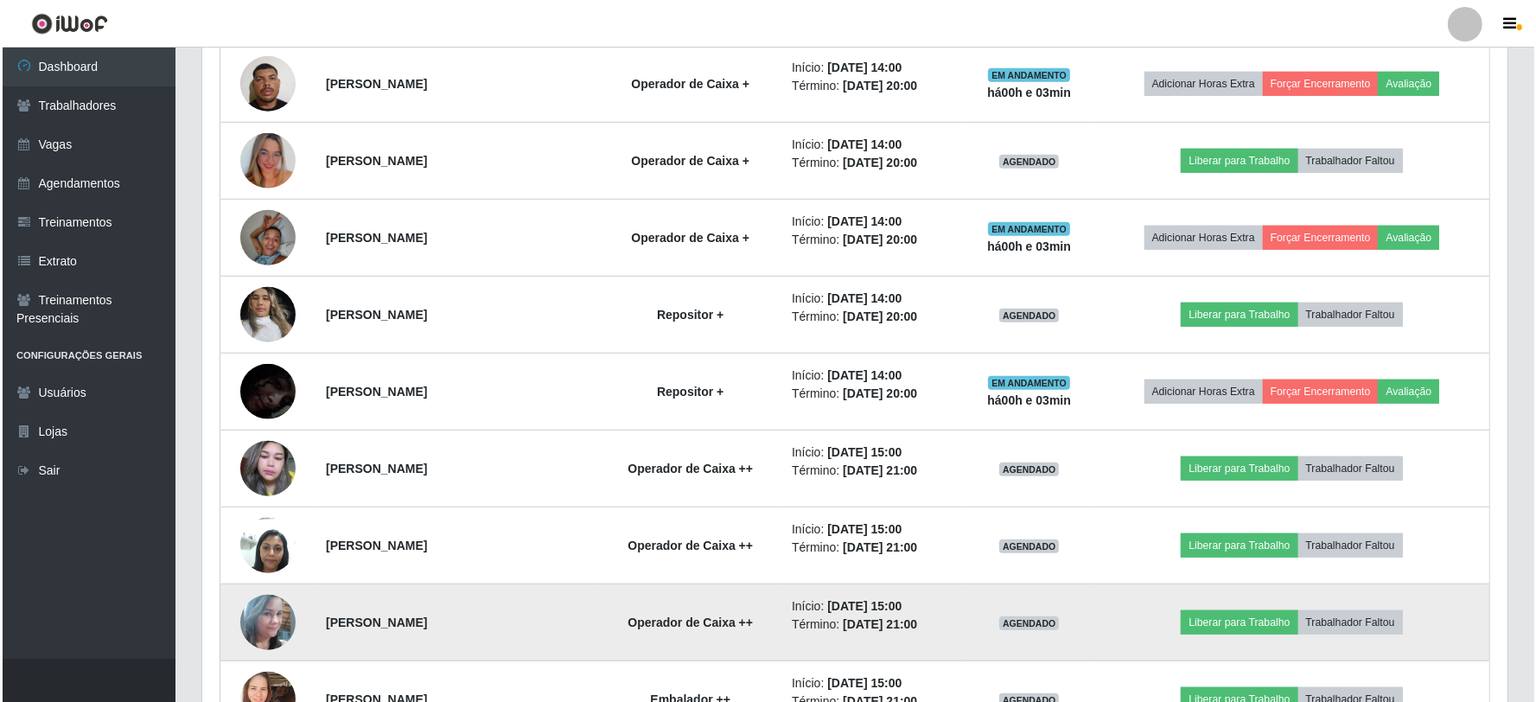
scroll to position [1314, 0]
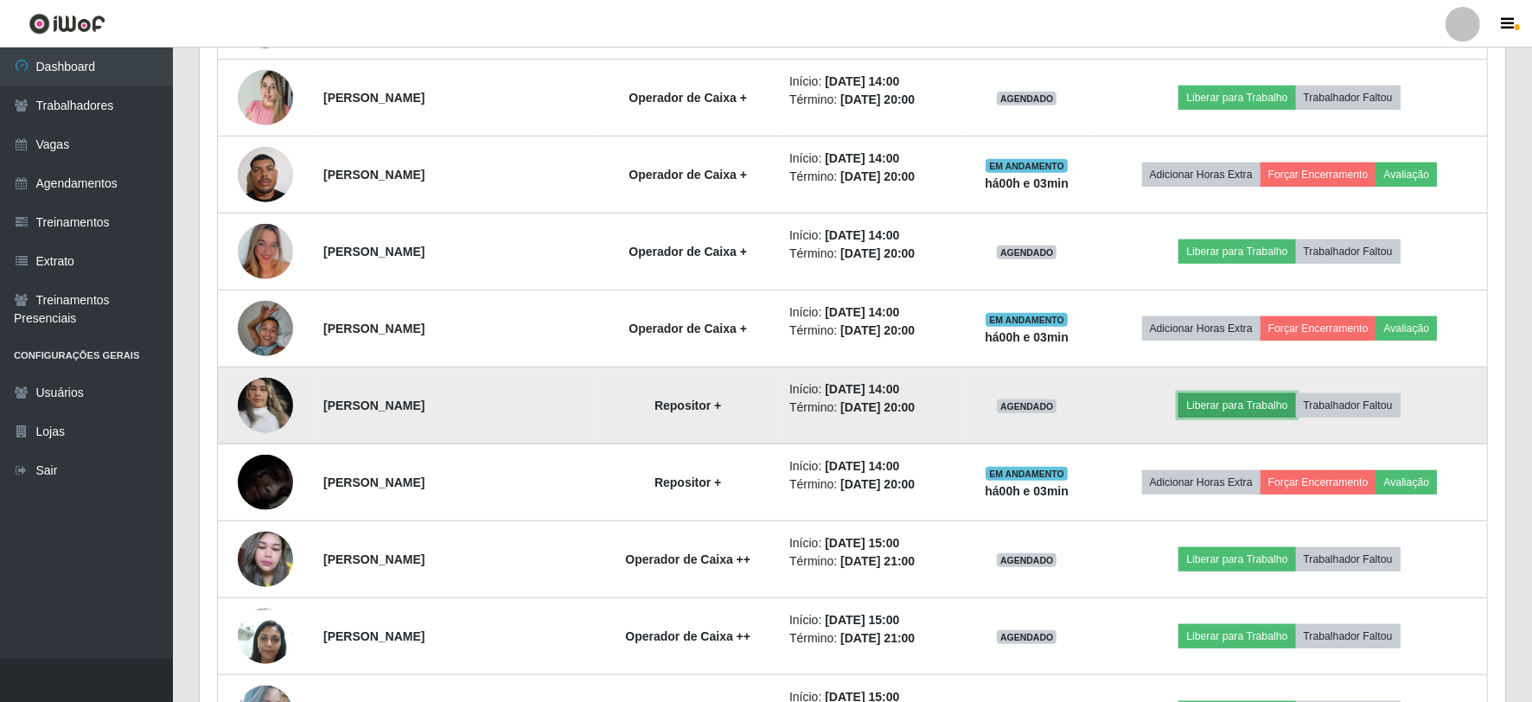
click at [1251, 400] on button "Liberar para Trabalho" at bounding box center [1237, 405] width 117 height 24
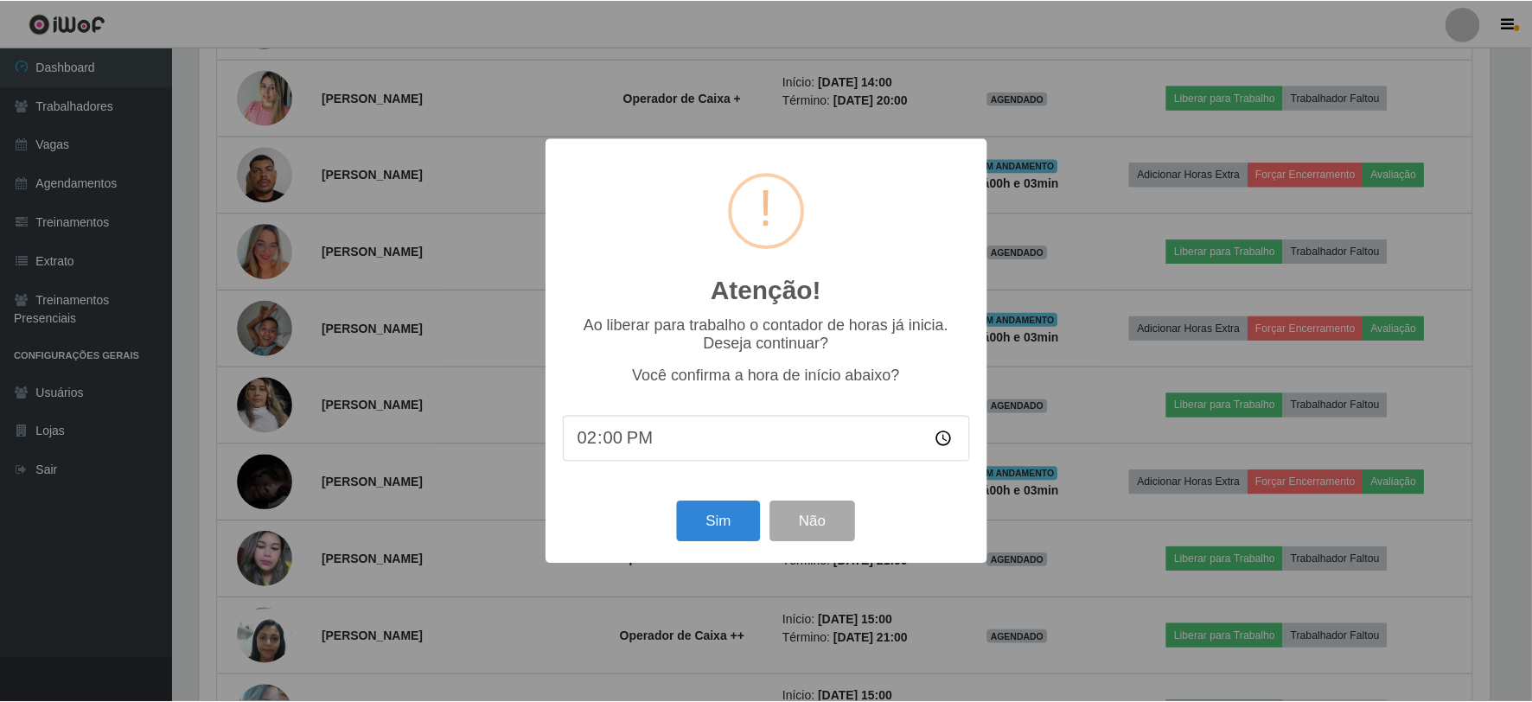
scroll to position [358, 1294]
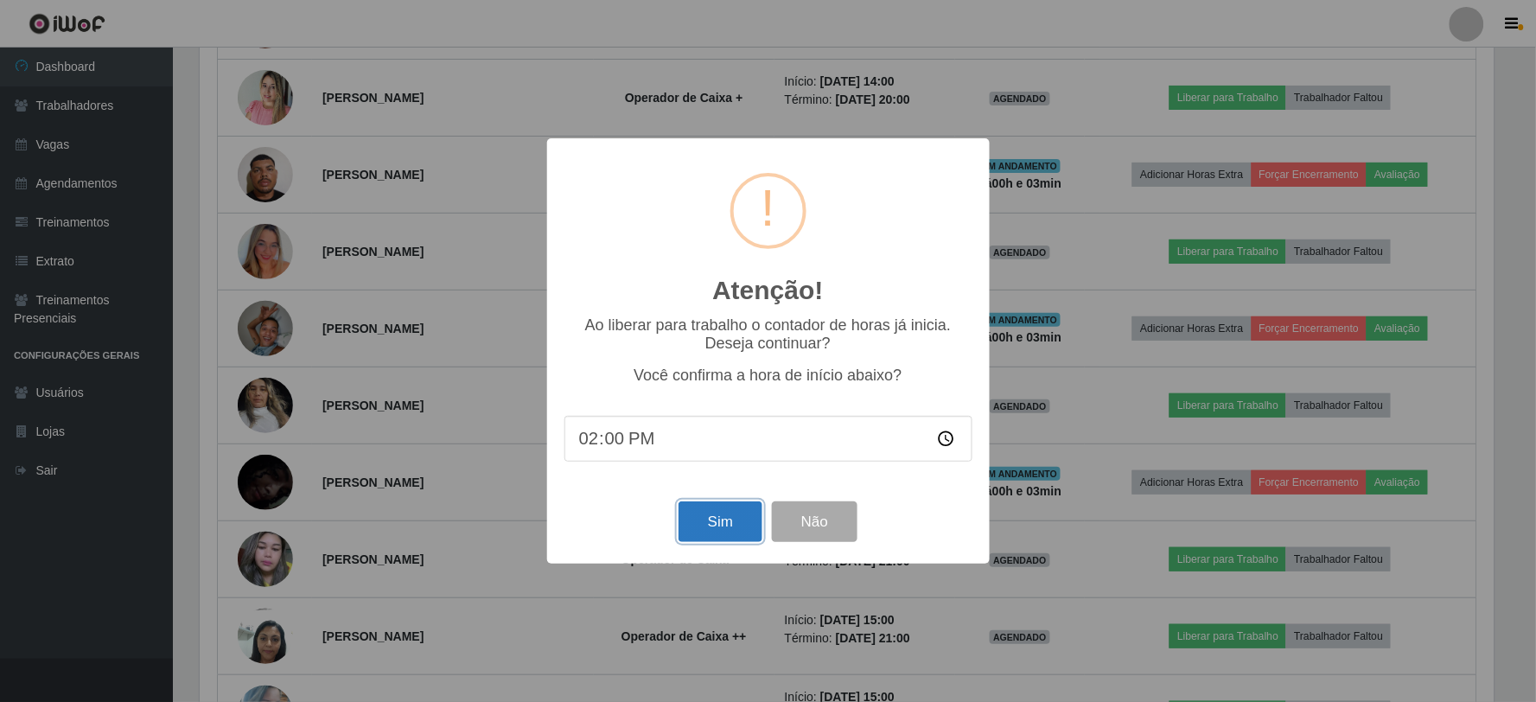
click at [712, 529] on button "Sim" at bounding box center [721, 521] width 84 height 41
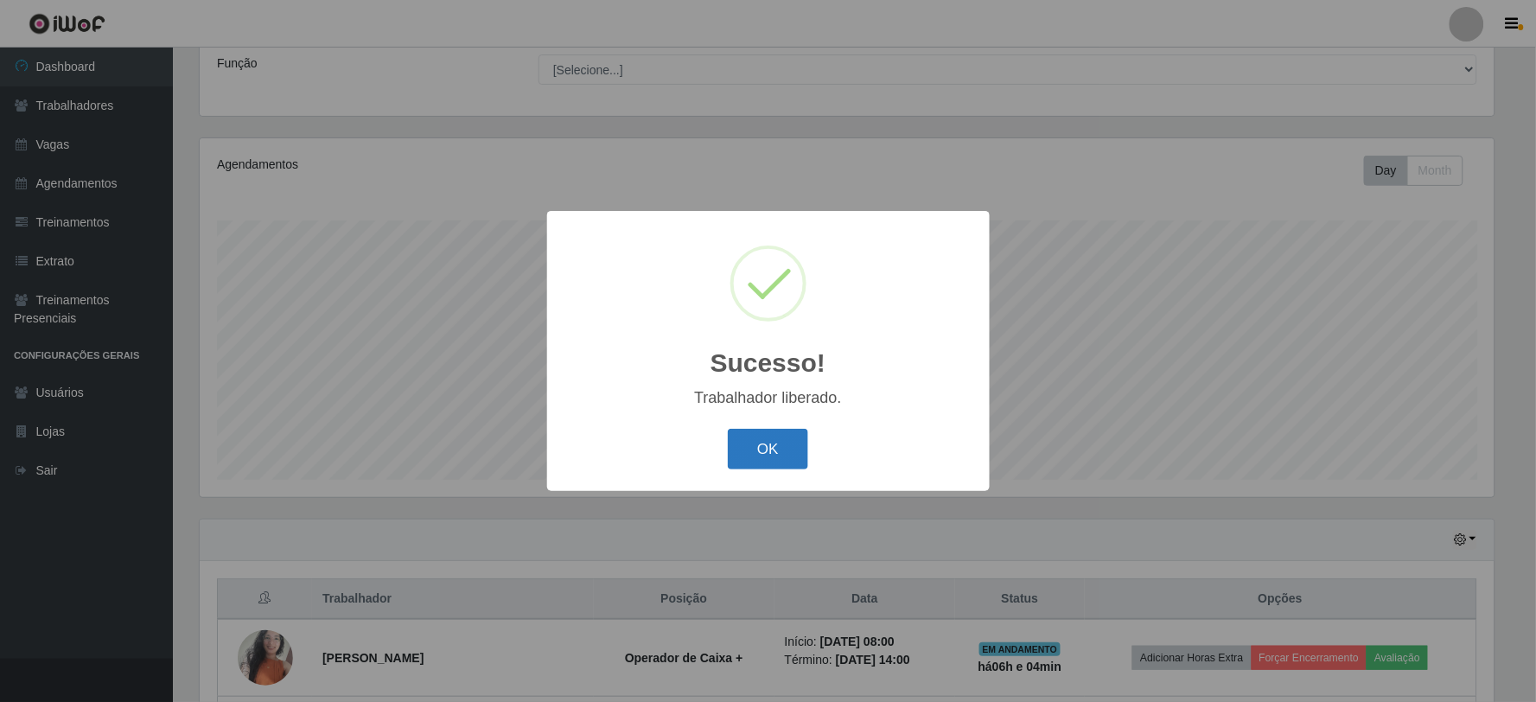
click at [763, 446] on button "OK" at bounding box center [768, 449] width 80 height 41
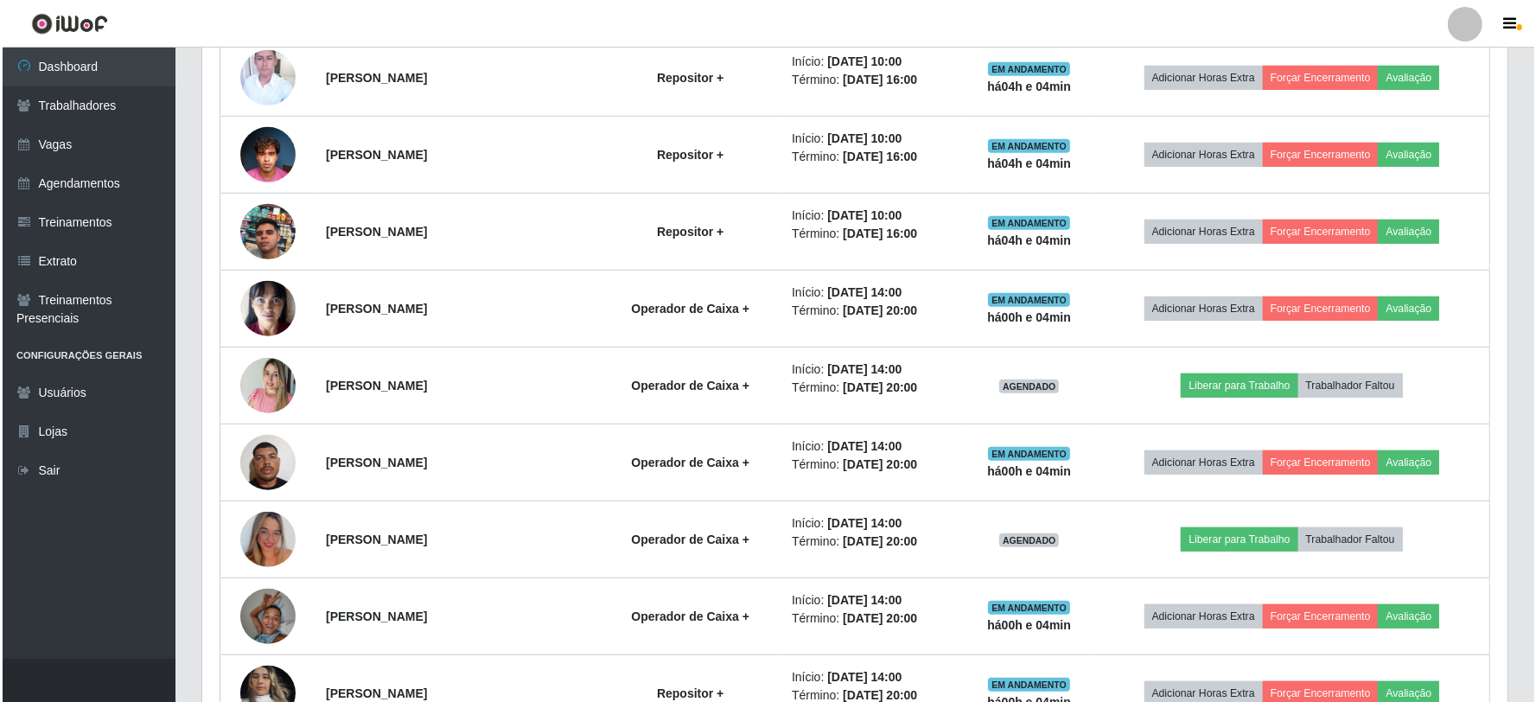
scroll to position [1025, 0]
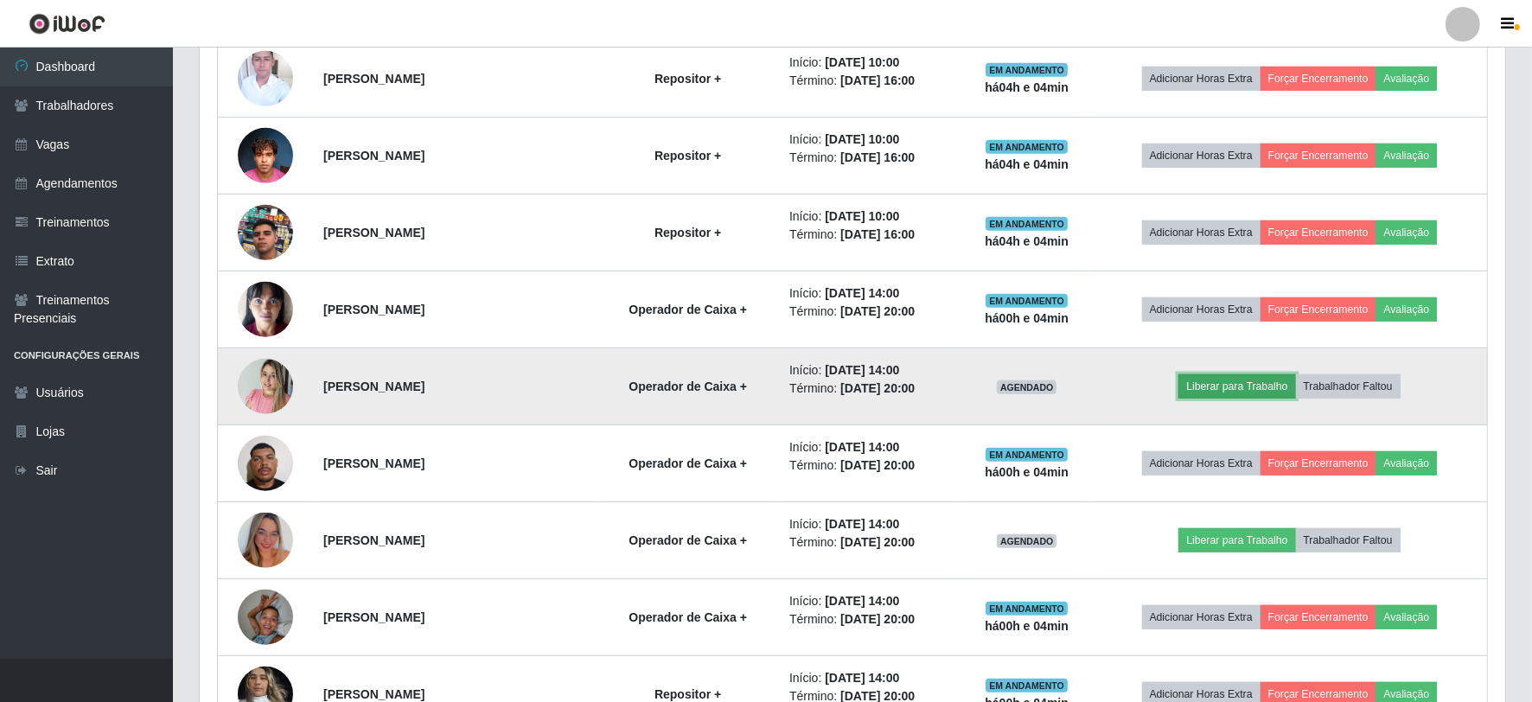
click at [1240, 377] on button "Liberar para Trabalho" at bounding box center [1237, 386] width 117 height 24
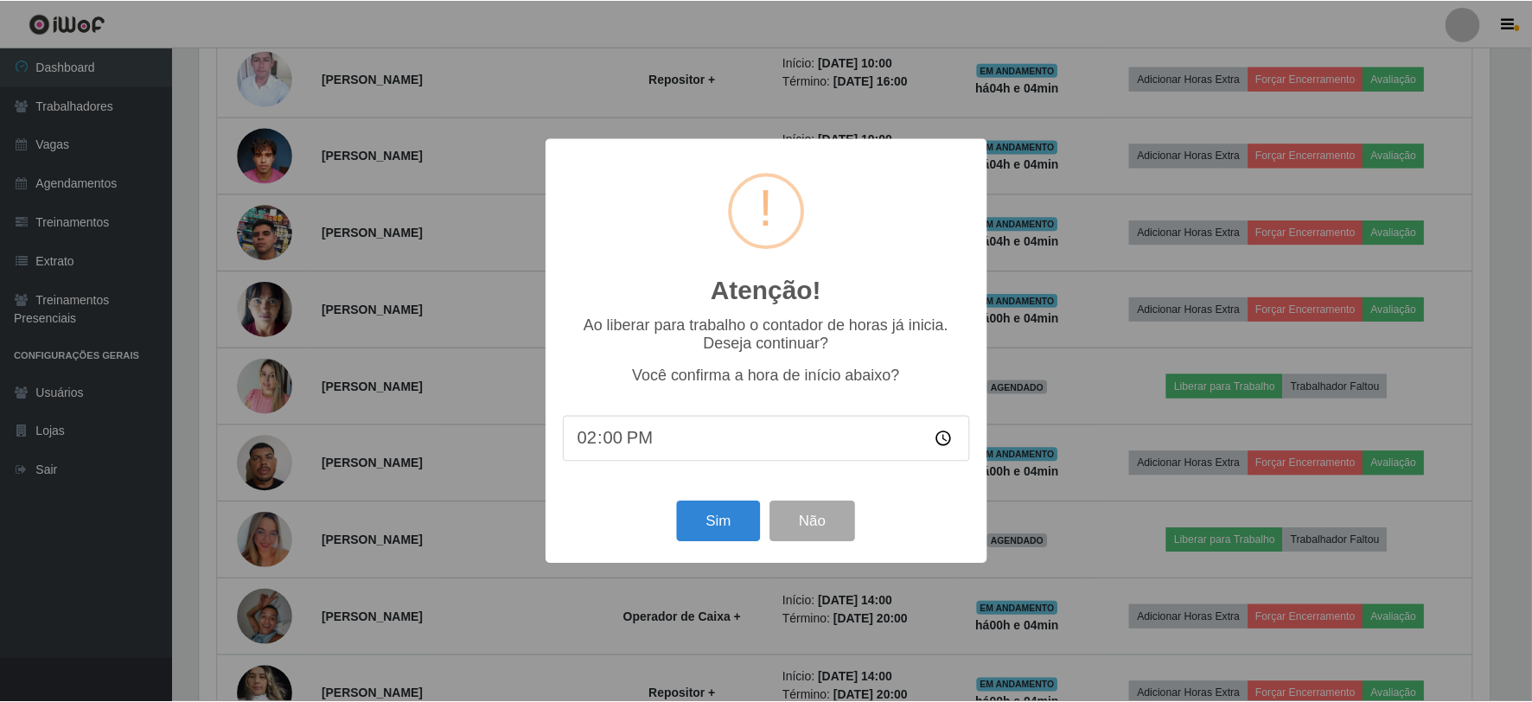
scroll to position [358, 1294]
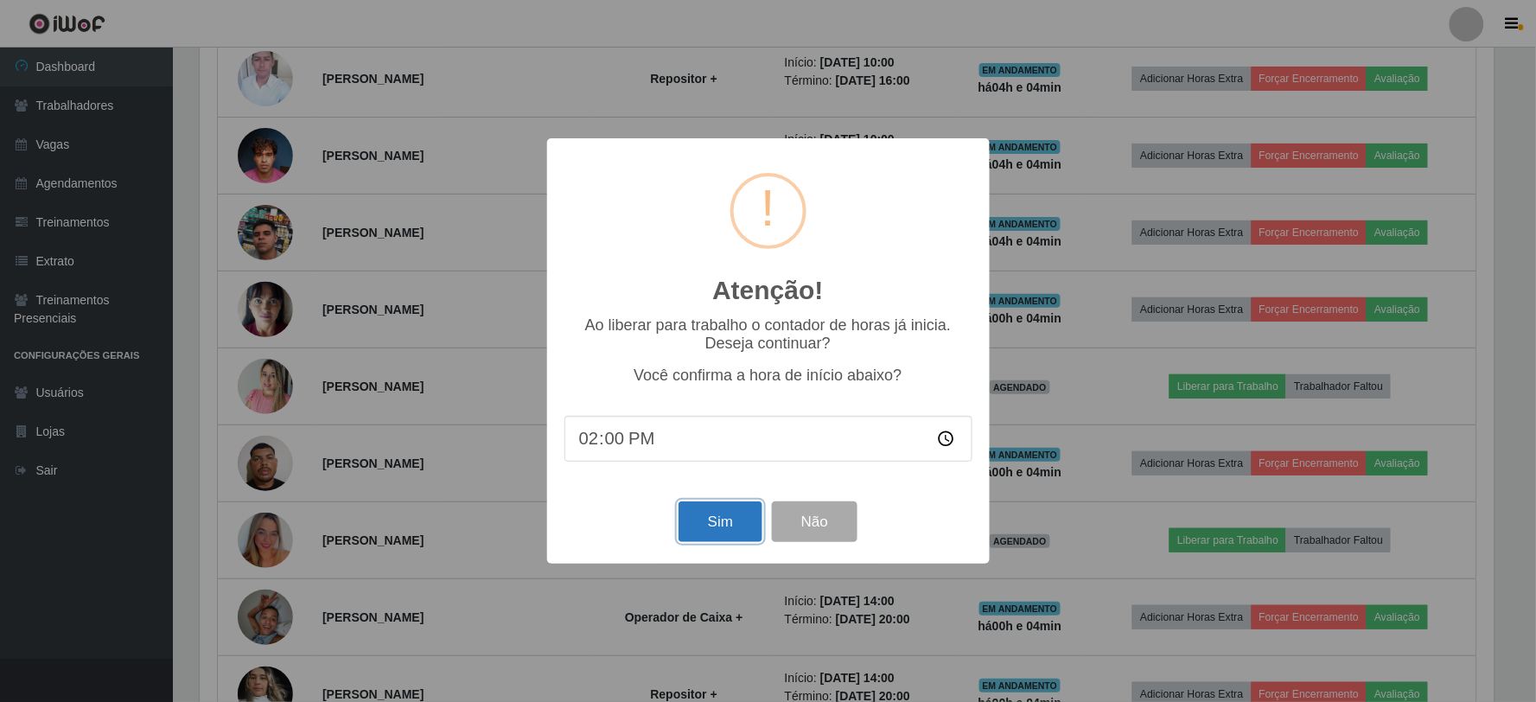
click at [731, 524] on button "Sim" at bounding box center [721, 521] width 84 height 41
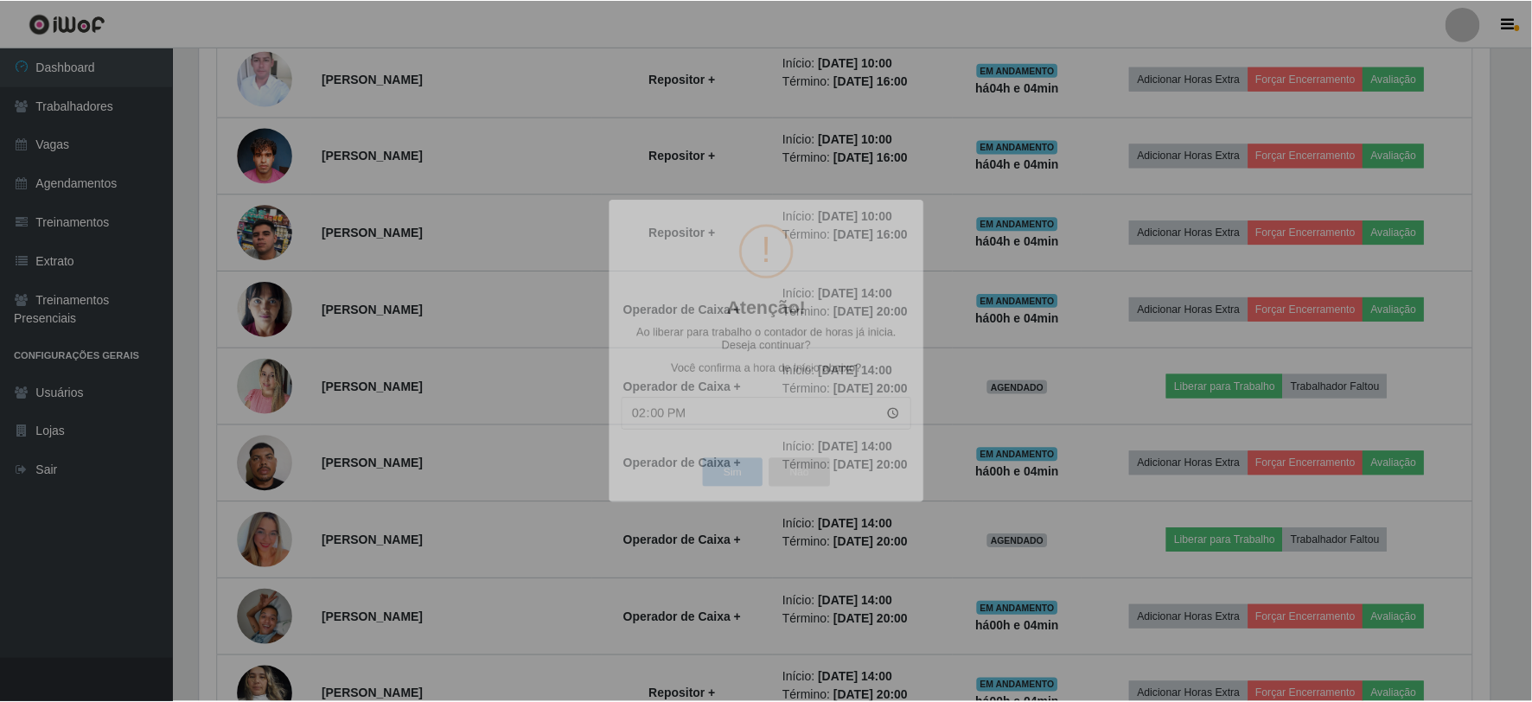
scroll to position [358, 1306]
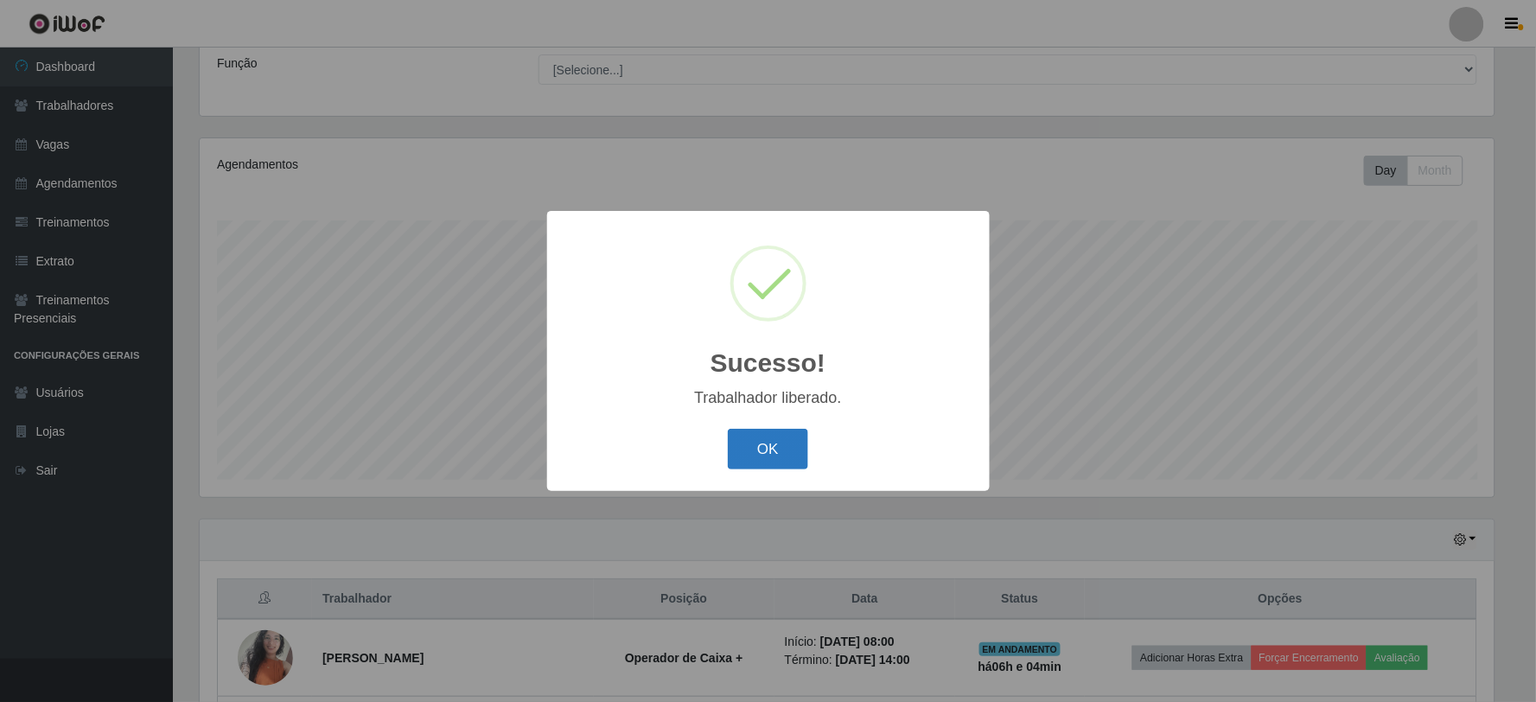
click at [783, 468] on button "OK" at bounding box center [768, 449] width 80 height 41
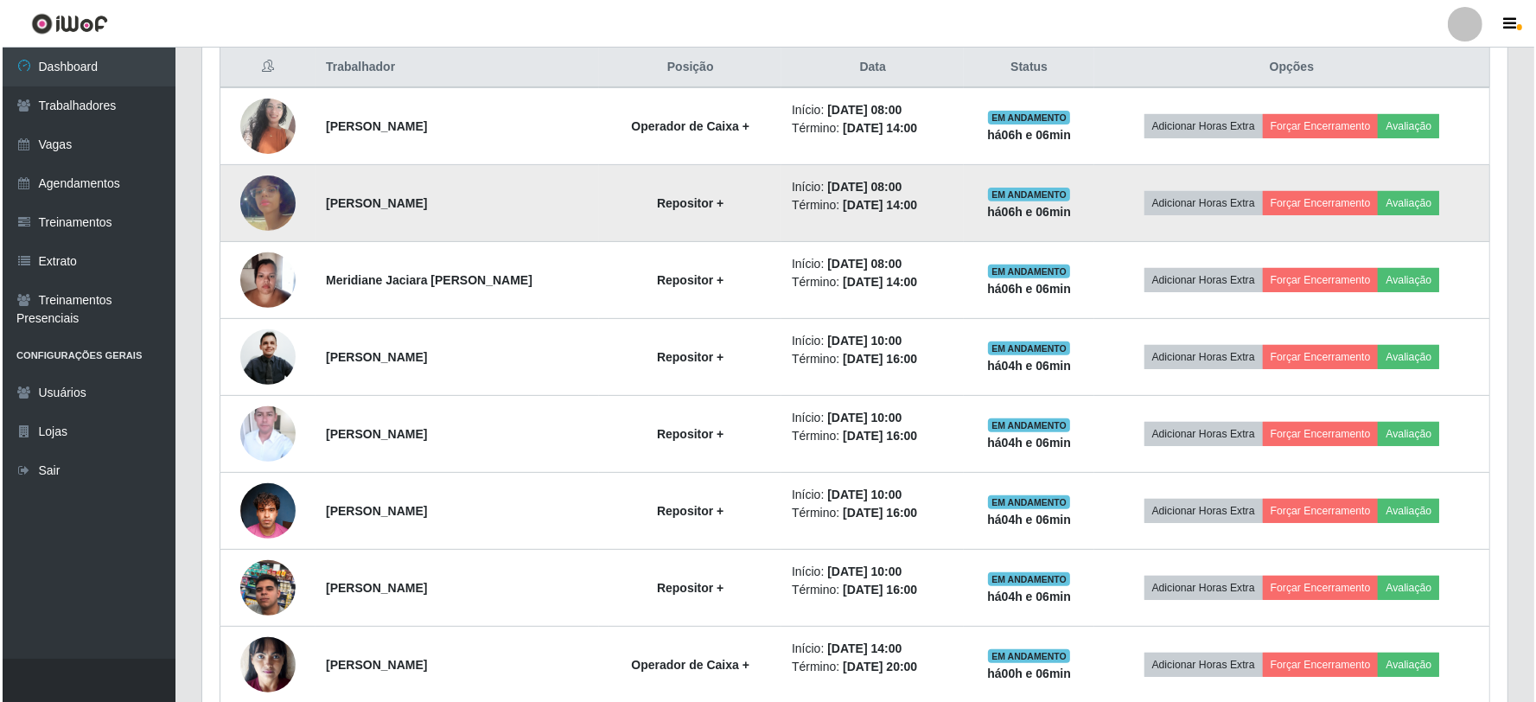
scroll to position [714, 0]
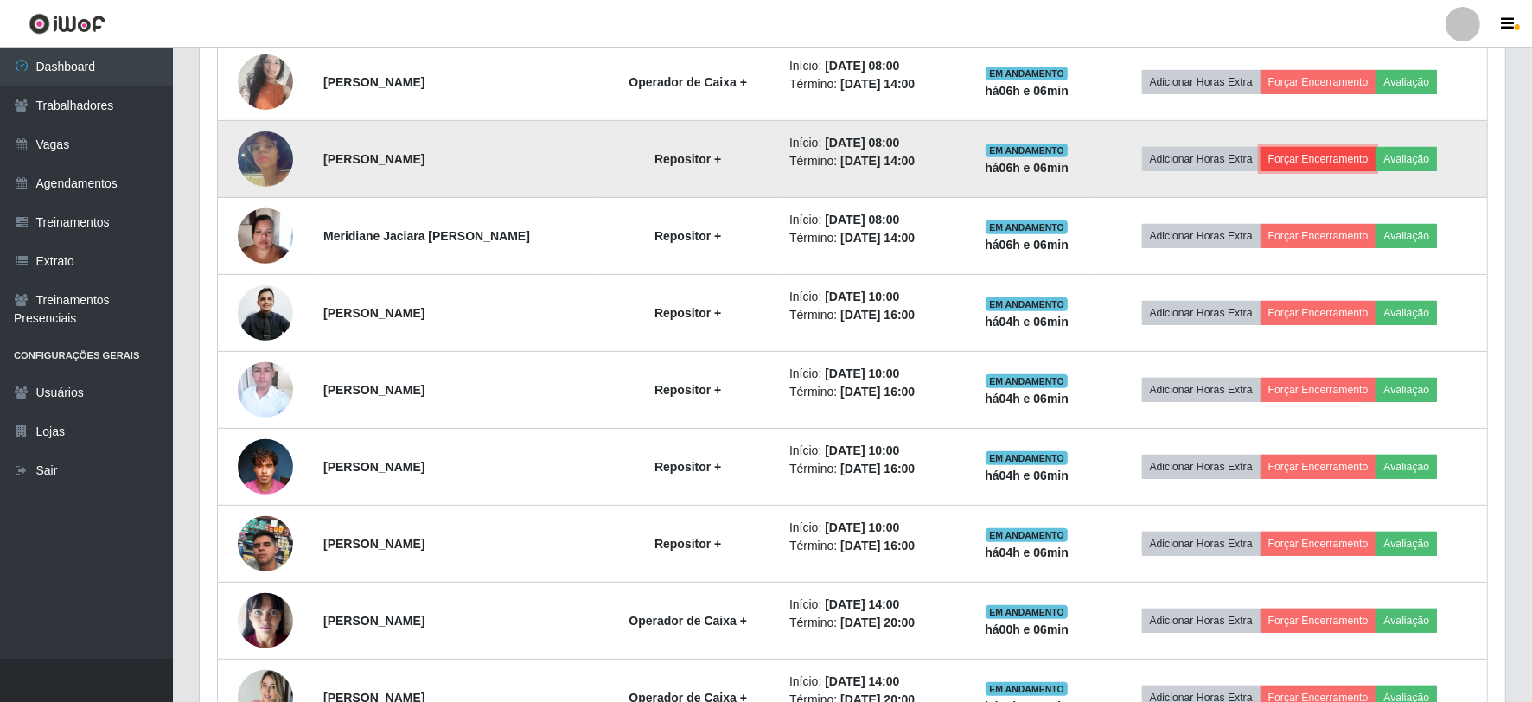
click at [1354, 159] on button "Forçar Encerramento" at bounding box center [1319, 159] width 116 height 24
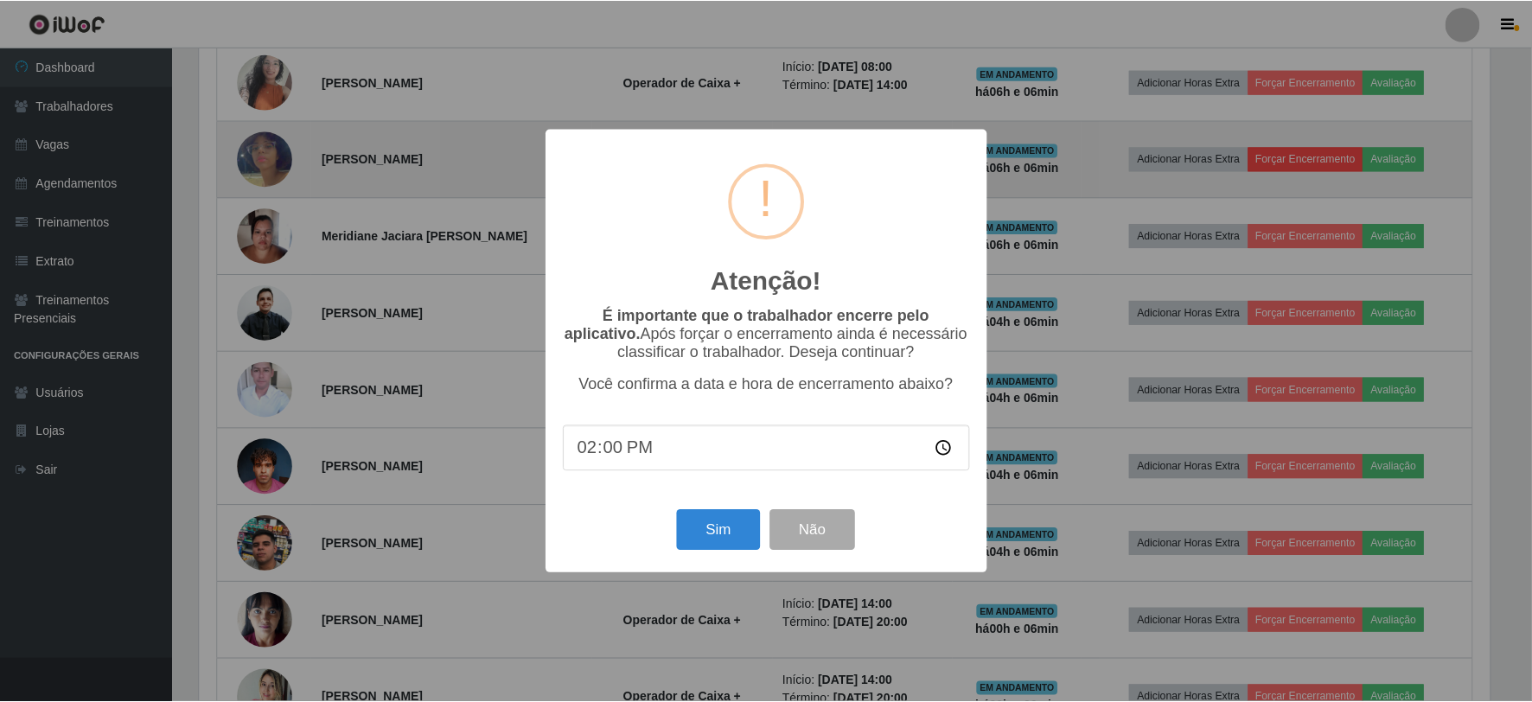
scroll to position [358, 1294]
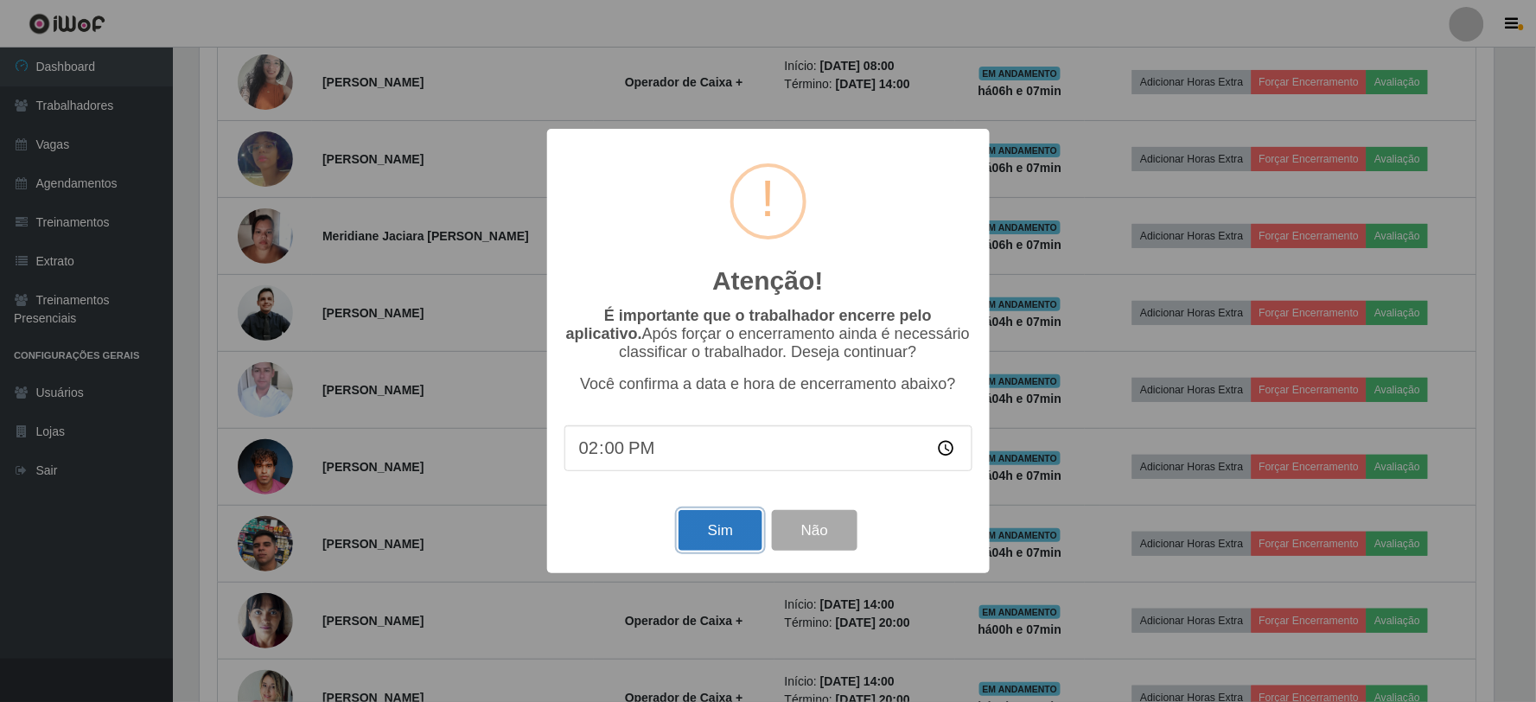
click at [723, 532] on button "Sim" at bounding box center [721, 530] width 84 height 41
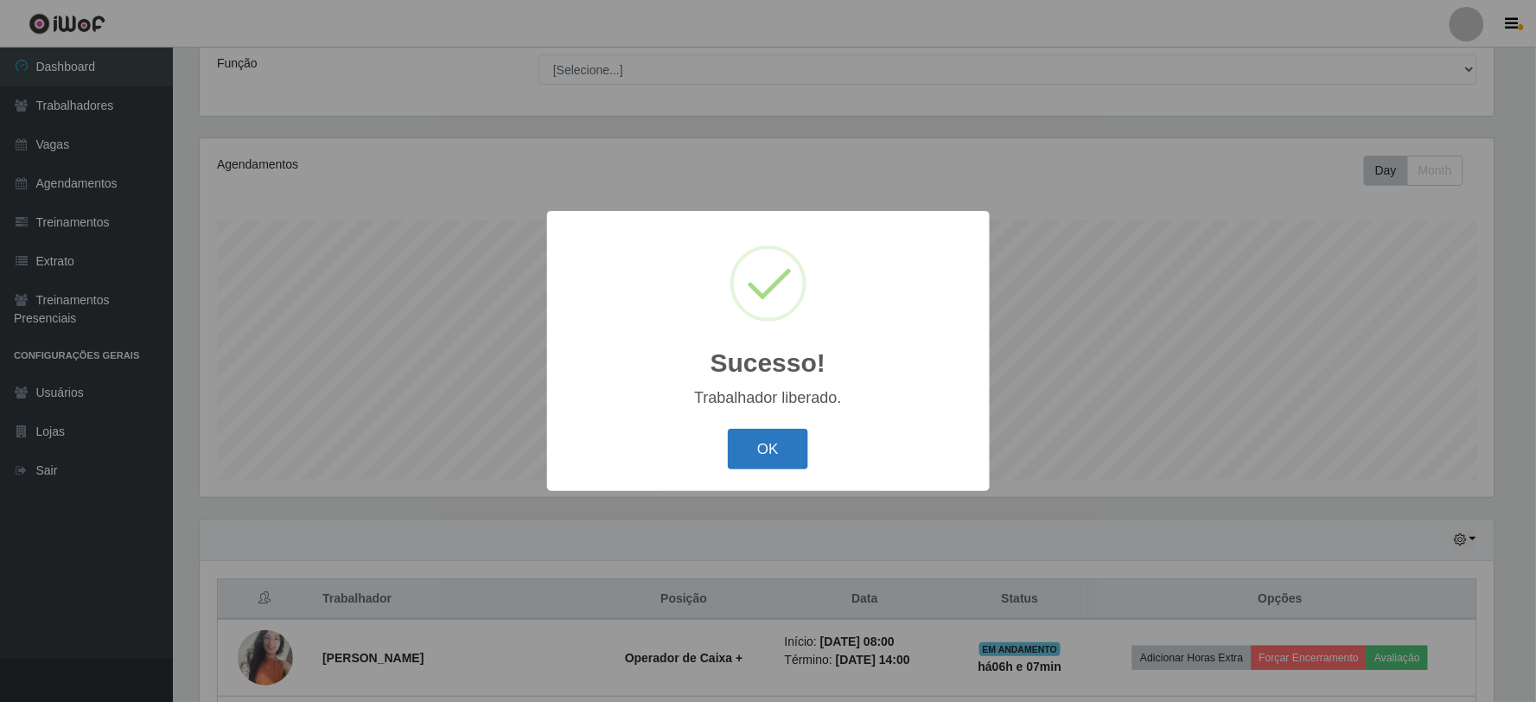
click at [779, 438] on button "OK" at bounding box center [768, 449] width 80 height 41
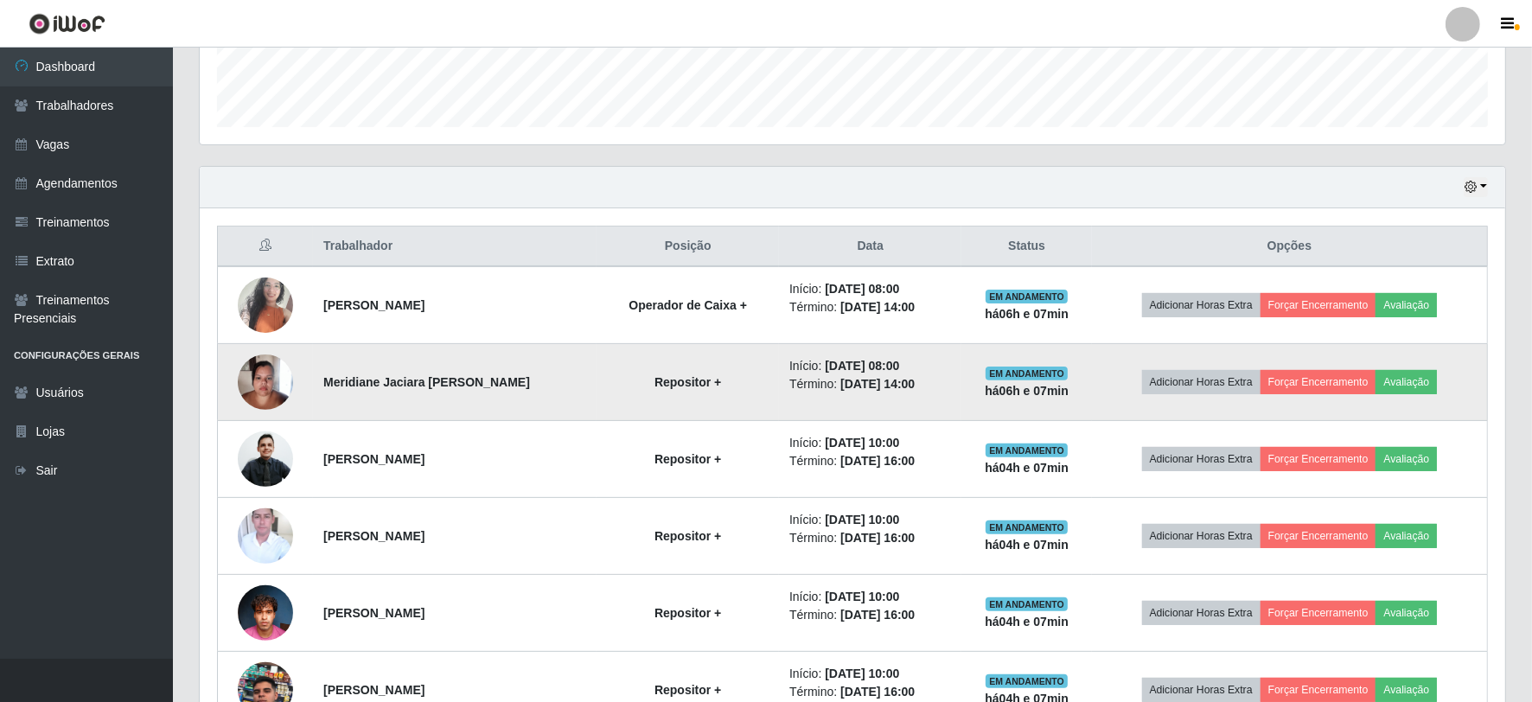
scroll to position [522, 0]
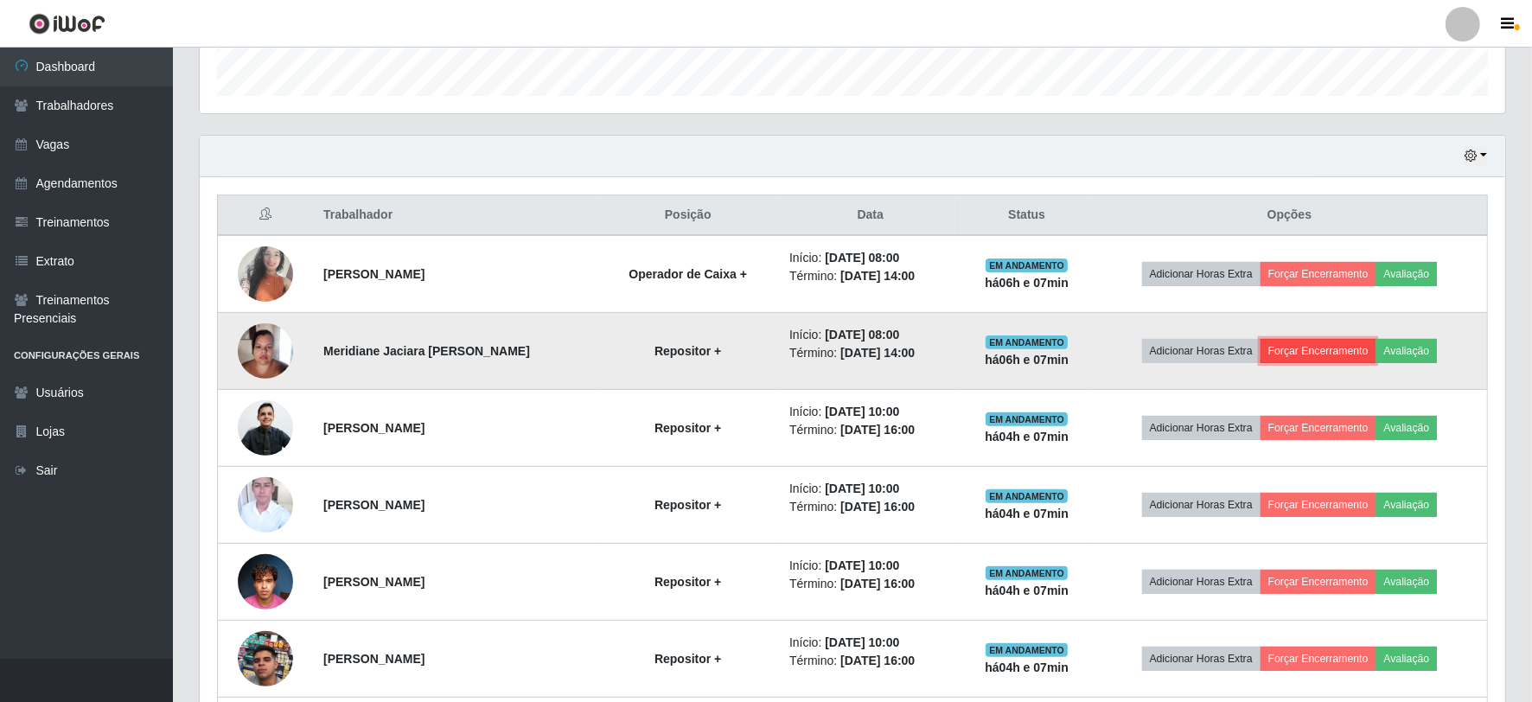
click at [1293, 347] on button "Forçar Encerramento" at bounding box center [1319, 351] width 116 height 24
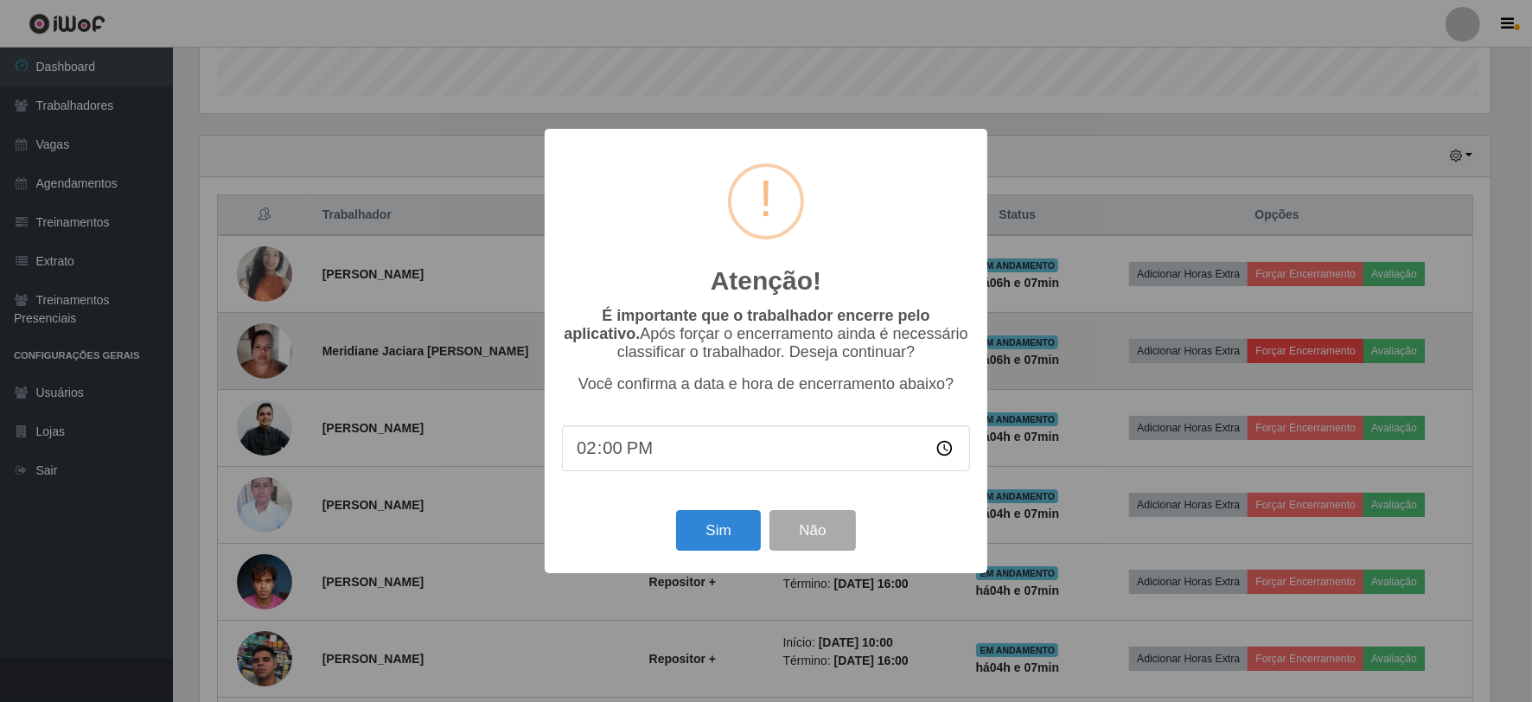
scroll to position [358, 1294]
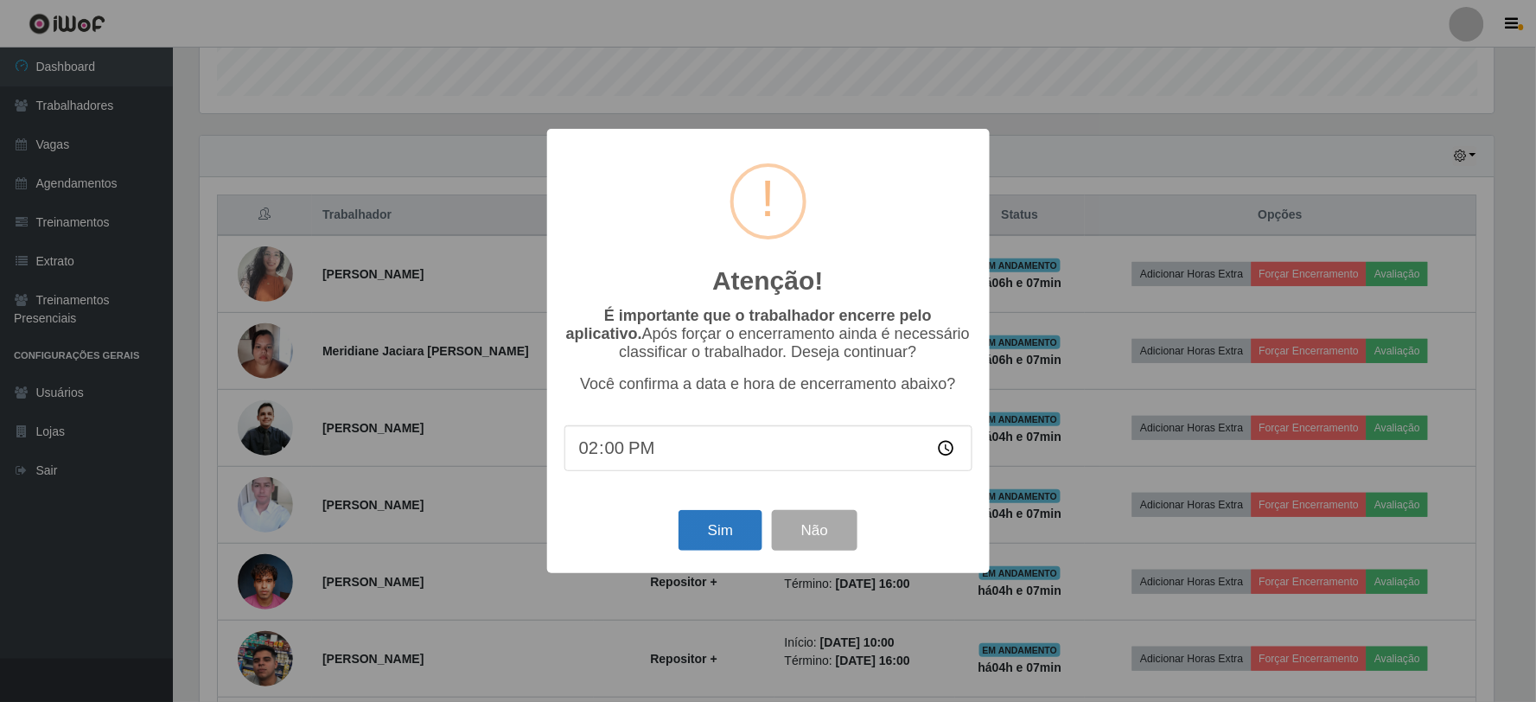
drag, startPoint x: 726, startPoint y: 513, endPoint x: 720, endPoint y: 547, distance: 35.1
click at [725, 519] on div "Sim Não" at bounding box center [769, 530] width 408 height 49
click at [724, 533] on button "Sim" at bounding box center [721, 530] width 84 height 41
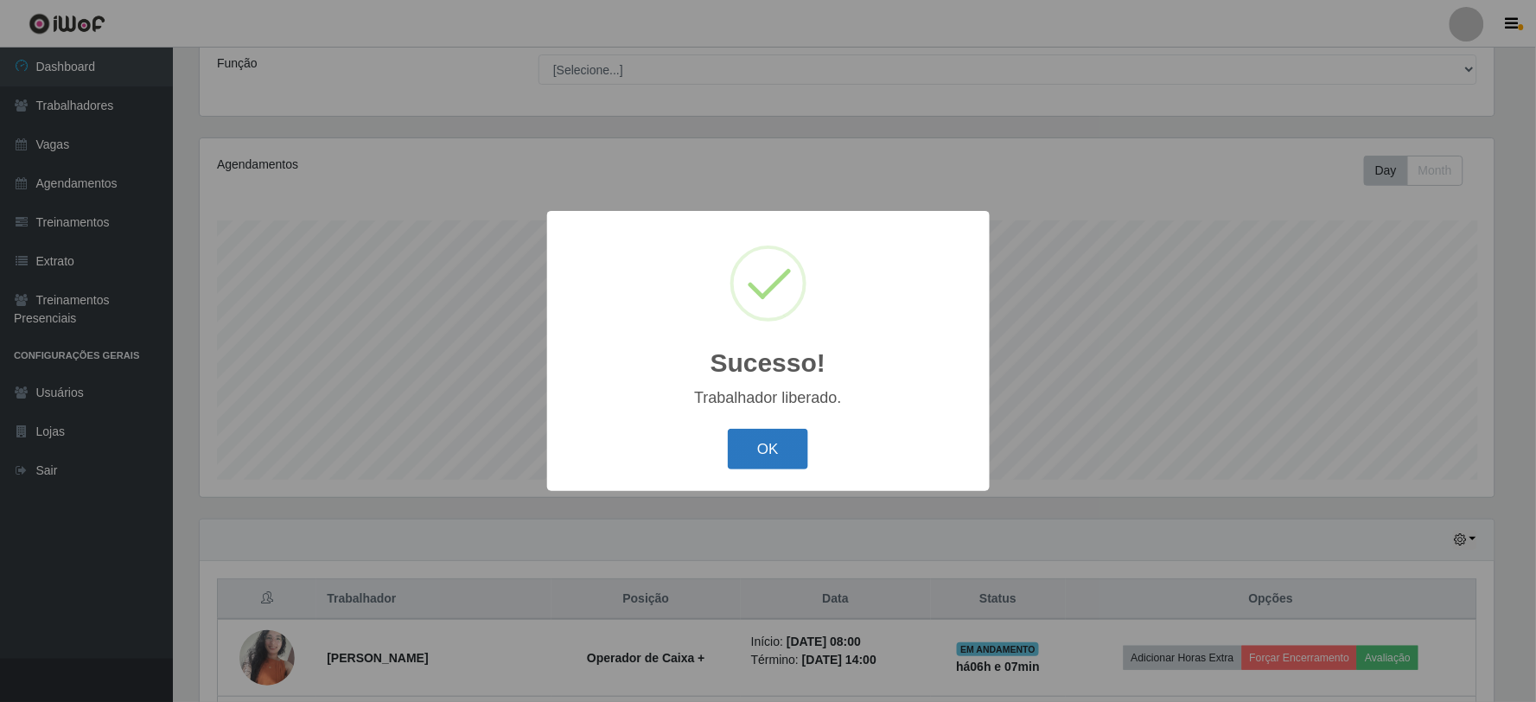
click at [753, 436] on button "OK" at bounding box center [768, 449] width 80 height 41
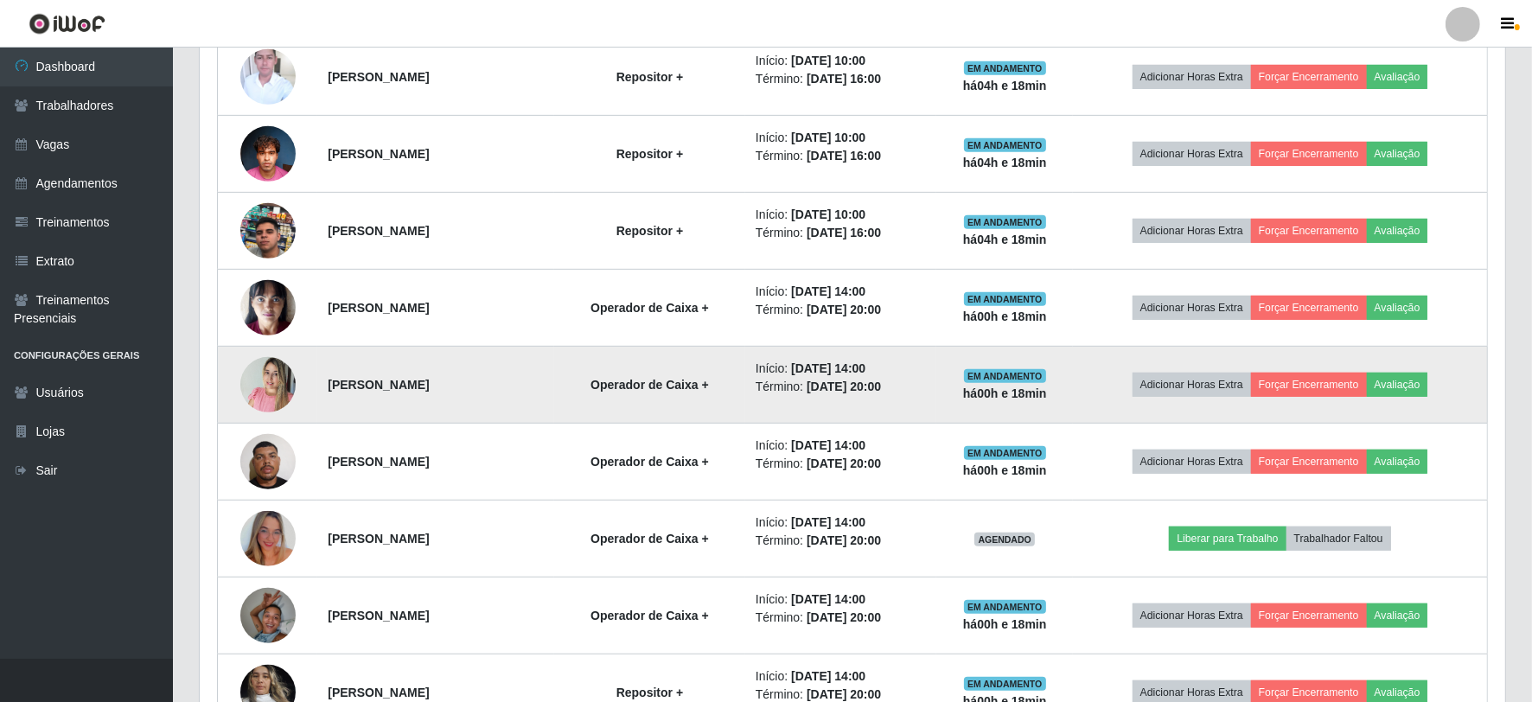
scroll to position [1003, 0]
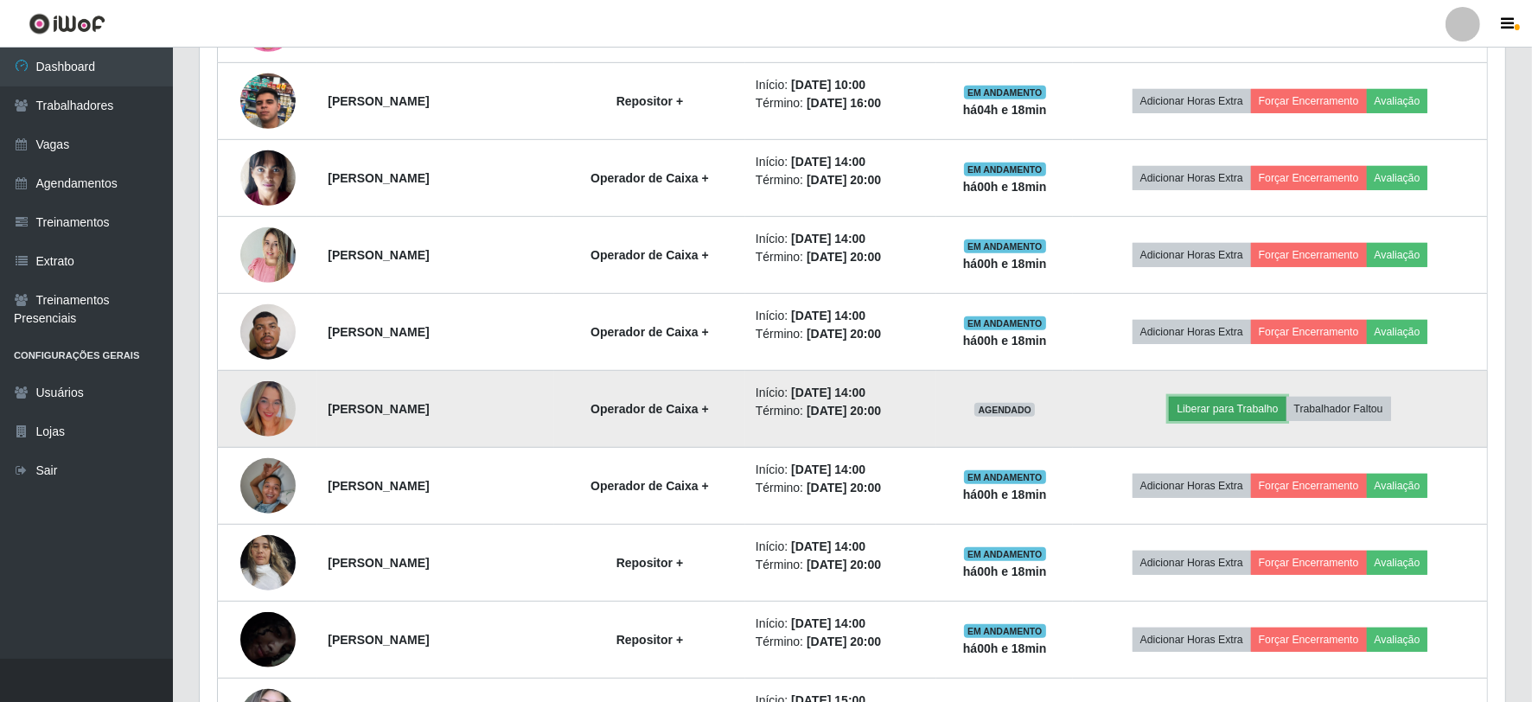
click at [1260, 412] on button "Liberar para Trabalho" at bounding box center [1227, 409] width 117 height 24
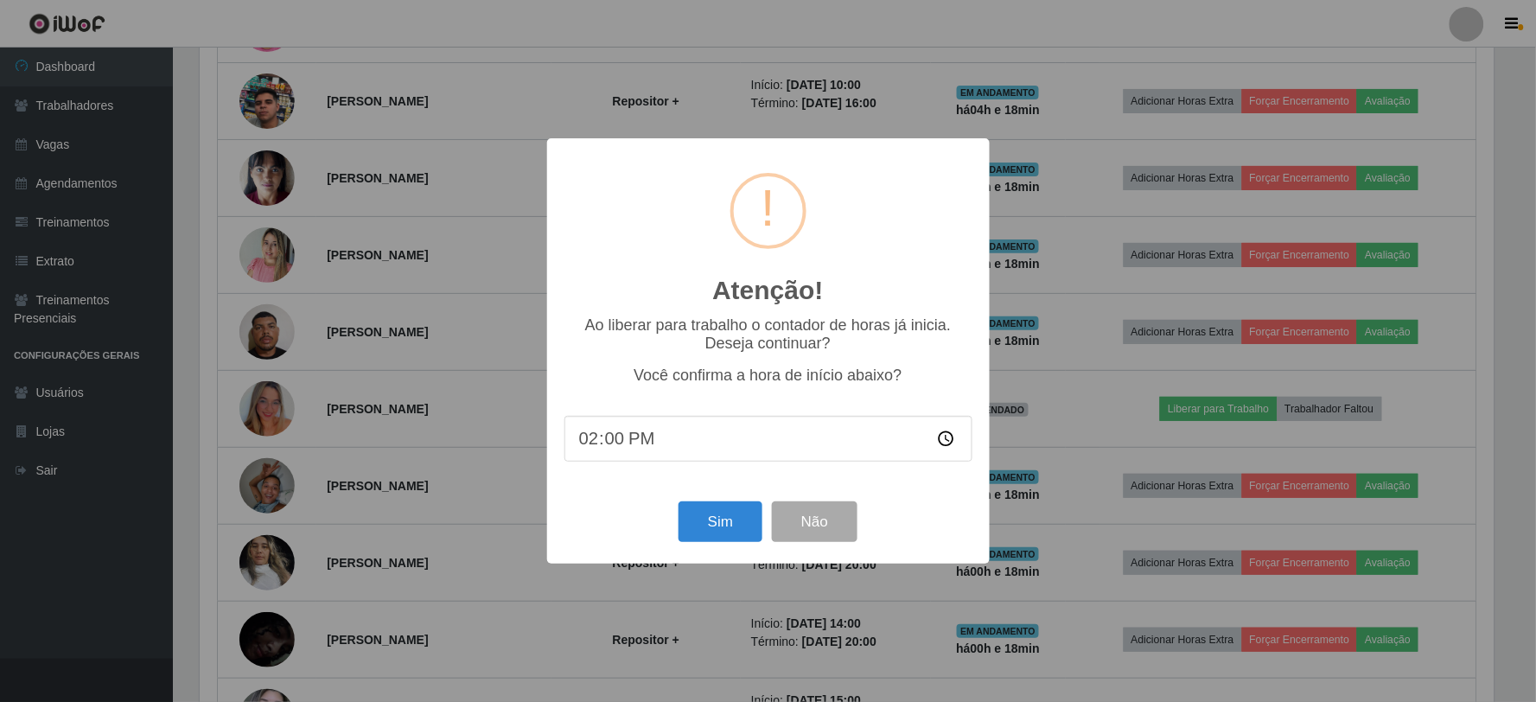
click at [618, 438] on input "14:00" at bounding box center [769, 439] width 408 height 46
type input "14:10"
click at [735, 539] on button "Sim" at bounding box center [721, 521] width 84 height 41
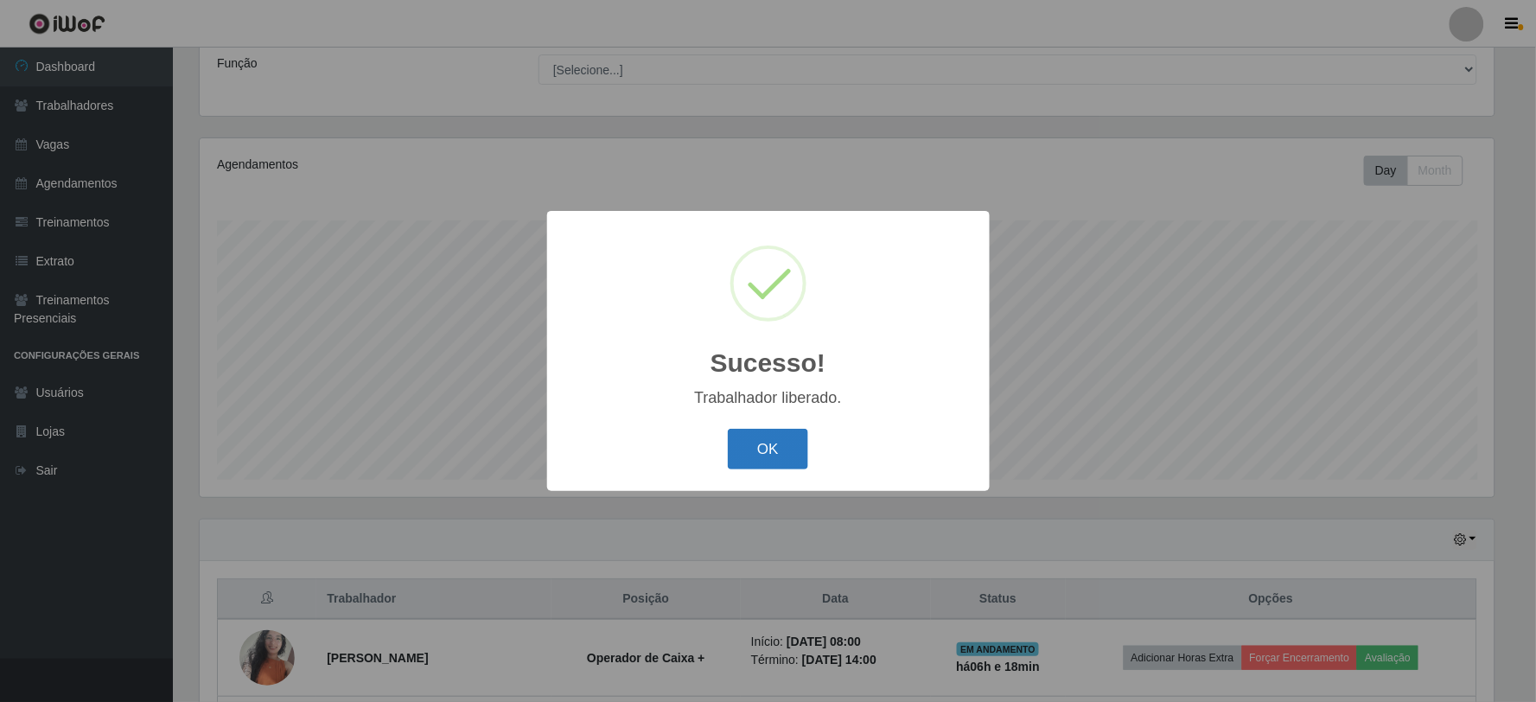
click at [788, 463] on button "OK" at bounding box center [768, 449] width 80 height 41
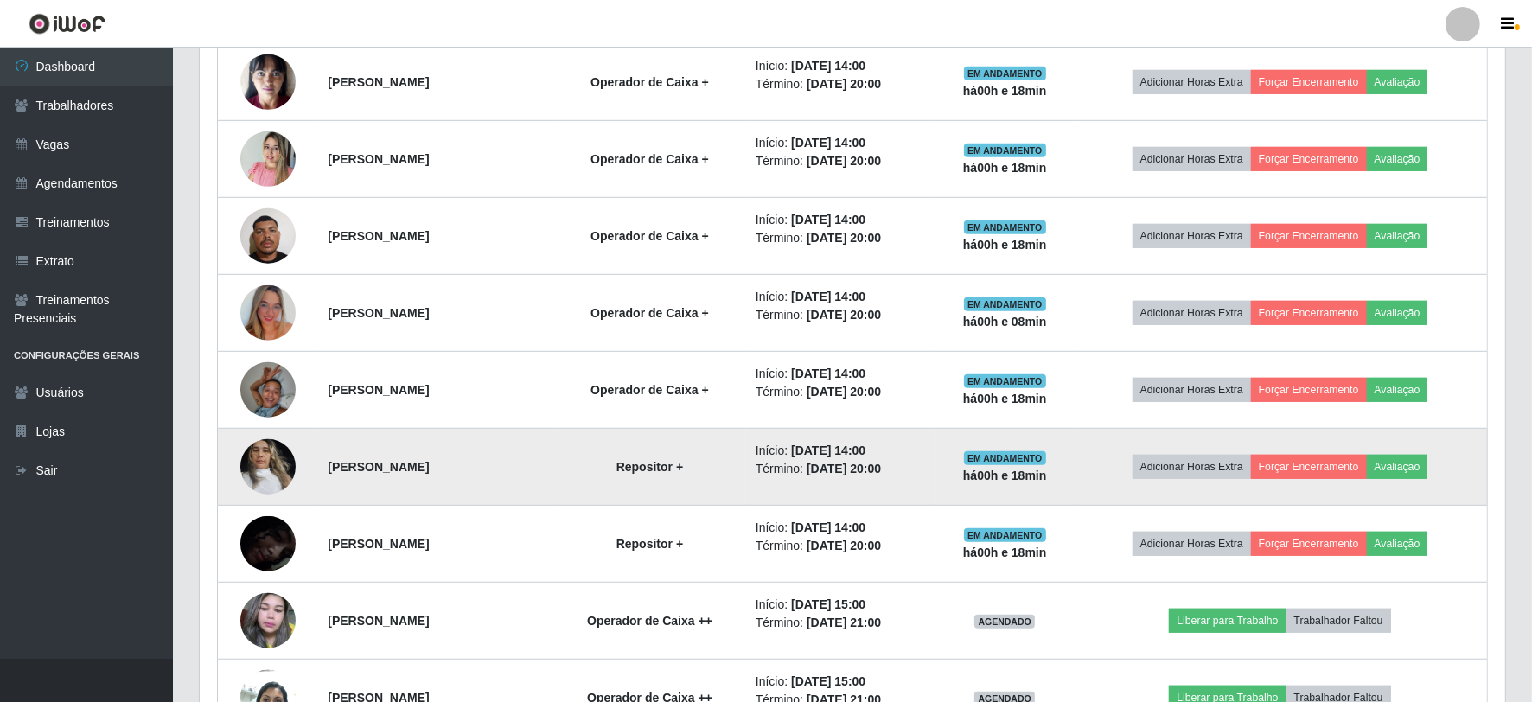
scroll to position [1003, 0]
